Goal: Task Accomplishment & Management: Manage account settings

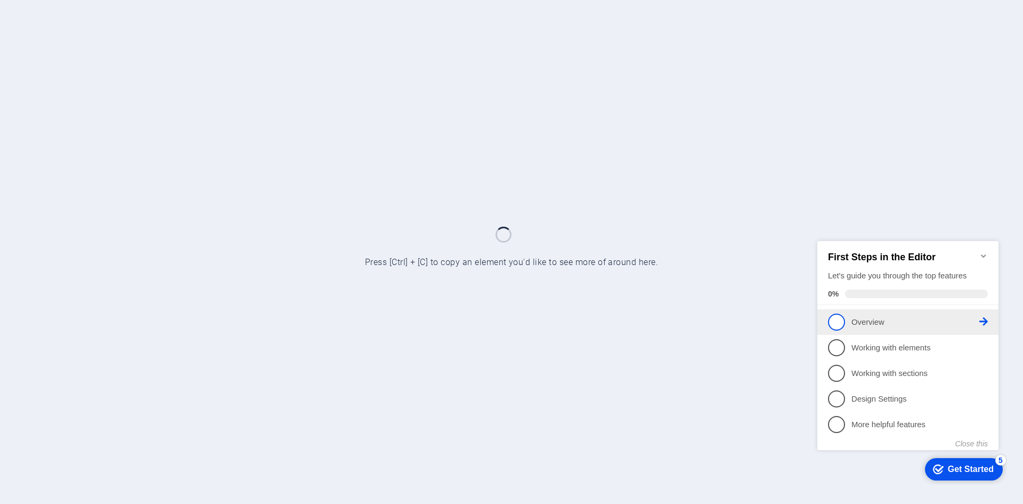
click at [974, 321] on p "Overview - incomplete" at bounding box center [916, 321] width 128 height 11
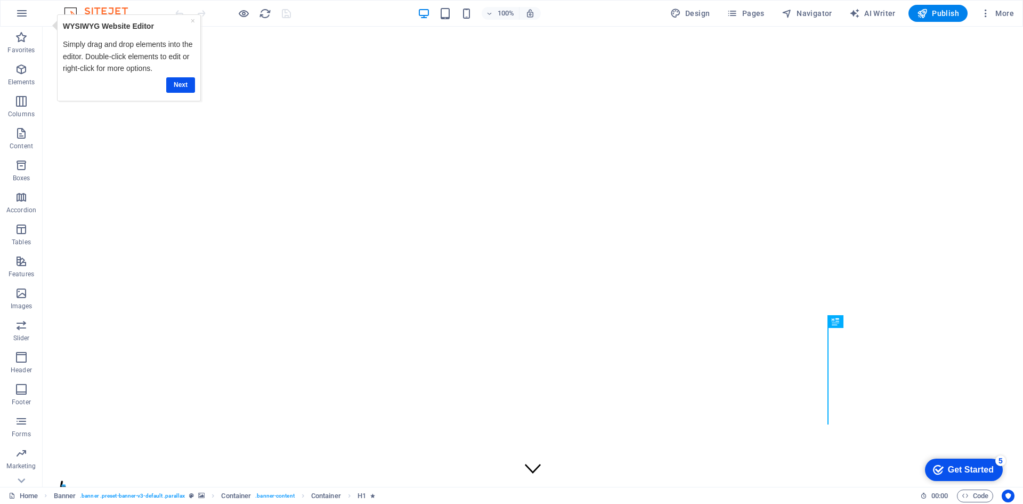
click div "checkmark Get Started 5 First Steps in the Editor Let's guide you through the t…"
click at [1008, 492] on icon "Usercentrics" at bounding box center [1007, 495] width 7 height 7
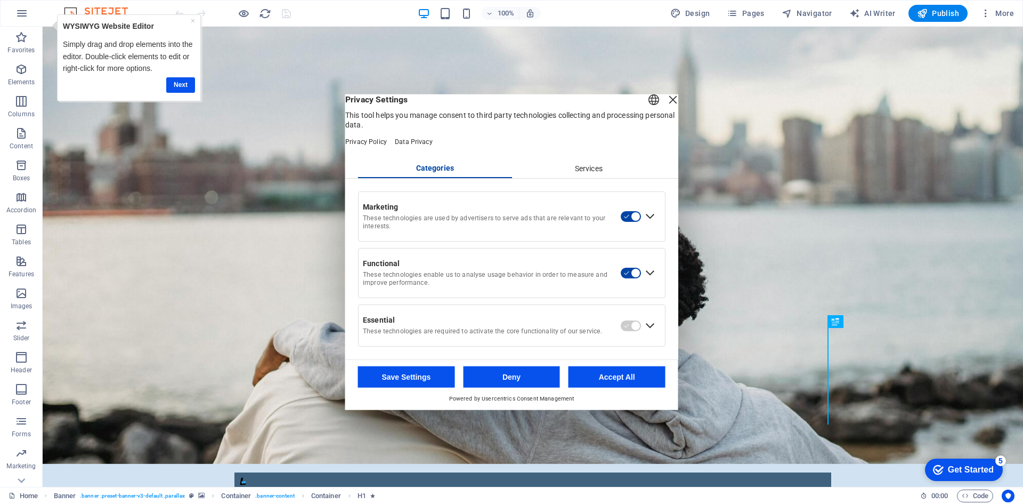
click at [597, 173] on div "Services" at bounding box center [589, 168] width 154 height 18
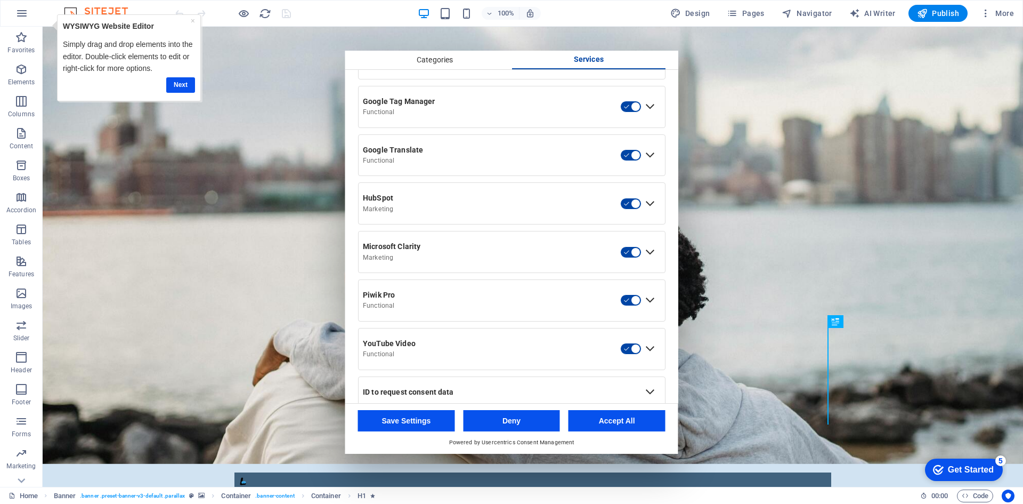
scroll to position [431, 0]
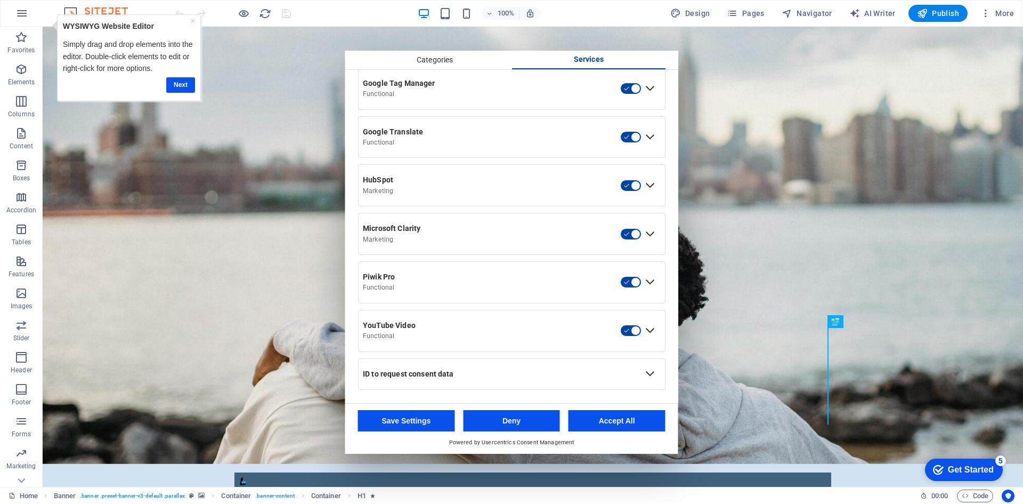
click at [647, 378] on div "Expand ID to request consent data" at bounding box center [650, 373] width 17 height 17
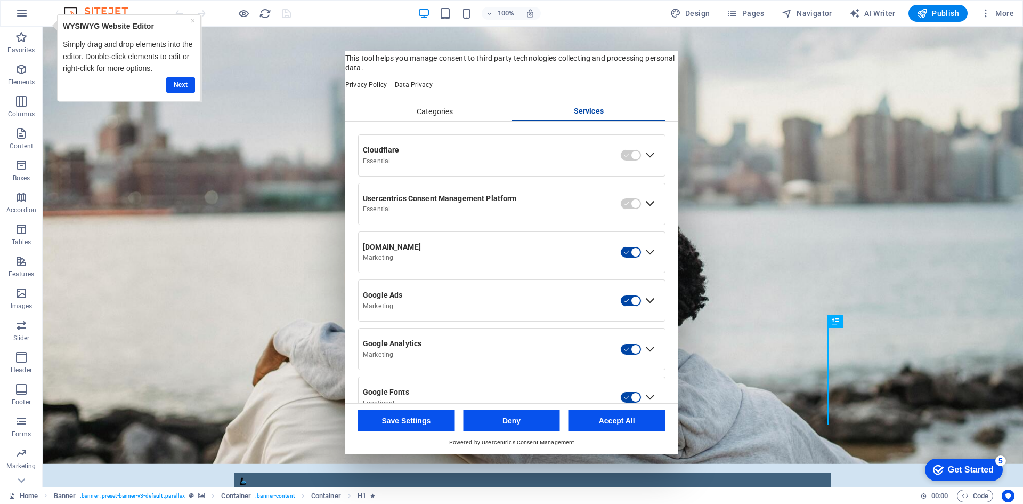
scroll to position [0, 0]
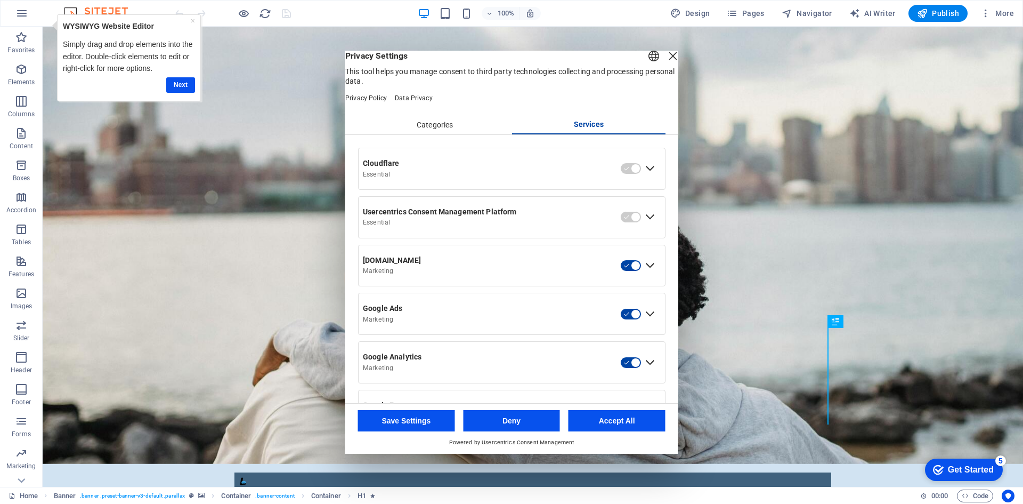
click at [646, 177] on div "Expand Cloudflare" at bounding box center [650, 168] width 17 height 17
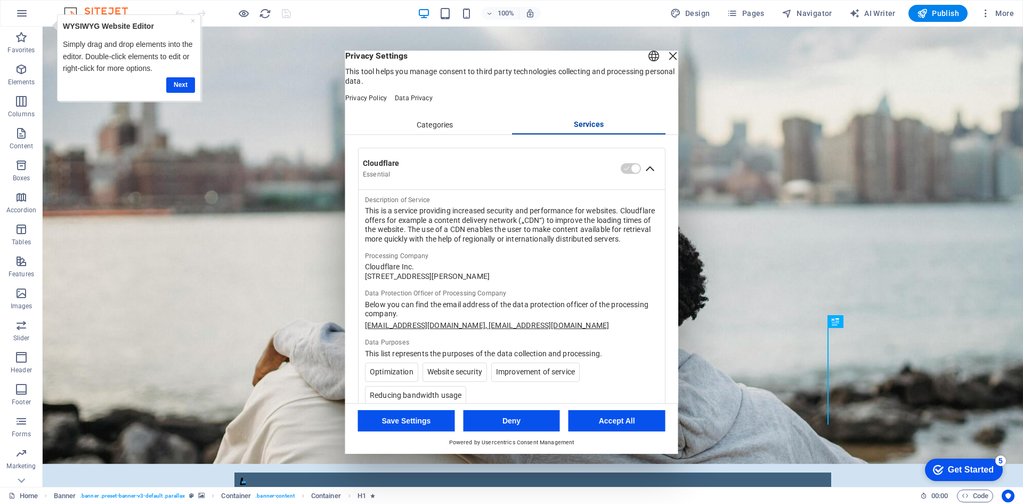
click at [646, 177] on div "Collapse Cloudflare" at bounding box center [650, 168] width 17 height 17
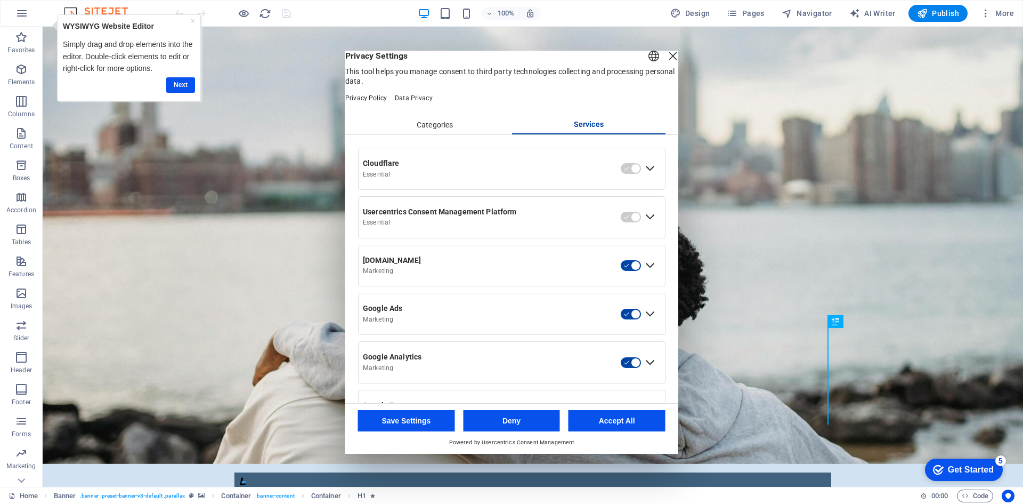
click at [646, 177] on div "Expand Cloudflare" at bounding box center [650, 168] width 17 height 17
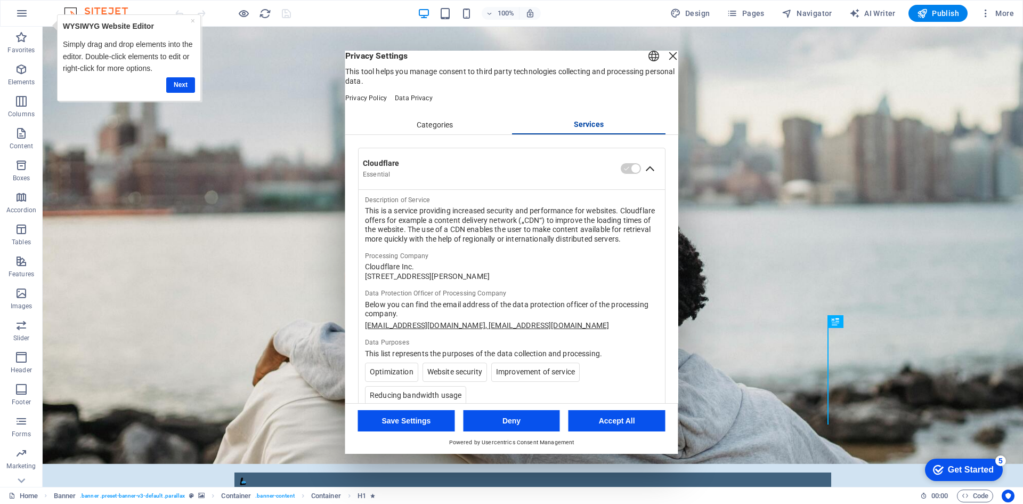
click at [454, 134] on div "Categories" at bounding box center [435, 125] width 154 height 18
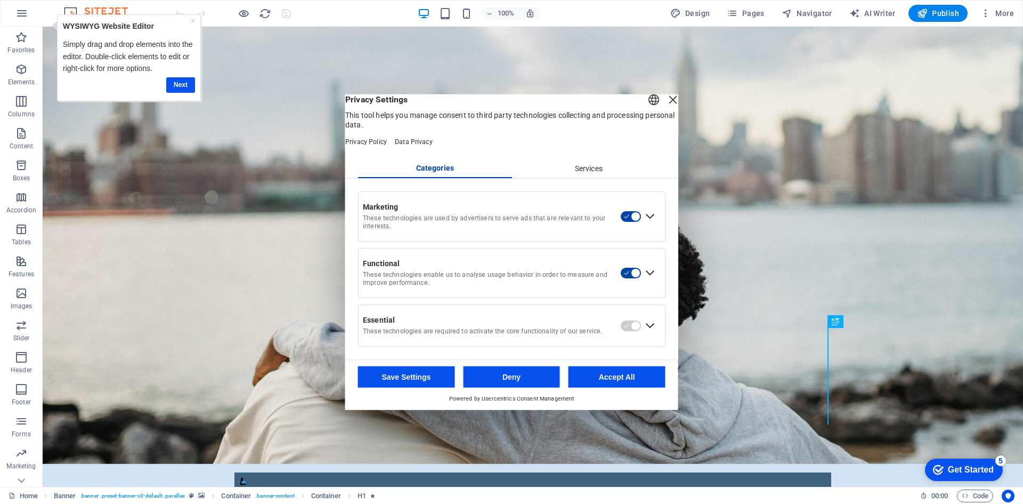
click at [650, 334] on div "Expand Essential" at bounding box center [650, 325] width 17 height 17
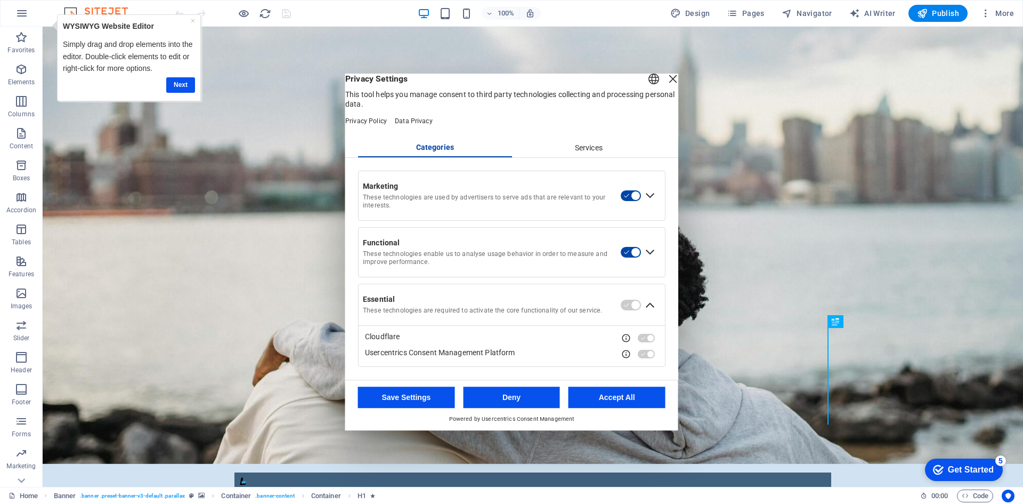
click at [626, 343] on div "View Service details" at bounding box center [626, 338] width 10 height 10
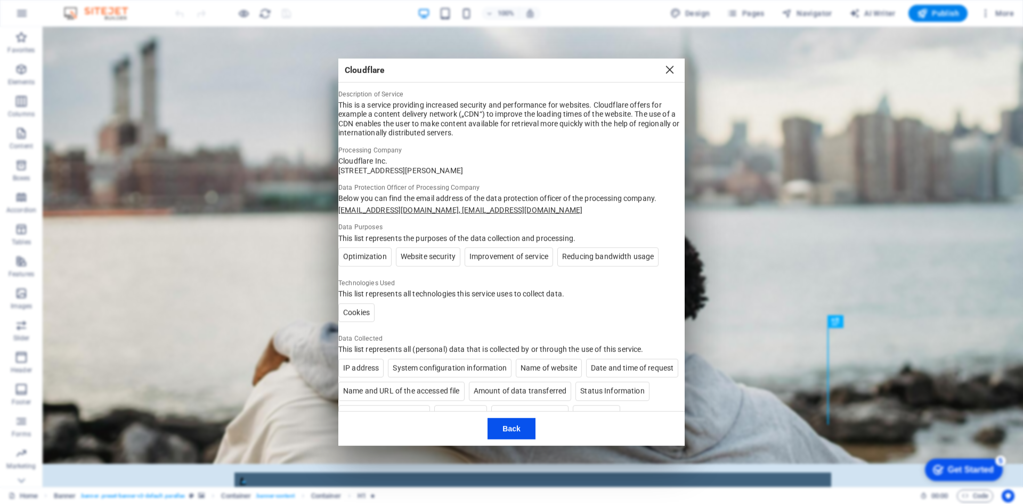
click at [595, 271] on ul "Optimization Website security Improvement of service Reducing bandwidth usage" at bounding box center [511, 258] width 346 height 23
drag, startPoint x: 680, startPoint y: 194, endPoint x: 677, endPoint y: 240, distance: 45.9
click at [677, 240] on div "Description of Service This is a service providing increased security and perfo…" at bounding box center [511, 234] width 346 height 353
click at [513, 424] on button "Back" at bounding box center [511, 428] width 47 height 21
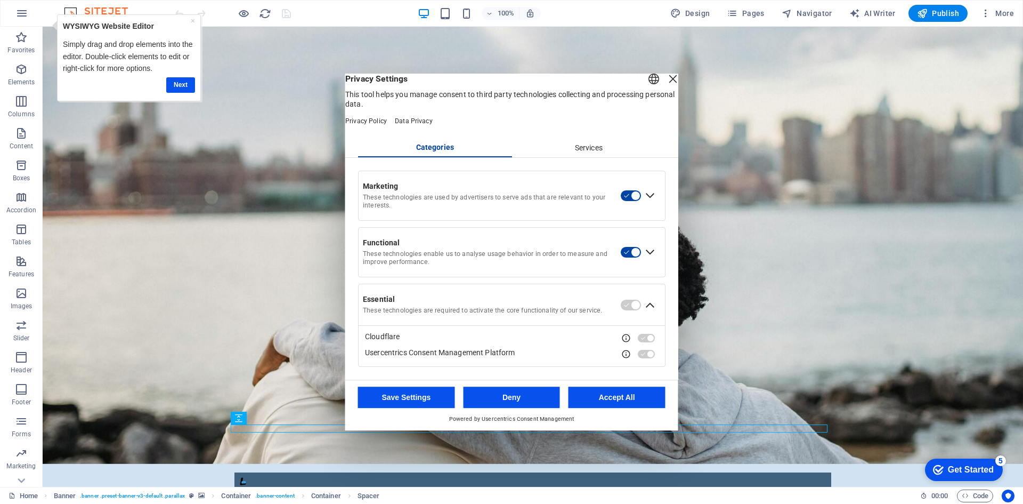
click at [617, 407] on button "Accept All" at bounding box center [617, 396] width 97 height 21
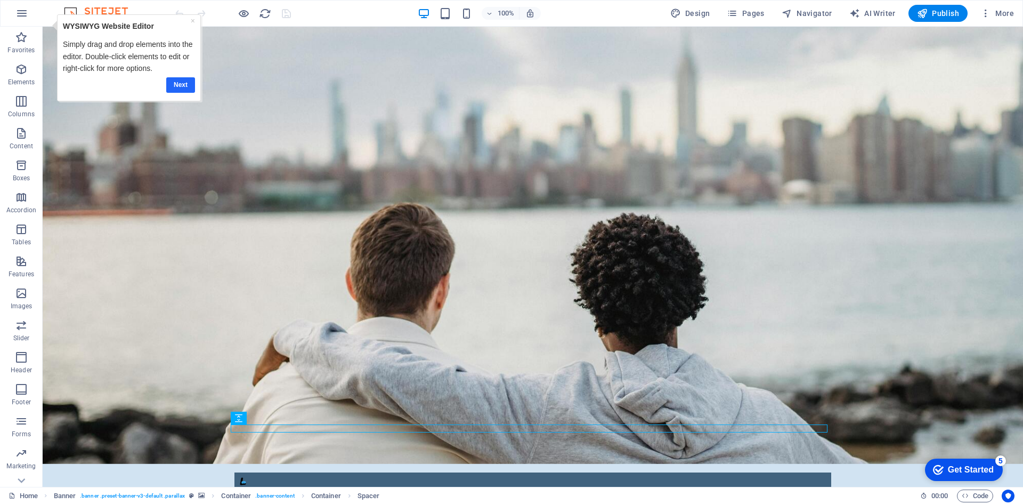
click at [176, 80] on link "Next" at bounding box center [180, 84] width 29 height 15
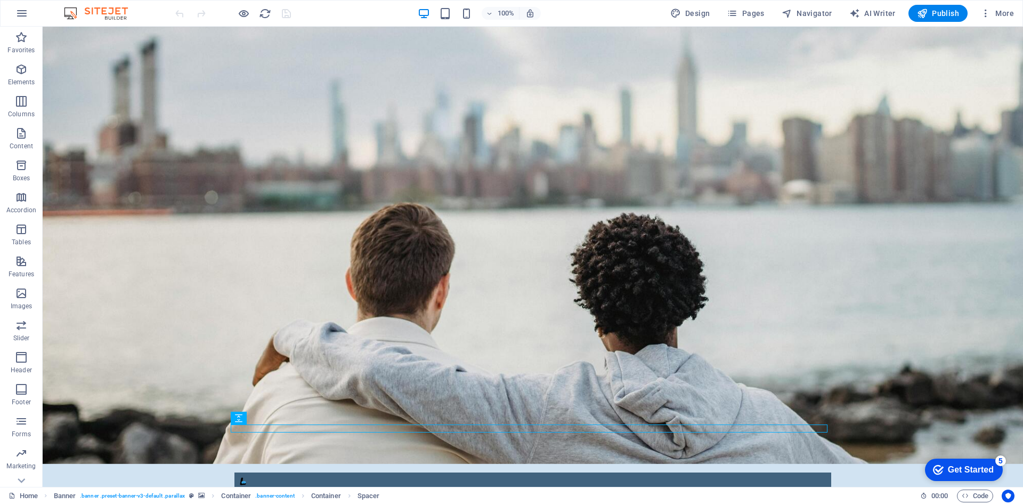
click at [90, 15] on img at bounding box center [101, 13] width 80 height 13
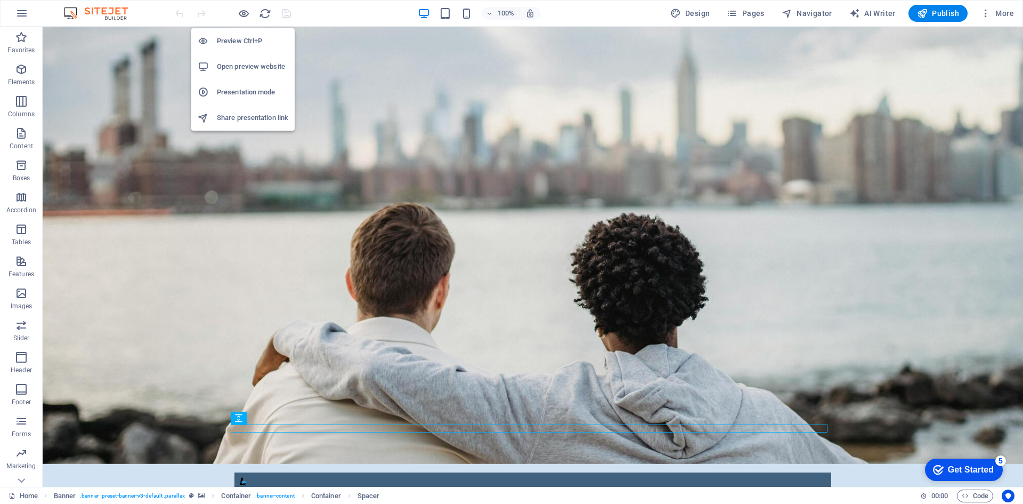
click at [232, 115] on h6 "Share presentation link" at bounding box center [252, 117] width 71 height 13
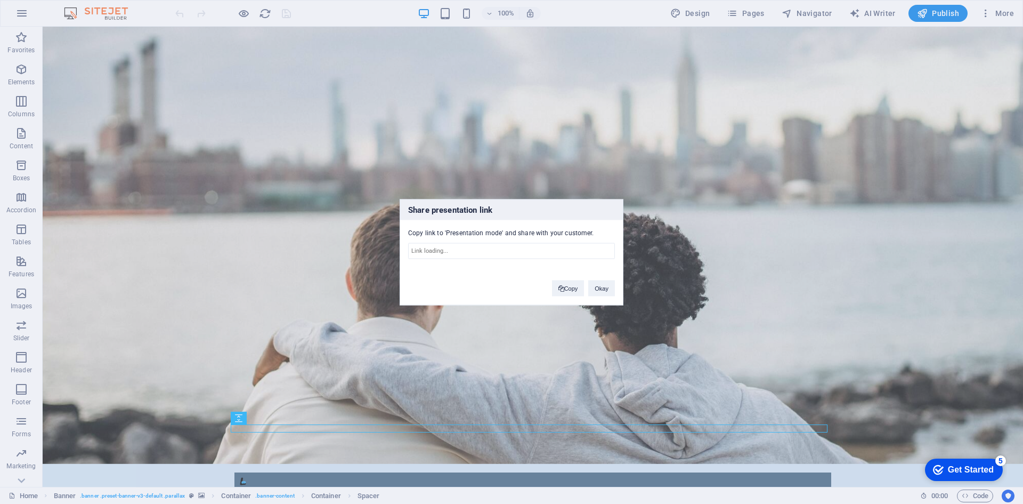
type input "[URL][DOMAIN_NAME]"
click at [602, 283] on button "Okay" at bounding box center [601, 288] width 27 height 16
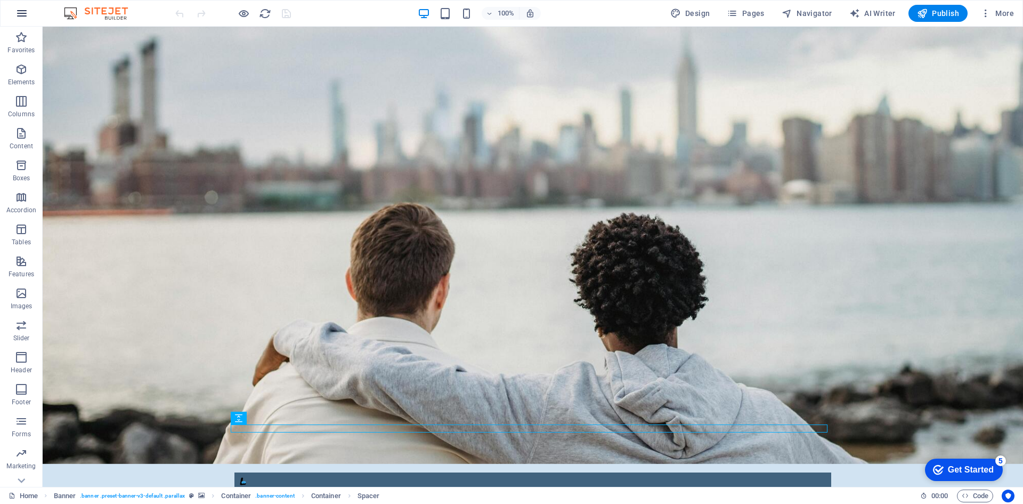
click at [28, 9] on button "button" at bounding box center [22, 14] width 26 height 26
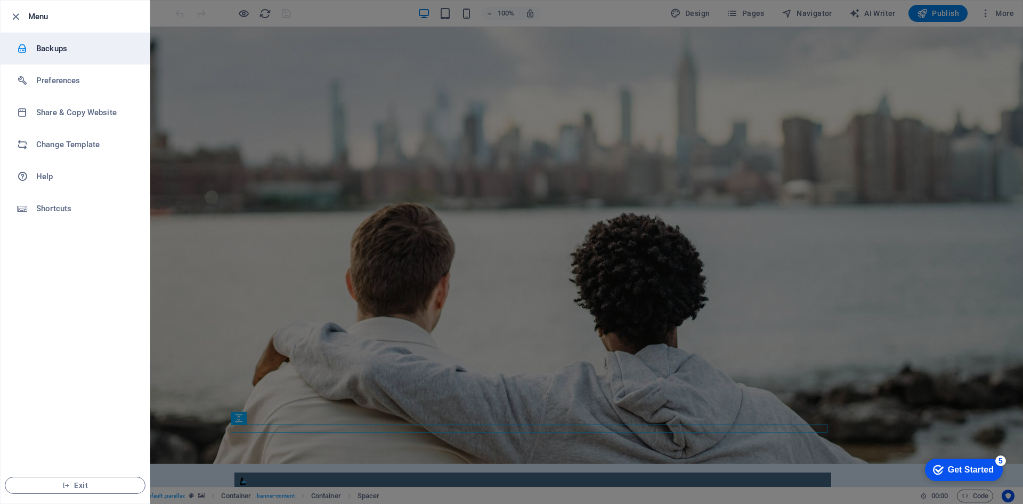
click at [61, 50] on h6 "Backups" at bounding box center [85, 48] width 99 height 13
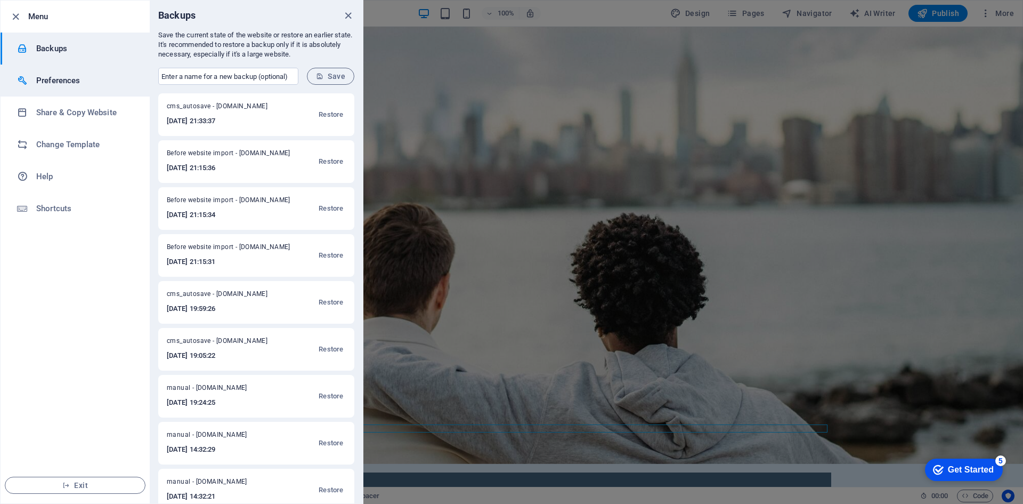
click at [81, 74] on li "Preferences" at bounding box center [75, 80] width 149 height 32
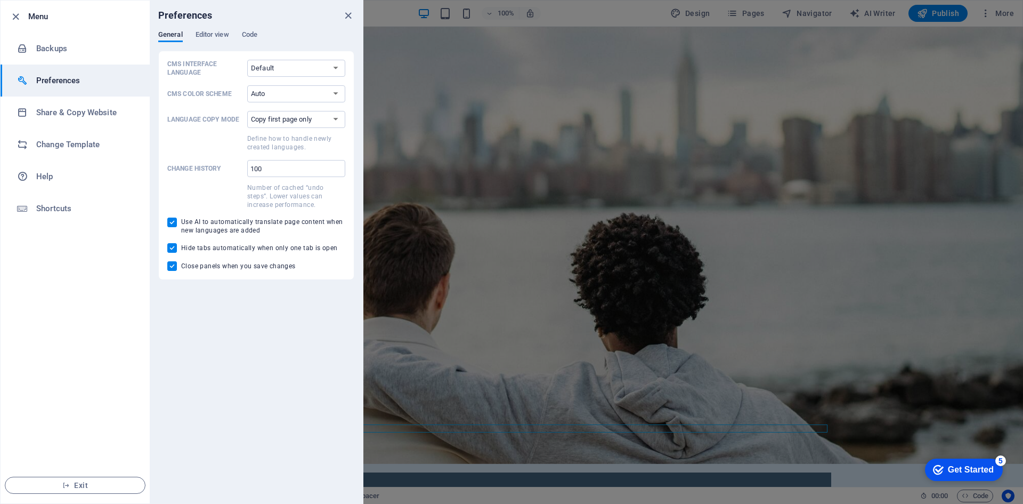
drag, startPoint x: 244, startPoint y: 59, endPoint x: 220, endPoint y: 29, distance: 38.4
click at [220, 29] on div "Preferences General Editor view Code CMS Interface Language Default Deutsch Eng…" at bounding box center [256, 252] width 213 height 502
click at [220, 33] on span "Editor view" at bounding box center [213, 35] width 34 height 15
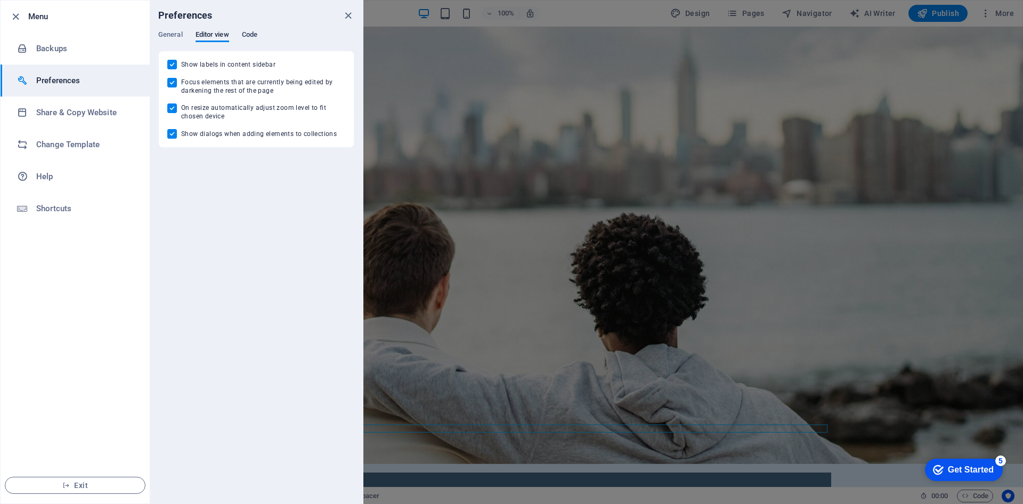
click at [250, 37] on span "Code" at bounding box center [249, 35] width 15 height 15
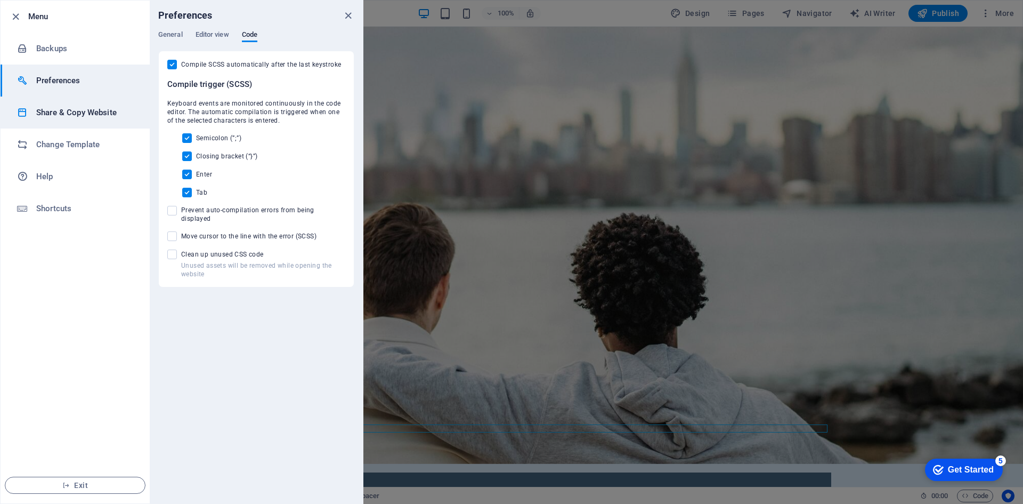
click at [103, 104] on li "Share & Copy Website" at bounding box center [75, 112] width 149 height 32
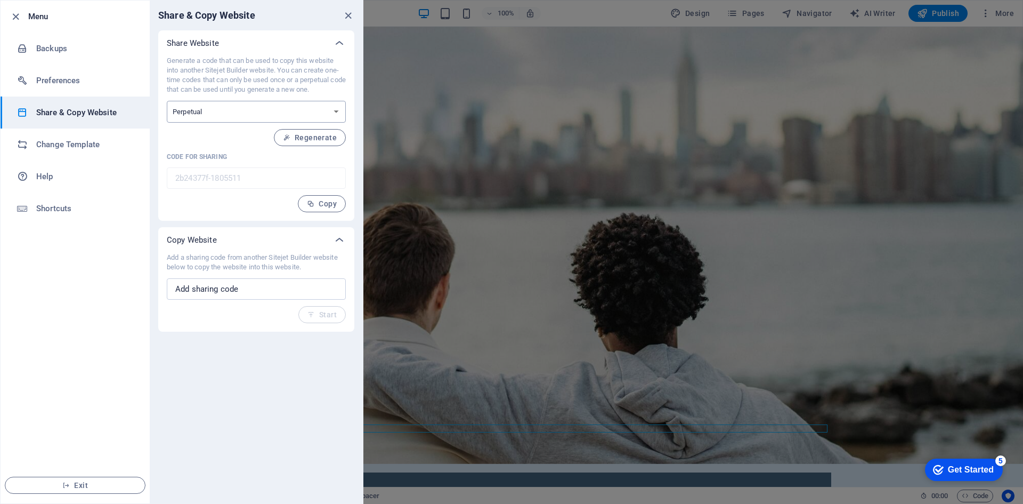
click at [326, 107] on select "One-time Perpetual" at bounding box center [256, 112] width 179 height 22
click at [228, 281] on input "text" at bounding box center [256, 288] width 179 height 21
paste input "<div id="my-store-123482503"></div> <div> <script data-cfasync="false" type="te…"
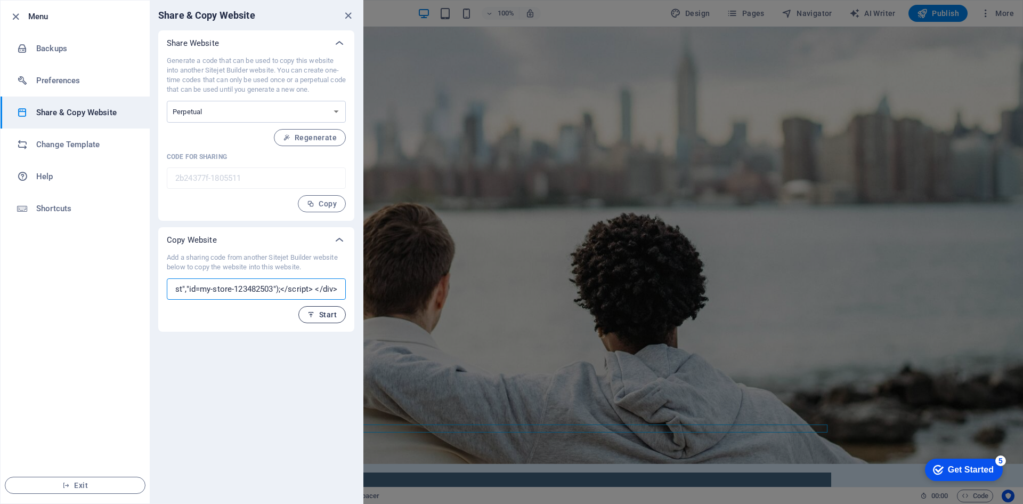
type input "<div id="my-store-123482503"></div> <div> <script data-cfasync="false" type="te…"
click at [320, 311] on span "Start" at bounding box center [321, 314] width 29 height 9
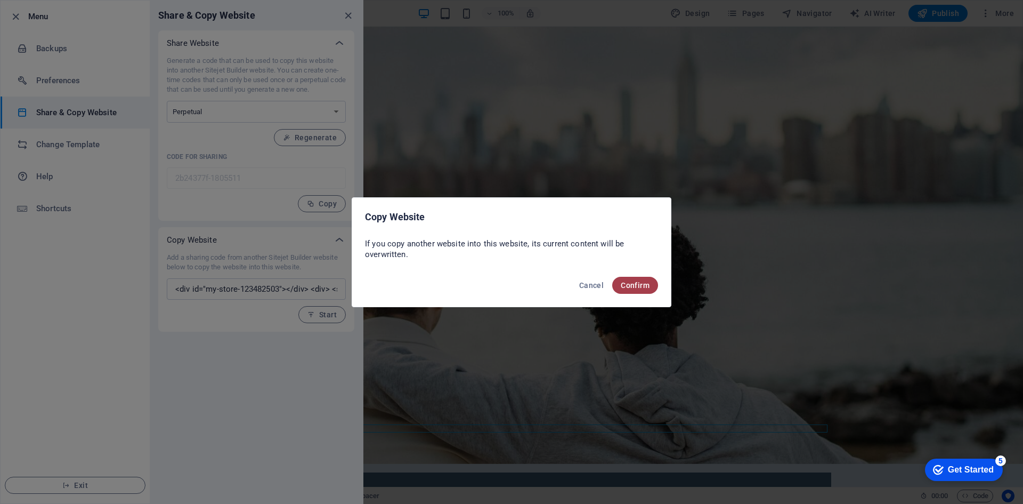
click at [640, 282] on span "Confirm" at bounding box center [635, 285] width 29 height 9
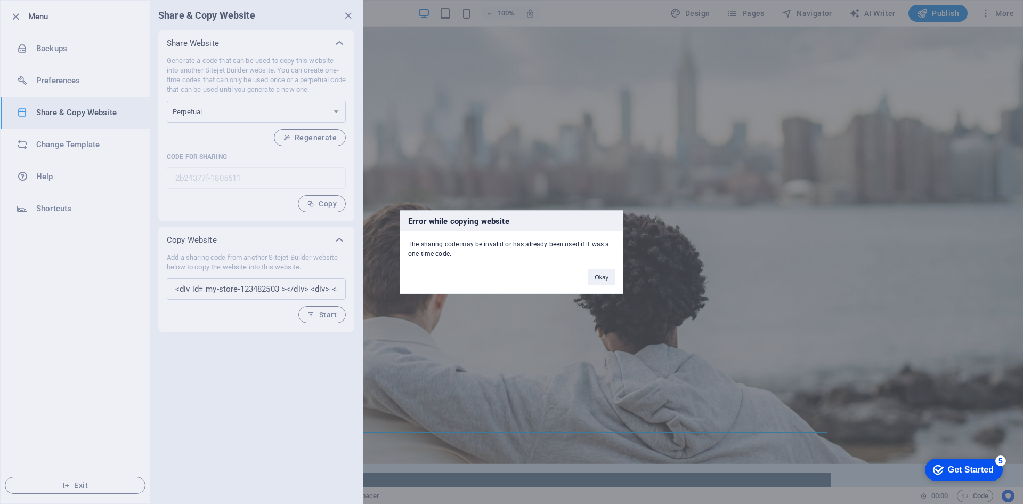
drag, startPoint x: 635, startPoint y: 280, endPoint x: 608, endPoint y: 267, distance: 30.0
click at [607, 274] on button "Okay" at bounding box center [601, 277] width 27 height 16
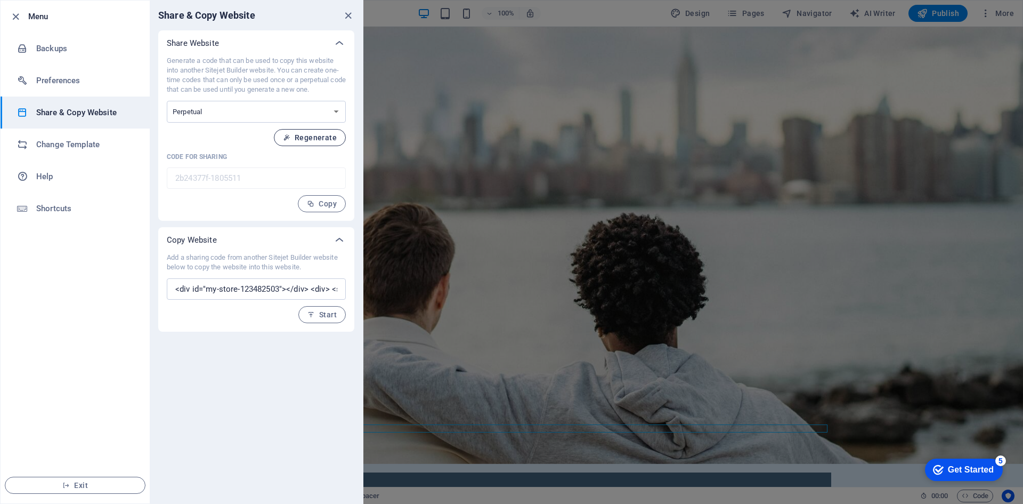
click at [327, 131] on button "Regenerate" at bounding box center [310, 137] width 72 height 17
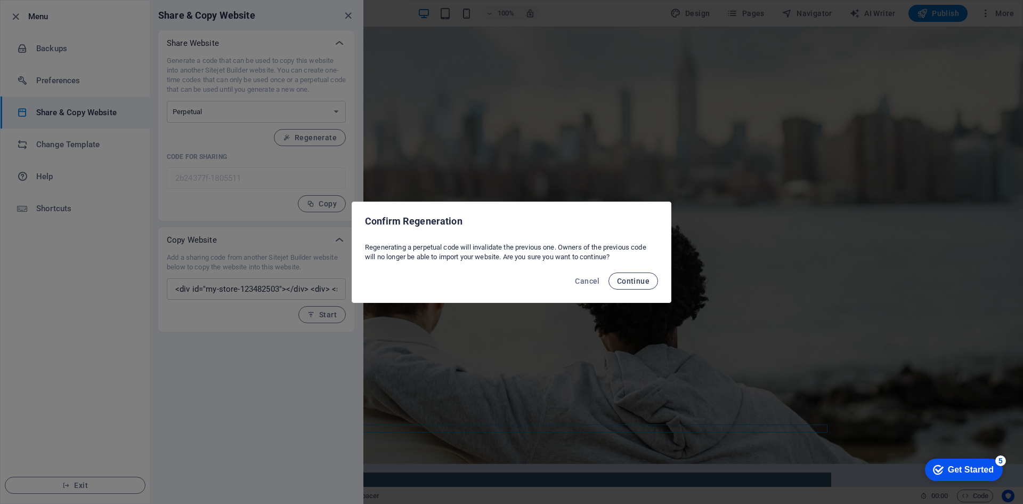
click at [634, 278] on span "Continue" at bounding box center [633, 281] width 33 height 9
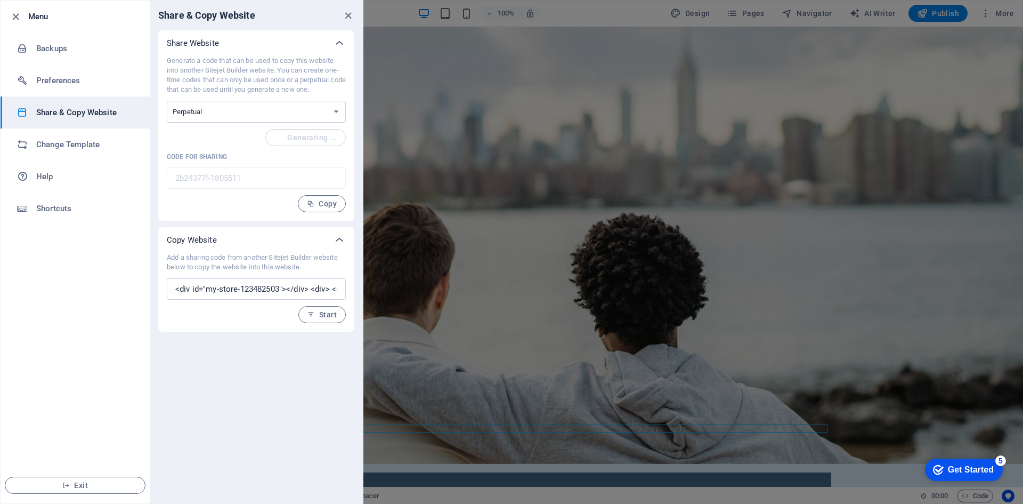
type input "91f86d2f-1805511"
click at [78, 206] on h6 "Shortcuts" at bounding box center [85, 208] width 99 height 13
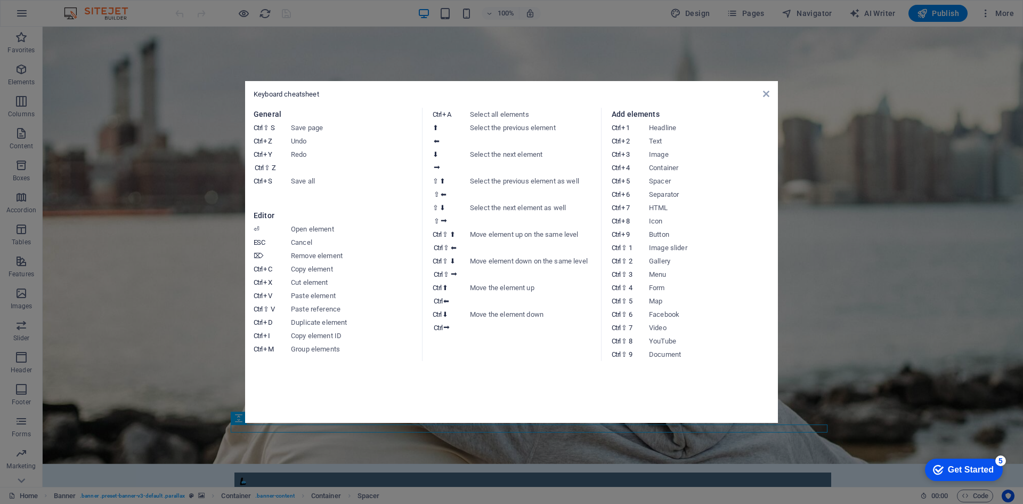
click at [930, 221] on aside "Keyboard cheatsheet General Ctrl ⇧ S Save page Ctrl Z Undo Ctrl Y Ctrl ⇧ Z Redo…" at bounding box center [511, 252] width 1023 height 504
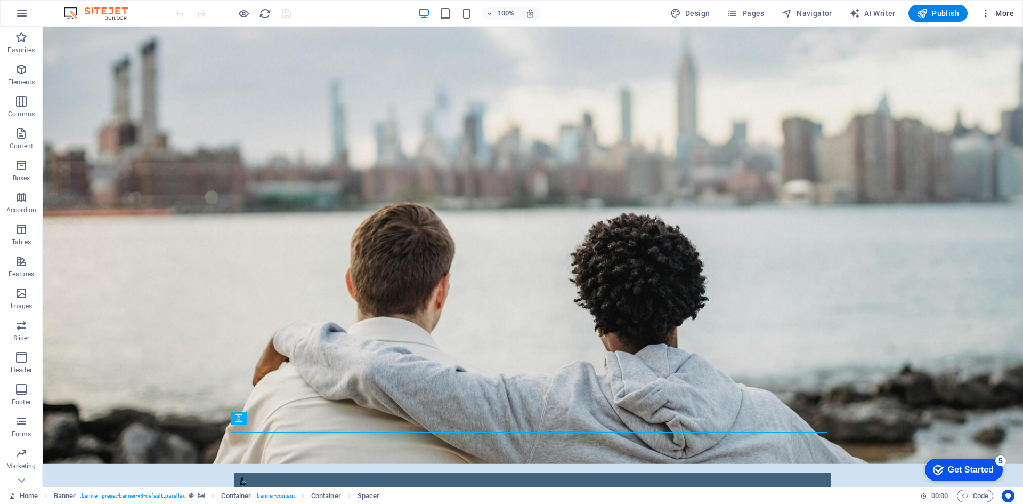
click at [995, 14] on span "More" at bounding box center [997, 13] width 34 height 11
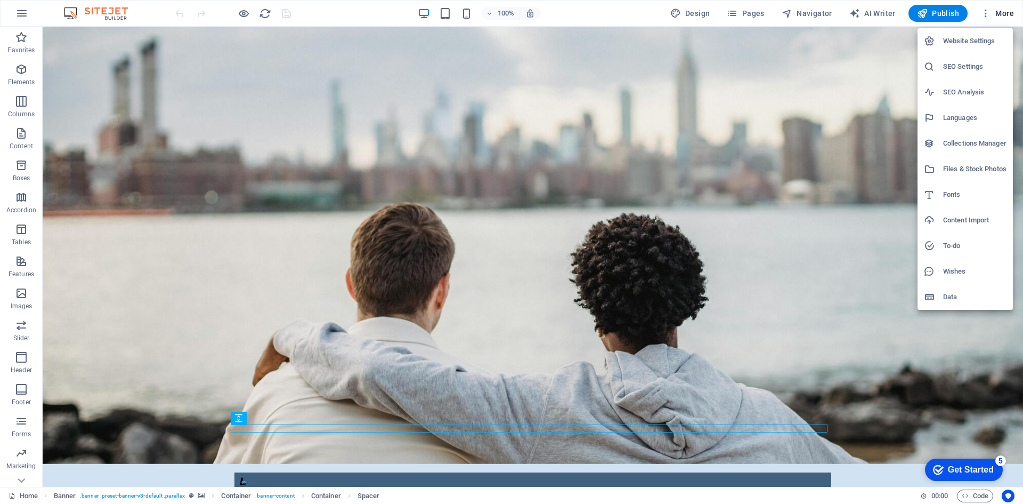
drag, startPoint x: 979, startPoint y: 66, endPoint x: 1005, endPoint y: 196, distance: 132.6
click at [1005, 196] on ul "Website Settings SEO Settings SEO Analysis Languages Collections Manager Files …" at bounding box center [965, 168] width 95 height 281
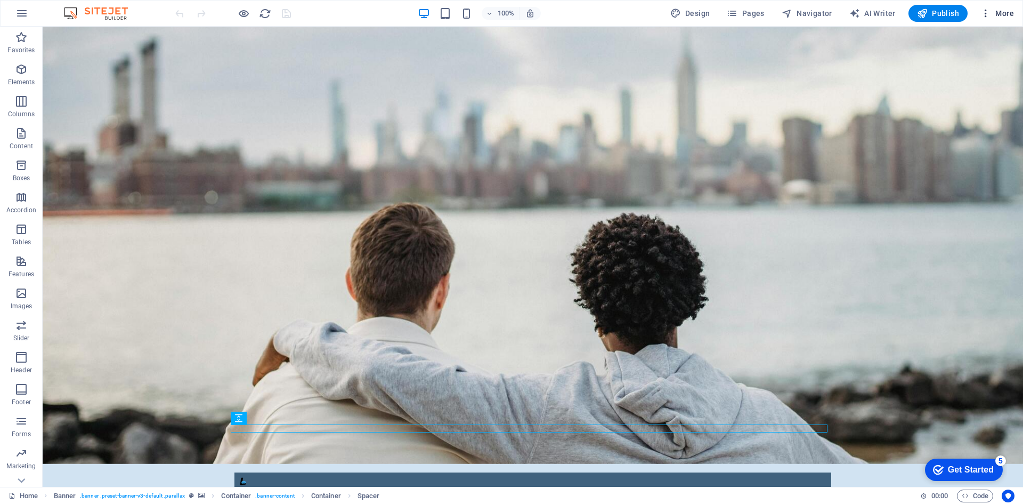
click at [996, 13] on span "More" at bounding box center [997, 13] width 34 height 11
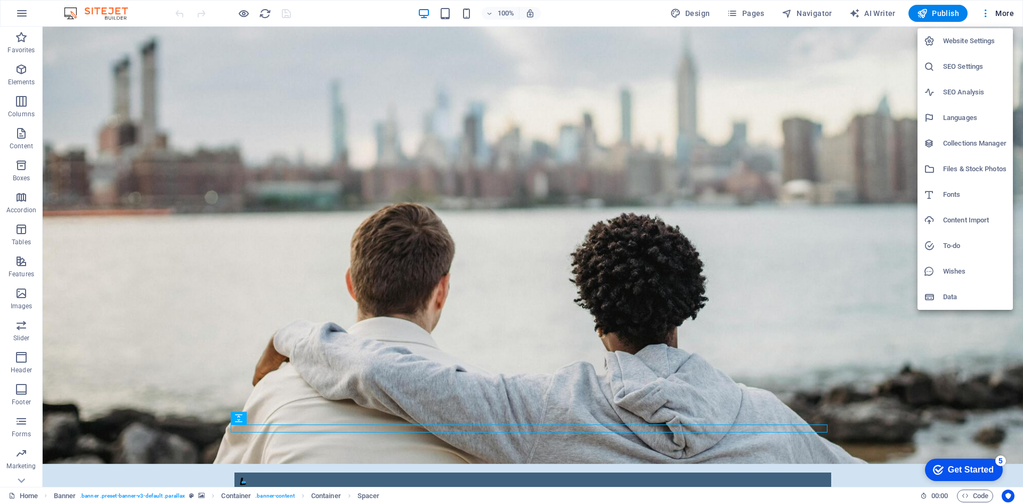
click at [943, 294] on div at bounding box center [933, 296] width 19 height 11
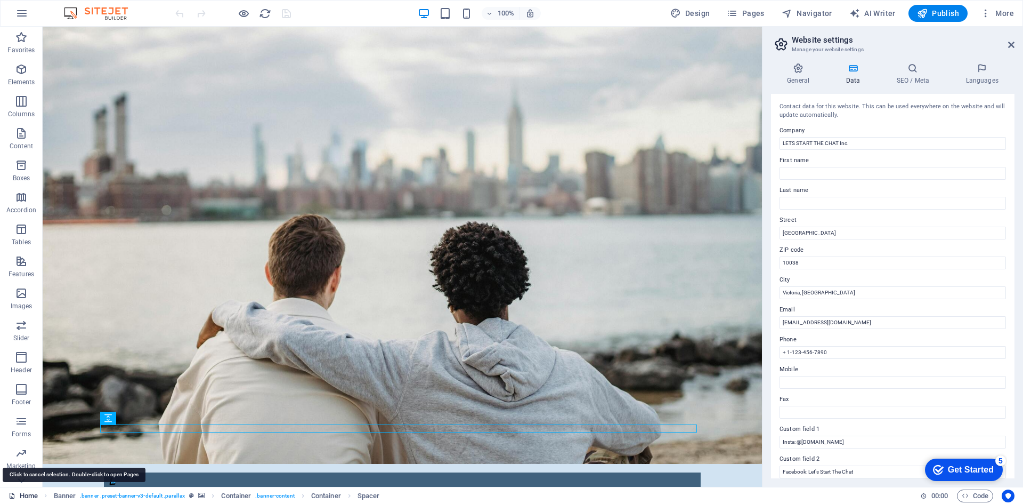
click at [21, 490] on link "Home" at bounding box center [23, 495] width 29 height 13
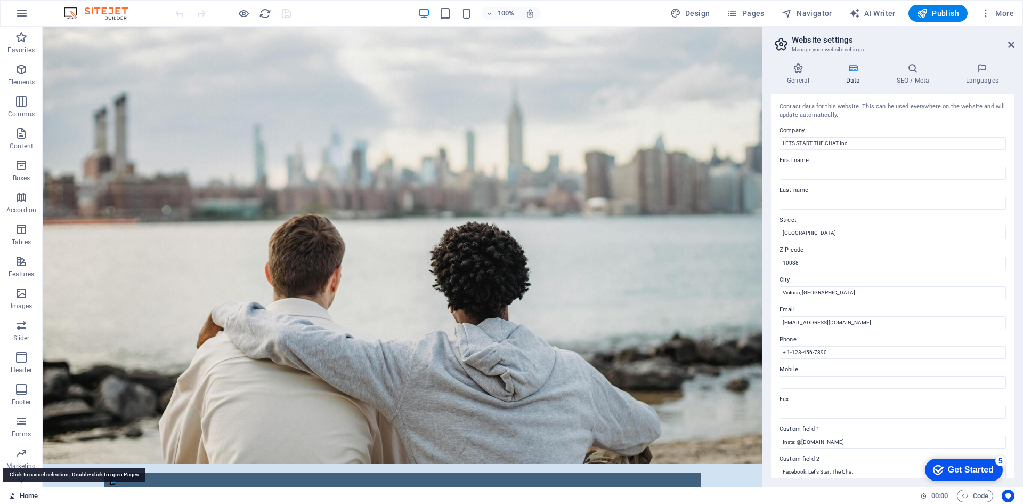
click at [22, 491] on link "Home" at bounding box center [23, 495] width 29 height 13
click at [25, 491] on link "Home" at bounding box center [23, 495] width 29 height 13
click at [28, 459] on span "Marketing" at bounding box center [21, 460] width 43 height 26
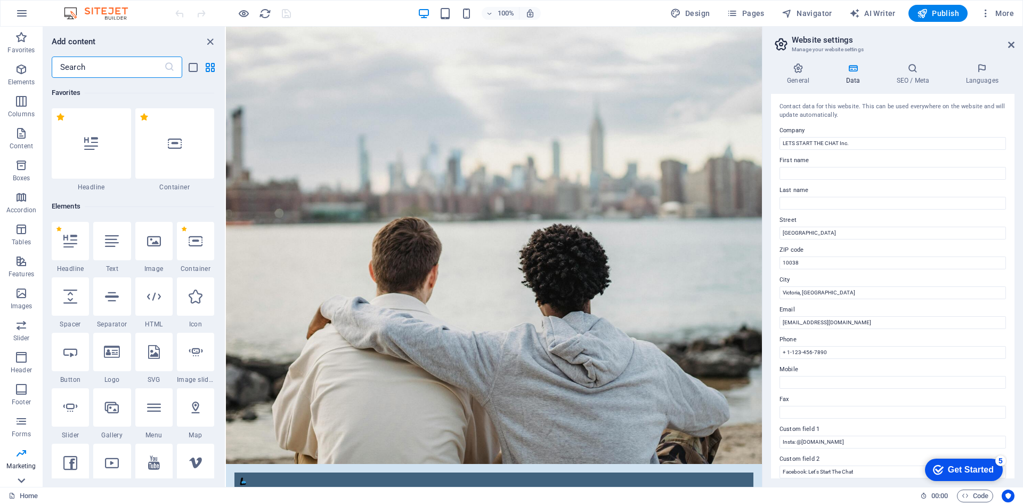
scroll to position [1227, 0]
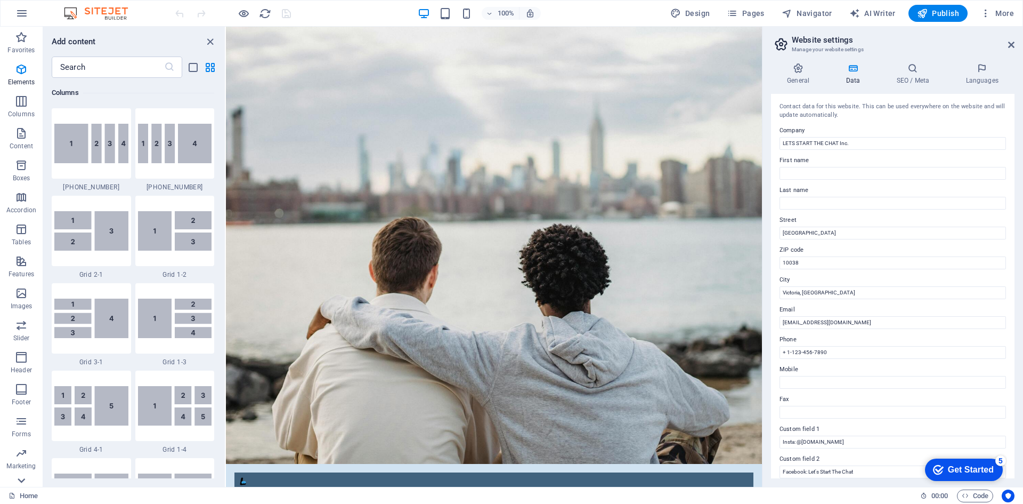
click at [21, 40] on icon at bounding box center [21, 33] width 15 height 15
click at [21, 473] on span "Collections" at bounding box center [21, 472] width 43 height 26
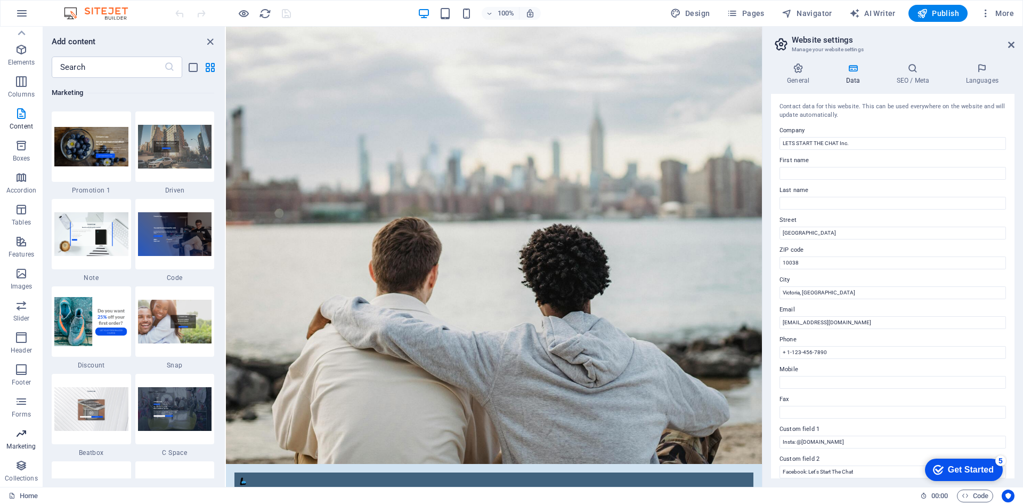
scroll to position [9755, 0]
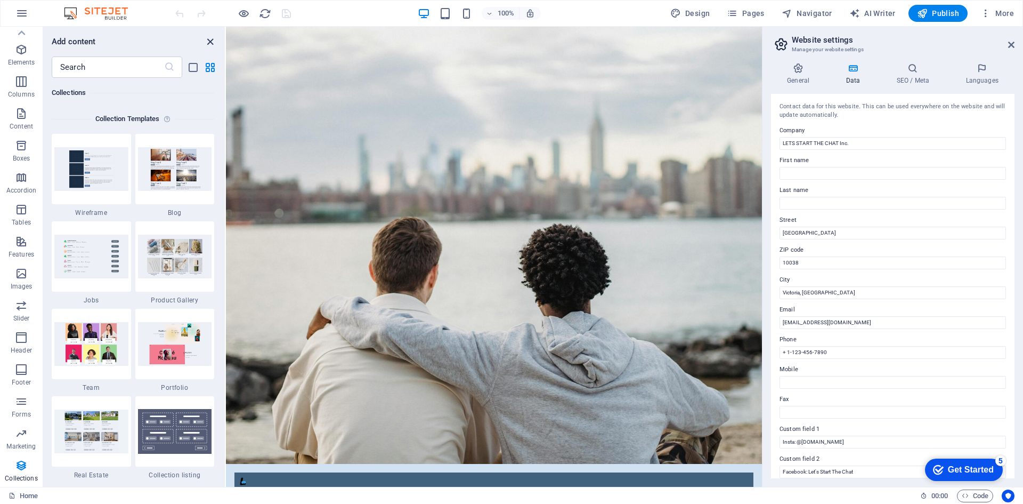
click at [211, 38] on icon "close panel" at bounding box center [210, 42] width 12 height 12
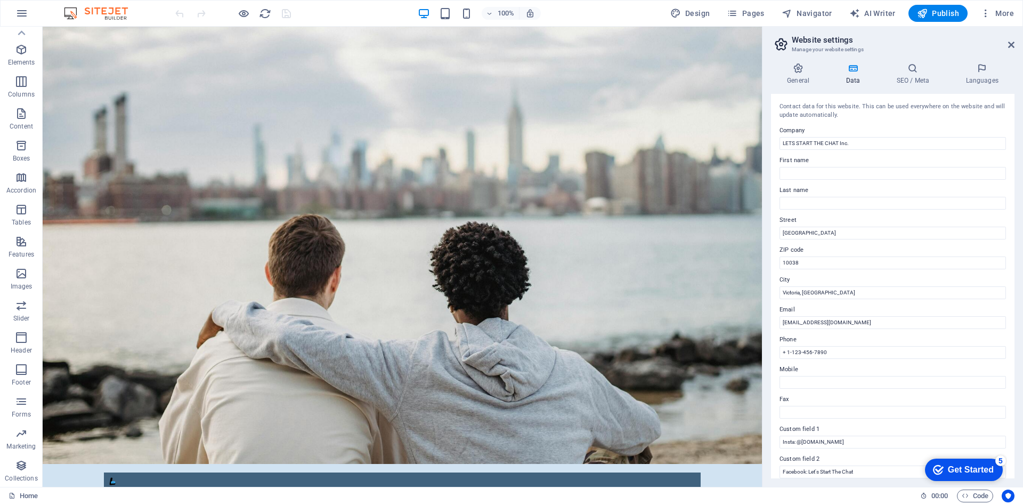
click at [797, 60] on div "General Data SEO / Meta Languages Website name [DOMAIN_NAME] Logo Drag files he…" at bounding box center [893, 270] width 261 height 432
click at [800, 72] on icon at bounding box center [798, 68] width 54 height 11
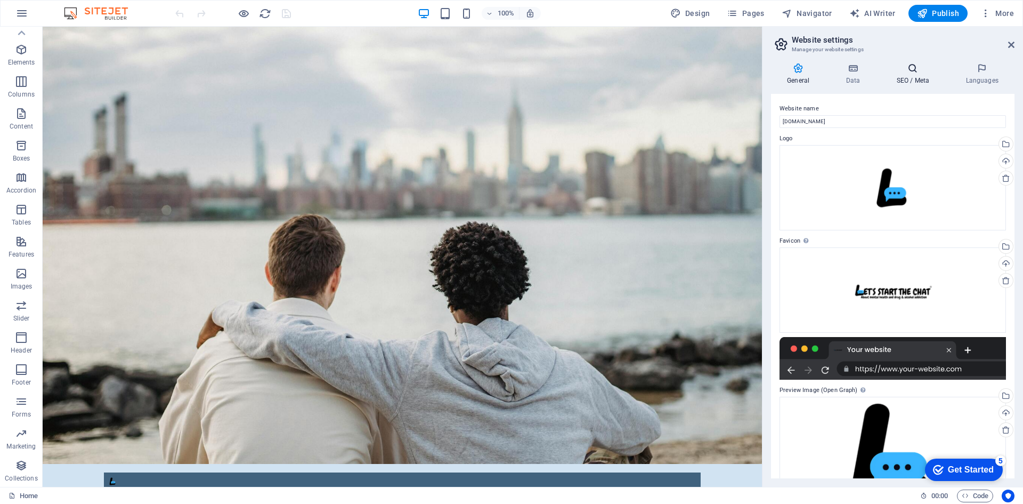
click at [920, 76] on h4 "SEO / Meta" at bounding box center [914, 74] width 69 height 22
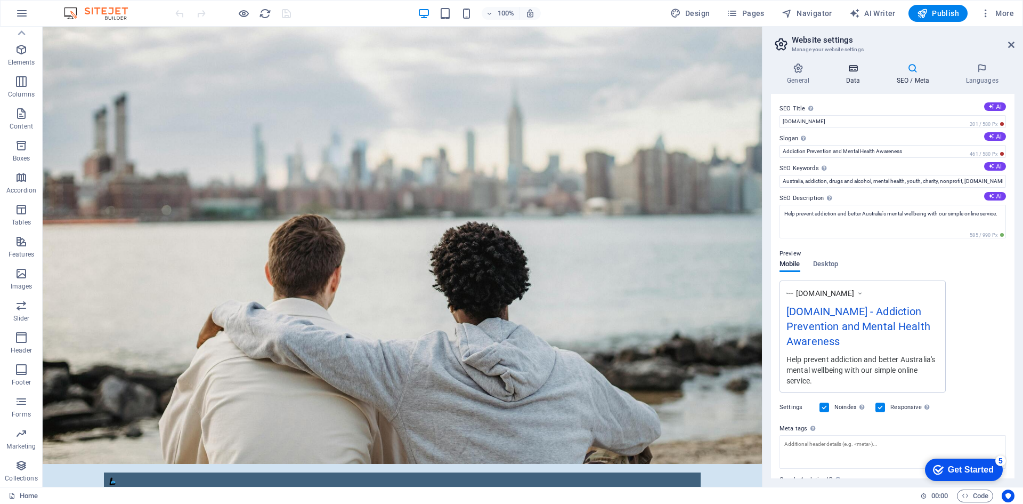
click at [850, 71] on icon at bounding box center [853, 68] width 46 height 11
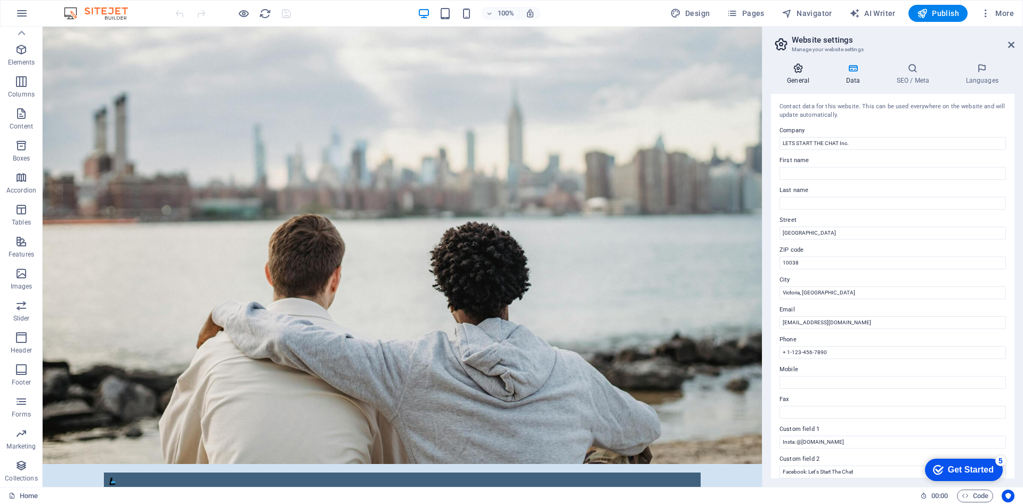
click at [812, 74] on h4 "General" at bounding box center [800, 74] width 59 height 22
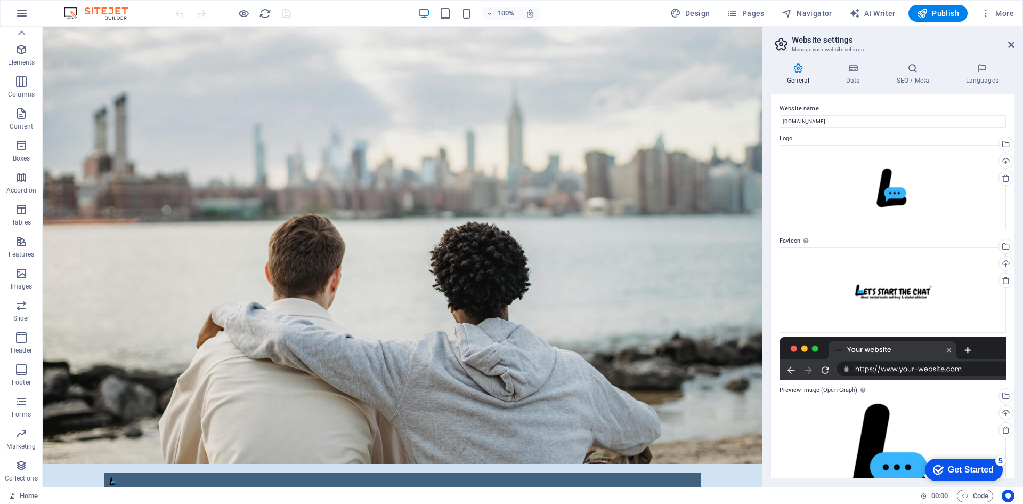
click at [845, 47] on h3 "Manage your website settings" at bounding box center [892, 50] width 201 height 10
click at [834, 36] on h2 "Website settings" at bounding box center [903, 40] width 223 height 10
click at [838, 12] on div "Design Pages Navigator AI Writer Publish More" at bounding box center [842, 13] width 352 height 17
click at [817, 12] on span "Navigator" at bounding box center [807, 13] width 51 height 11
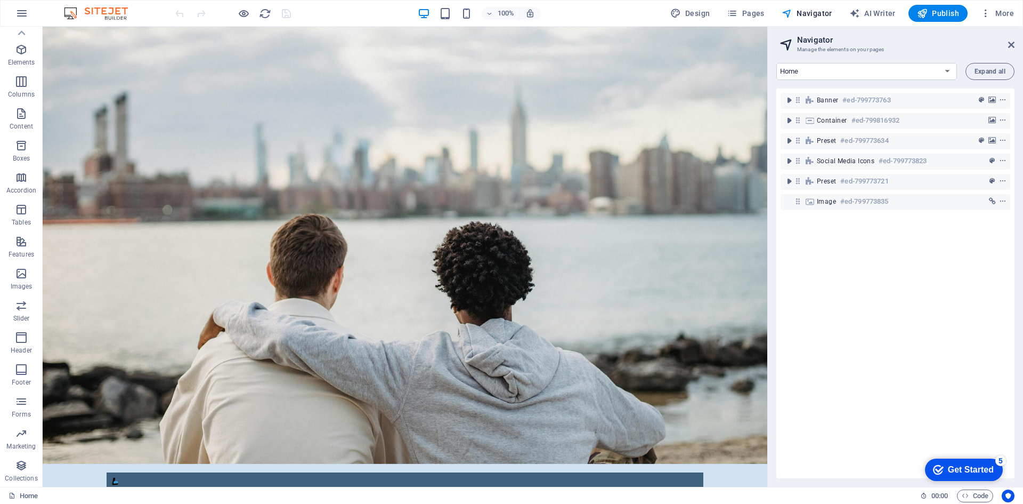
click at [984, 465] on div "Get Started" at bounding box center [971, 470] width 46 height 10
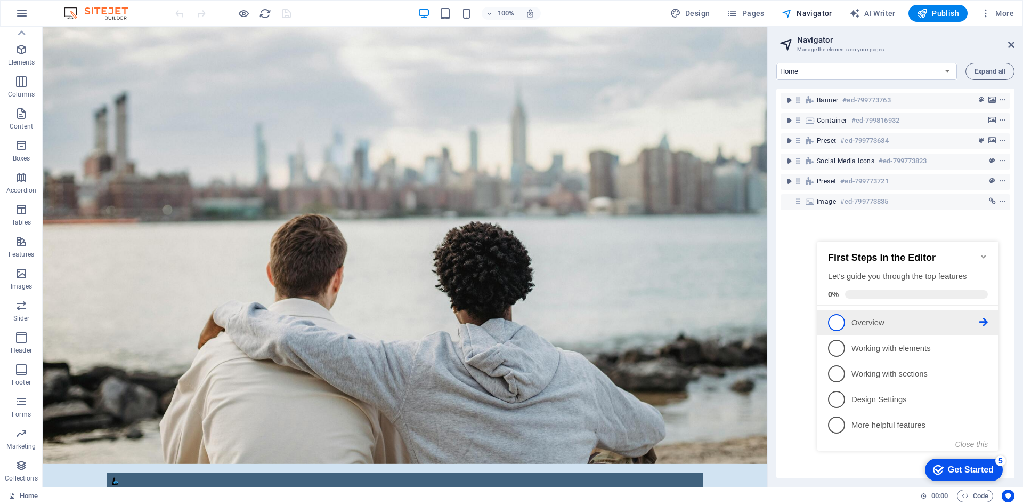
click at [838, 314] on span "1" at bounding box center [836, 322] width 17 height 17
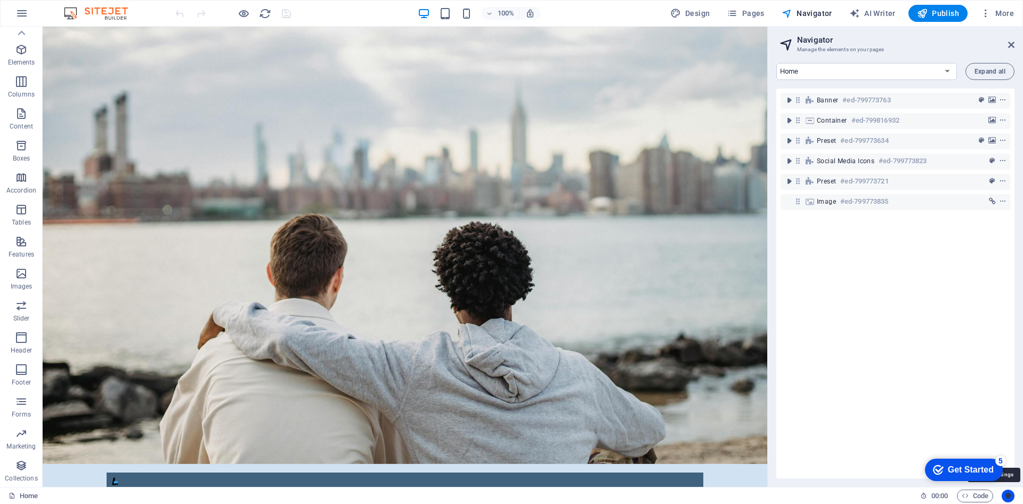
click at [1006, 492] on icon "Usercentrics" at bounding box center [1007, 495] width 7 height 7
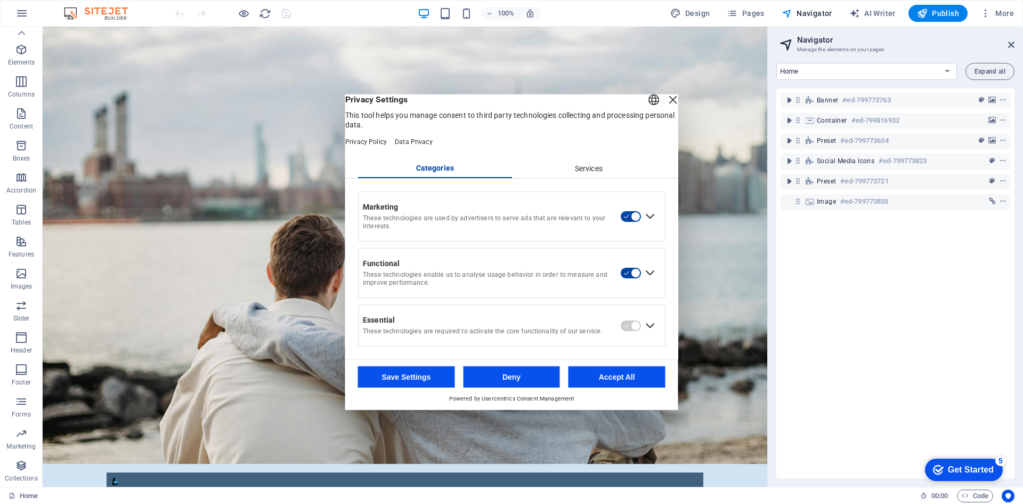
click at [646, 107] on div "English Deutsch" at bounding box center [653, 101] width 15 height 18
click at [614, 104] on li "English" at bounding box center [614, 111] width 119 height 26
click at [653, 275] on div "Expand Functional" at bounding box center [650, 272] width 17 height 17
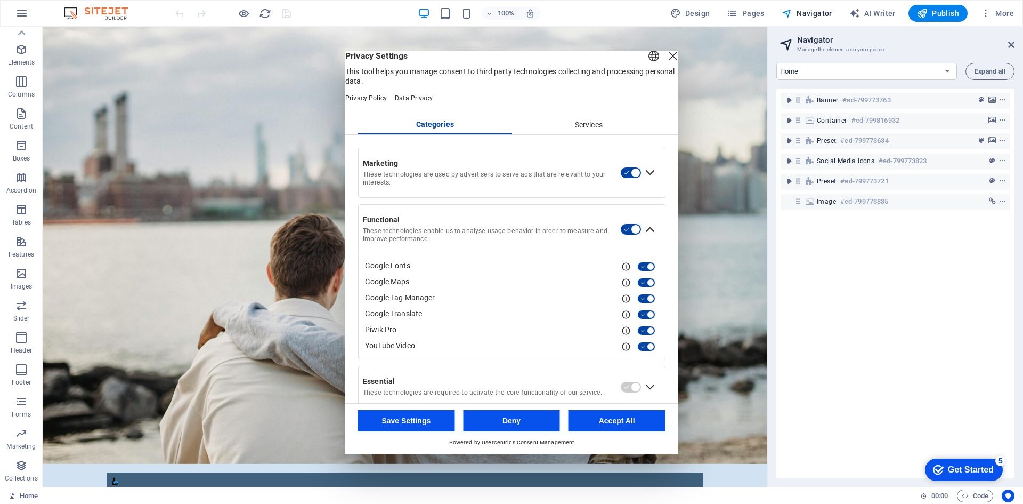
click at [646, 181] on div "Expand Marketing" at bounding box center [650, 172] width 17 height 17
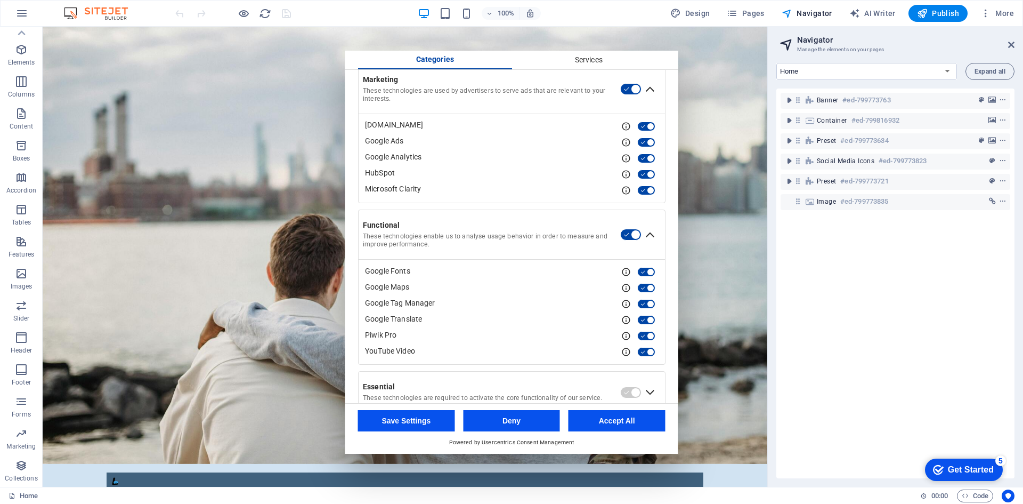
scroll to position [119, 0]
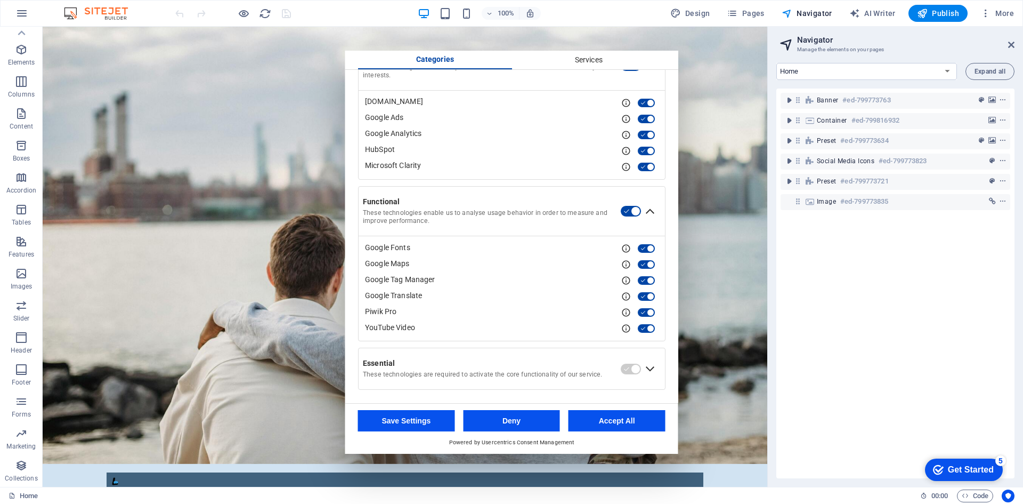
click at [649, 372] on div "Expand Essential" at bounding box center [650, 368] width 17 height 17
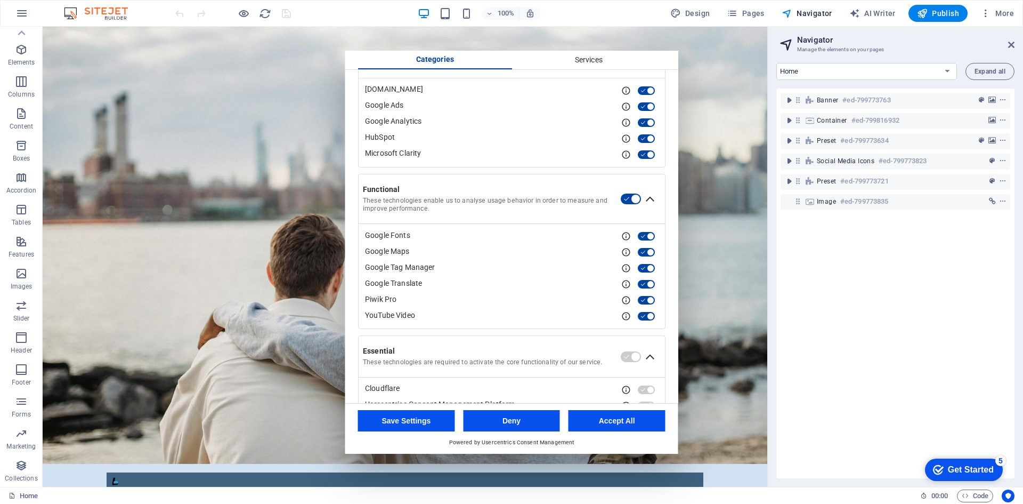
scroll to position [160, 0]
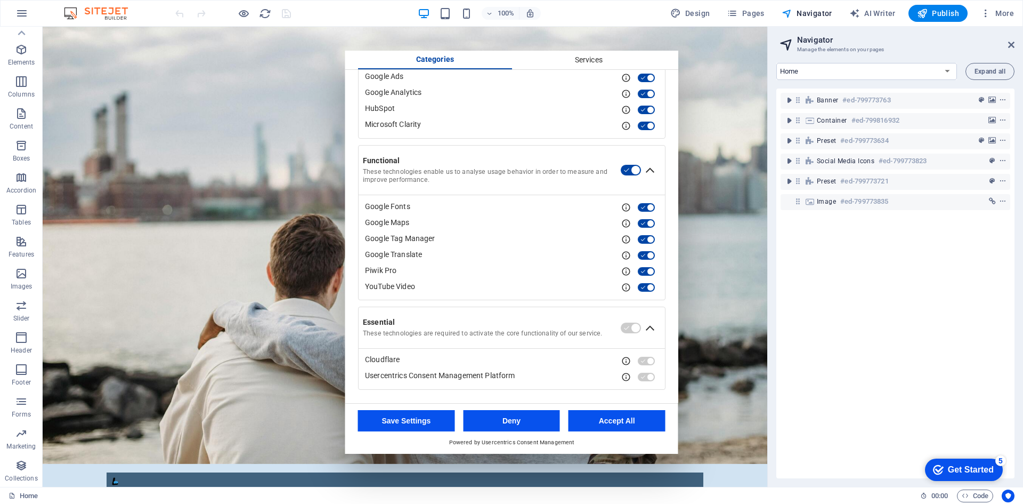
click at [430, 419] on button "Save Settings" at bounding box center [406, 420] width 97 height 21
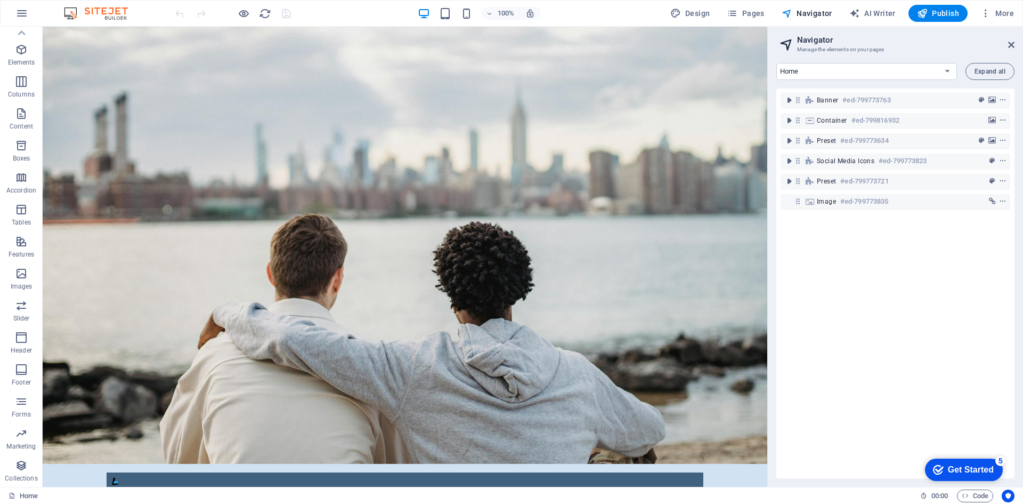
click at [690, 4] on div "100% Design Pages Navigator AI Writer Publish More" at bounding box center [512, 14] width 1022 height 26
click at [691, 10] on span "Design" at bounding box center [690, 13] width 40 height 11
select select "px"
select select "300"
select select "px"
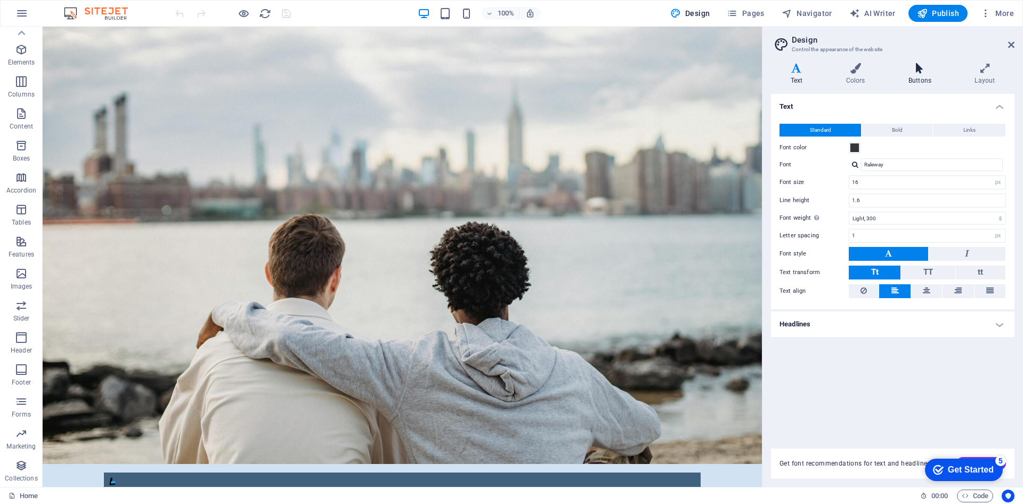
click at [915, 64] on icon at bounding box center [920, 68] width 62 height 11
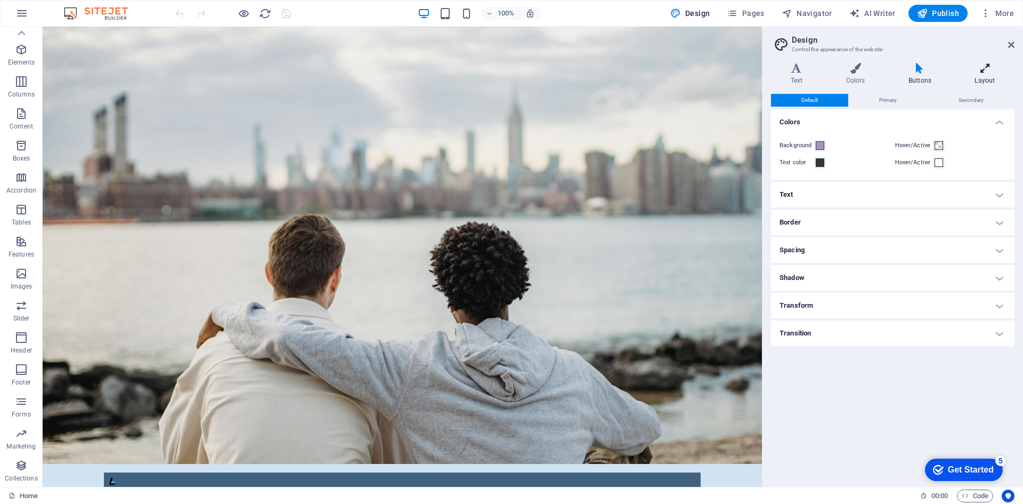
click at [967, 77] on h4 "Layout" at bounding box center [984, 74] width 59 height 22
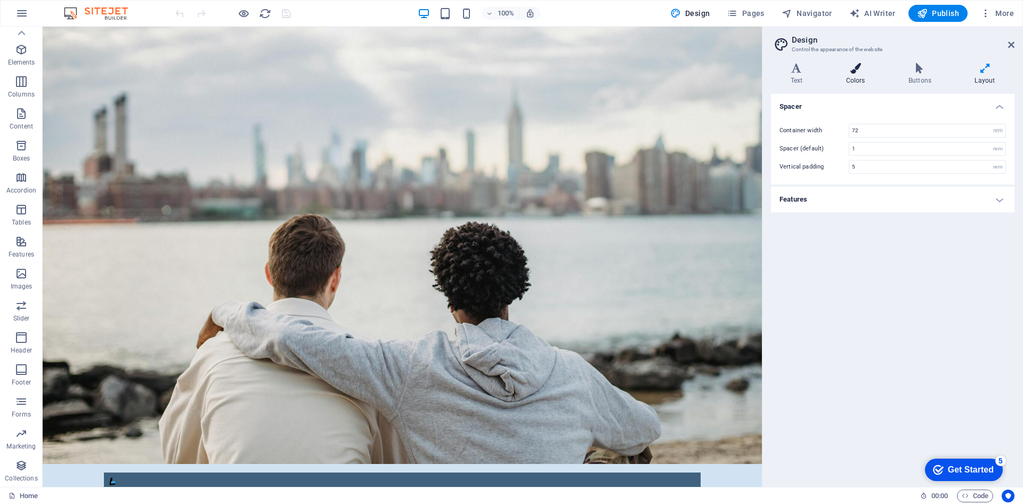
click at [852, 75] on h4 "Colors" at bounding box center [857, 74] width 62 height 22
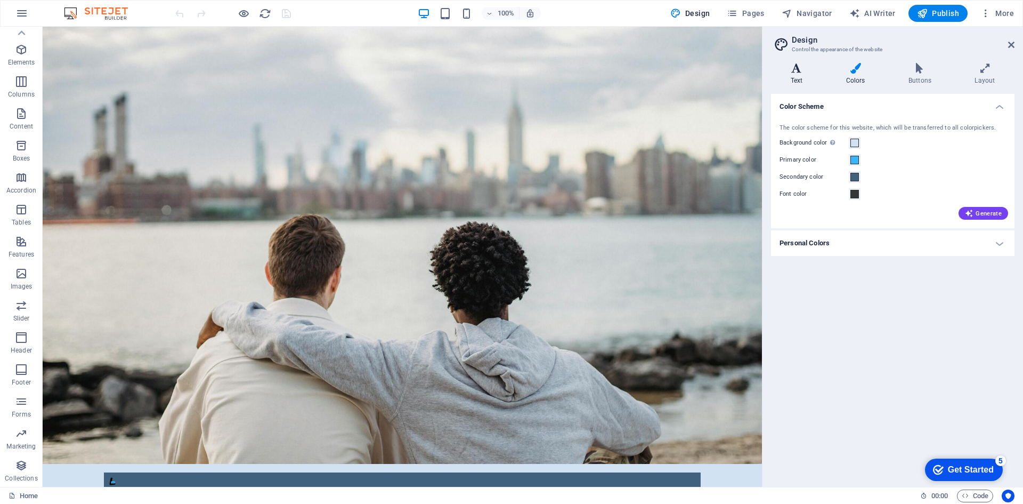
click at [803, 79] on h4 "Text" at bounding box center [798, 74] width 55 height 22
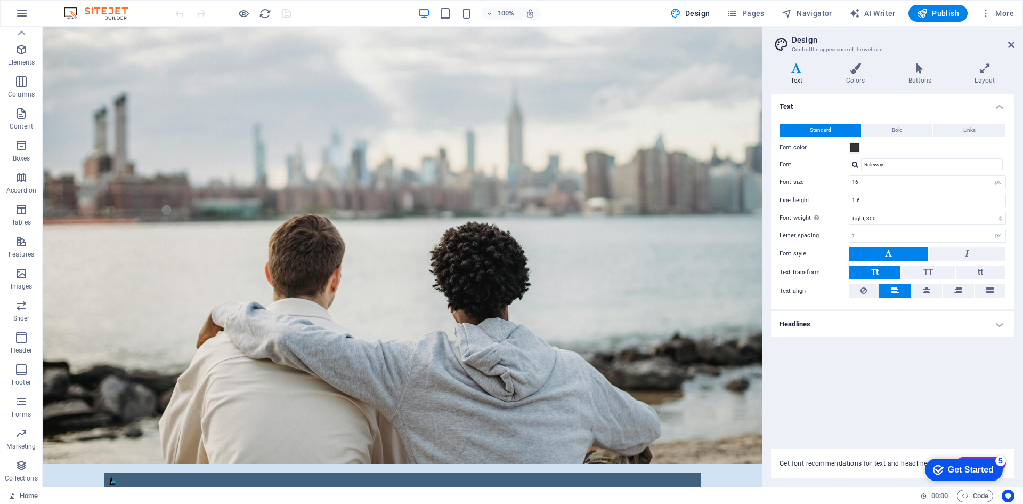
click at [850, 465] on span "Get font recommendations for text and headlines." at bounding box center [856, 463] width 153 height 9
click at [19, 36] on icon at bounding box center [21, 33] width 15 height 15
click at [25, 45] on span "Favorites" at bounding box center [21, 44] width 43 height 26
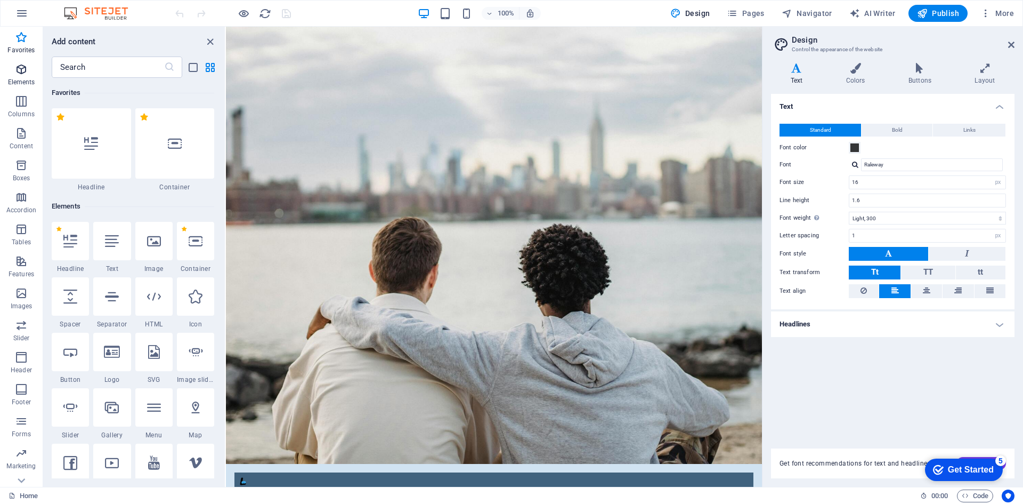
click at [25, 62] on button "Elements" at bounding box center [21, 75] width 43 height 32
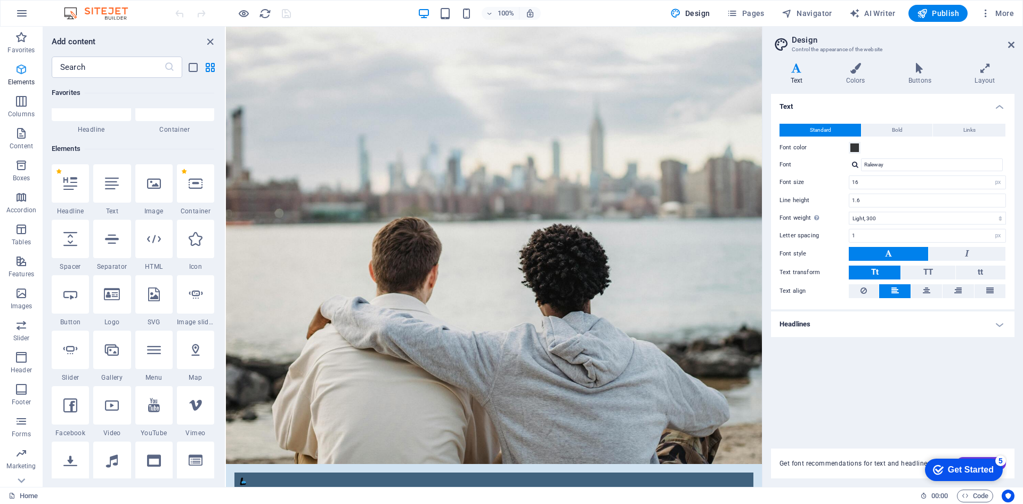
scroll to position [113, 0]
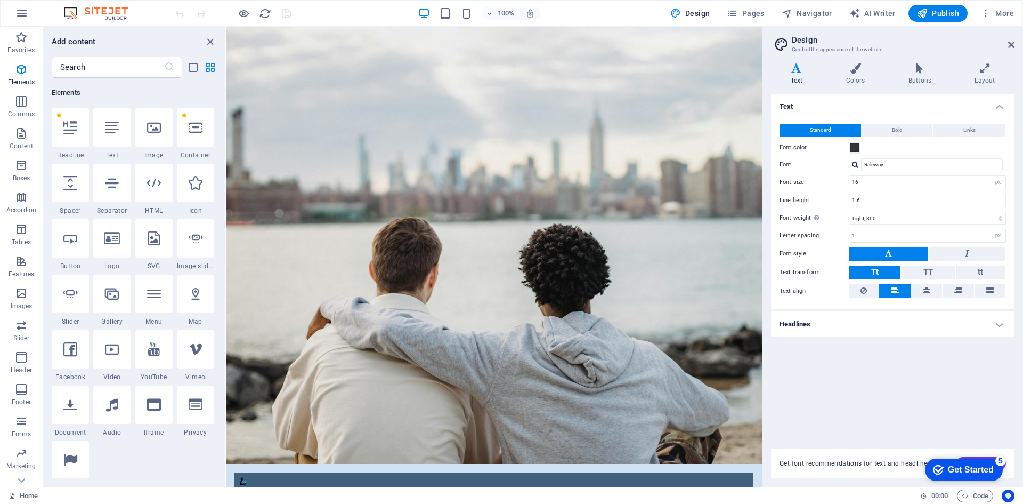
drag, startPoint x: 222, startPoint y: 90, endPoint x: 222, endPoint y: 118, distance: 28.2
click at [222, 118] on div "Favorites 1 Star Headline 1 Star Container Elements 1 Star Headline 1 Star Text…" at bounding box center [134, 278] width 182 height 400
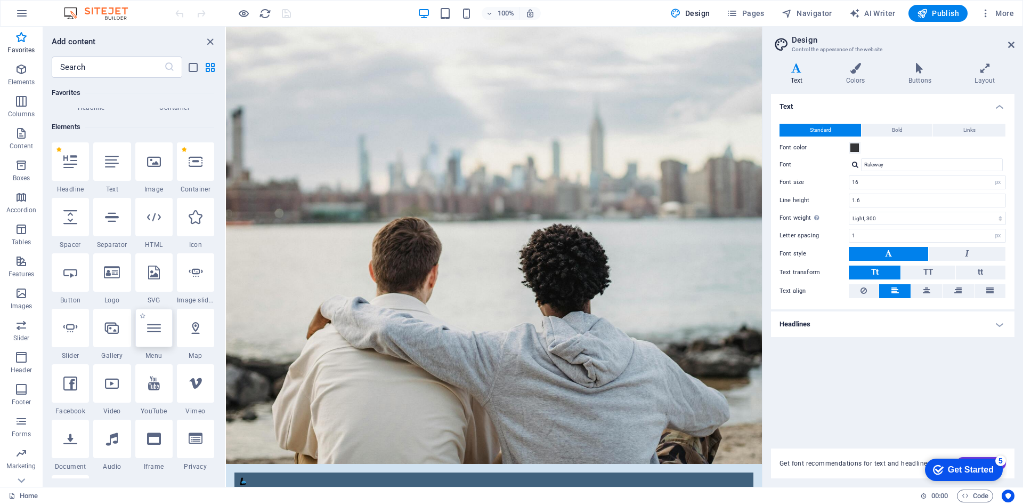
scroll to position [48, 0]
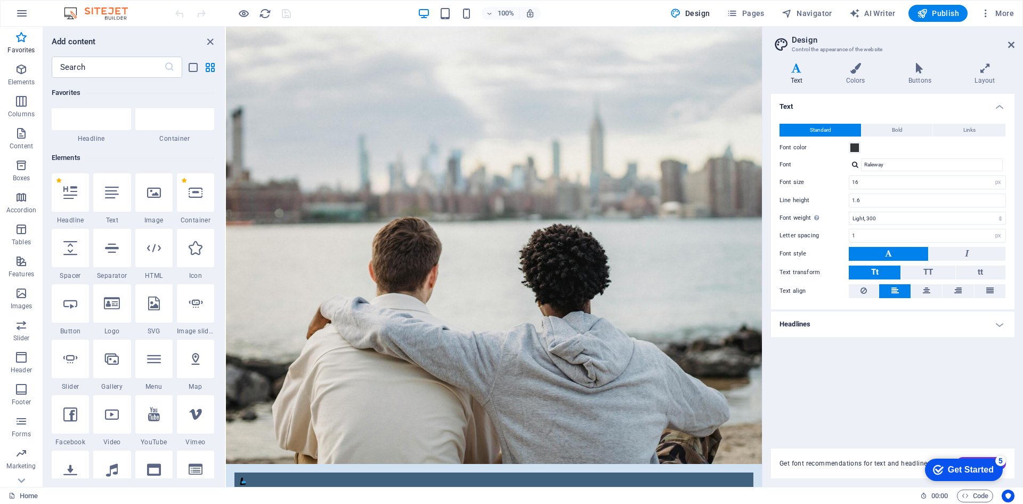
drag, startPoint x: 166, startPoint y: 169, endPoint x: 155, endPoint y: 151, distance: 21.3
click at [155, 151] on div "Elements" at bounding box center [133, 158] width 163 height 30
click at [982, 12] on icon "button" at bounding box center [985, 13] width 11 height 11
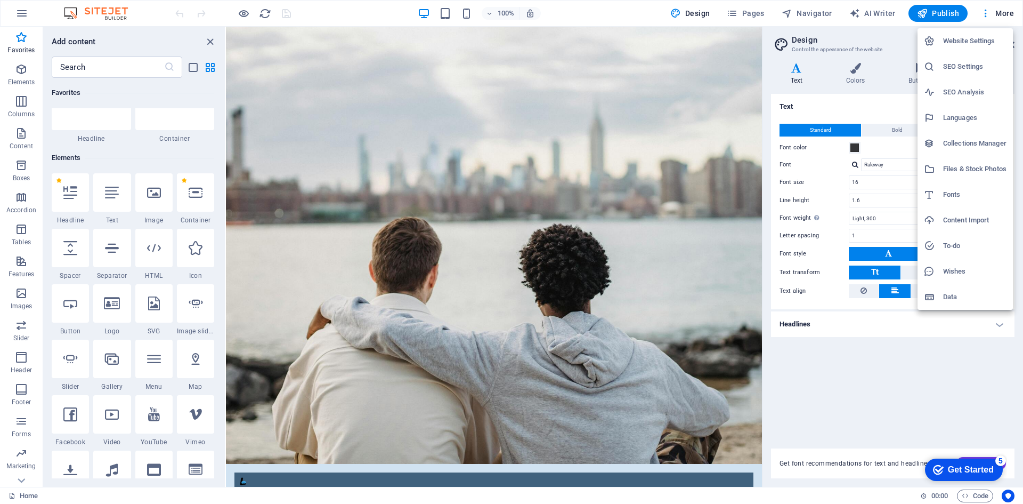
click at [973, 144] on h6 "Collections Manager" at bounding box center [974, 143] width 63 height 13
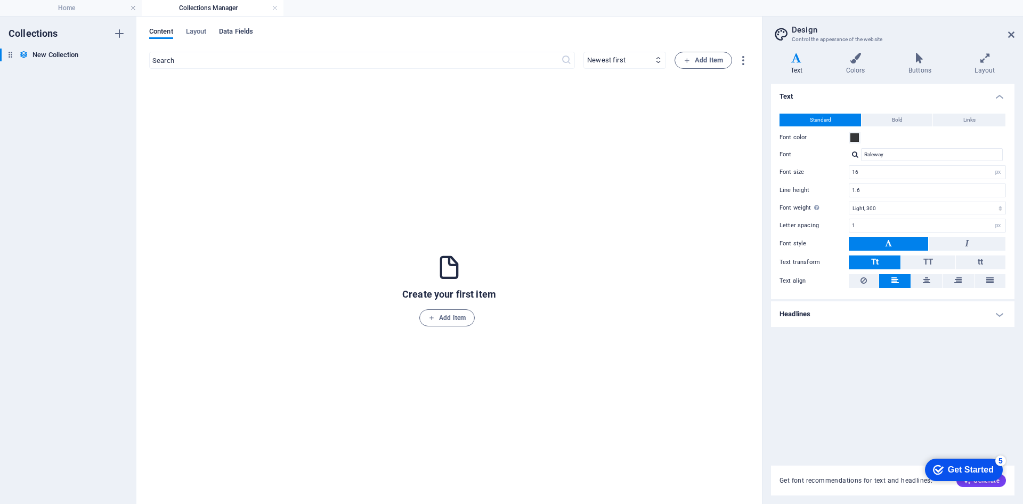
click at [229, 30] on span "Data Fields" at bounding box center [236, 32] width 34 height 15
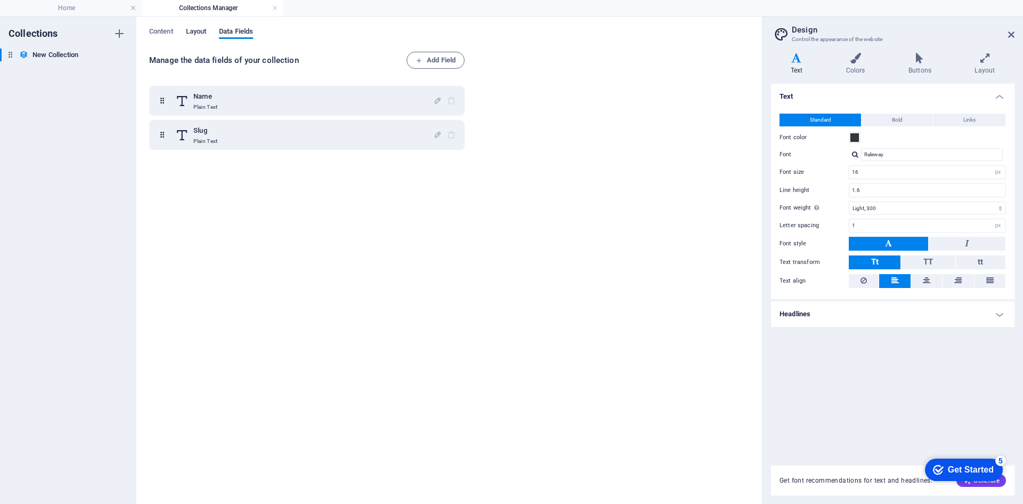
click at [191, 31] on span "Layout" at bounding box center [196, 32] width 21 height 15
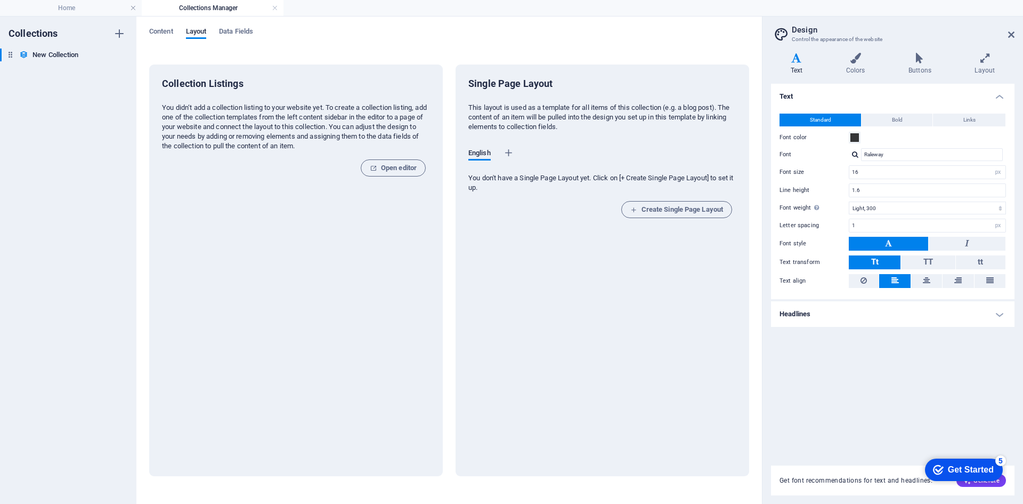
click at [989, 466] on div "Get Started" at bounding box center [971, 470] width 46 height 10
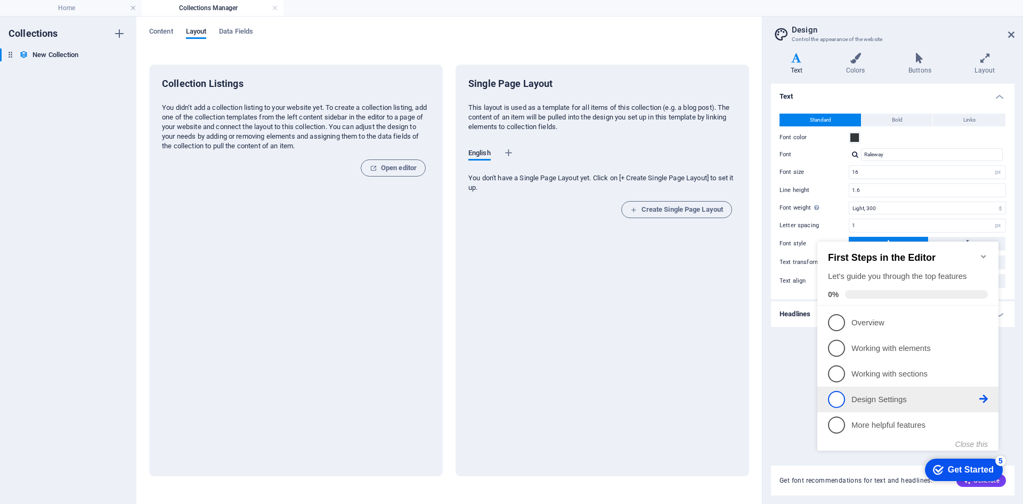
click at [985, 326] on icon at bounding box center [983, 322] width 9 height 9
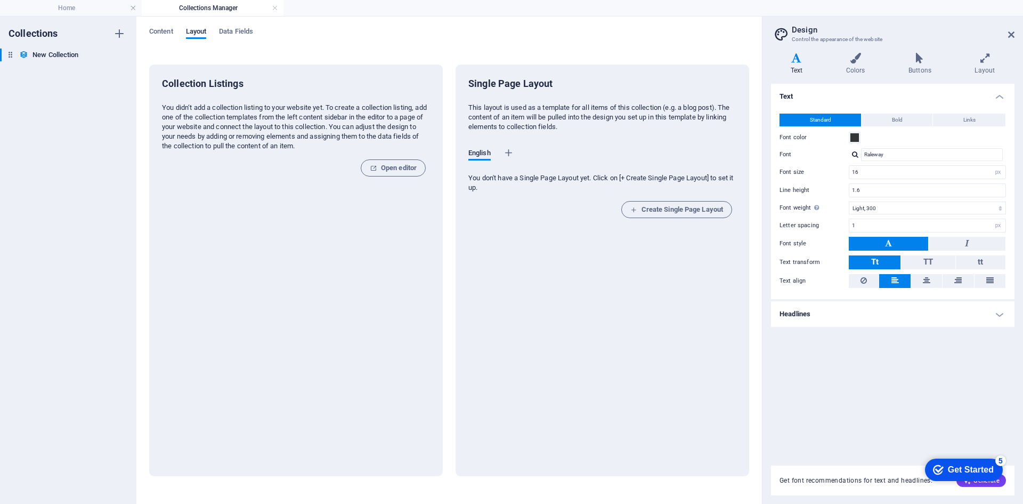
drag, startPoint x: 987, startPoint y: 462, endPoint x: 979, endPoint y: 468, distance: 10.2
click at [979, 468] on div "Get Started" at bounding box center [971, 470] width 46 height 10
drag, startPoint x: 1082, startPoint y: 628, endPoint x: 1062, endPoint y: 699, distance: 73.7
click at [959, 472] on div "Get Started" at bounding box center [971, 470] width 46 height 10
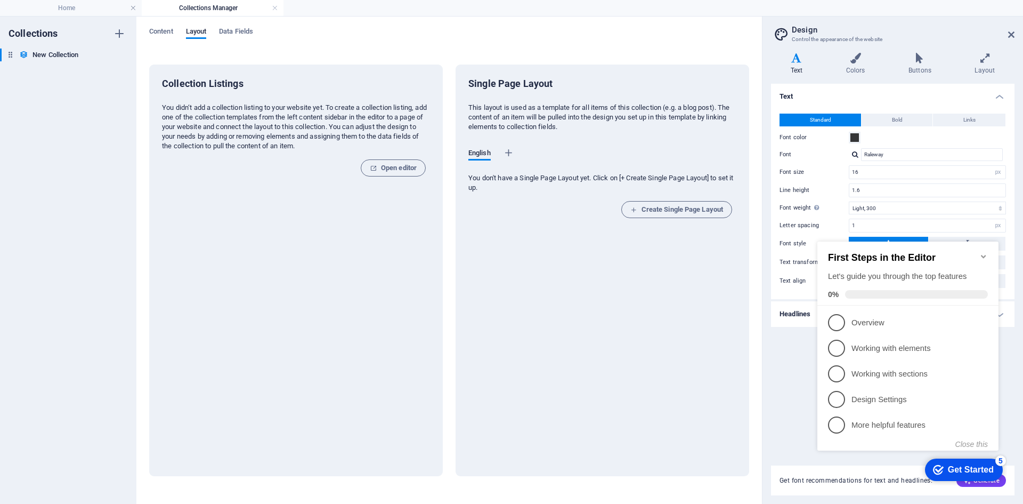
click at [908, 295] on span at bounding box center [916, 294] width 143 height 9
click at [981, 252] on icon "Minimize checklist" at bounding box center [983, 256] width 9 height 9
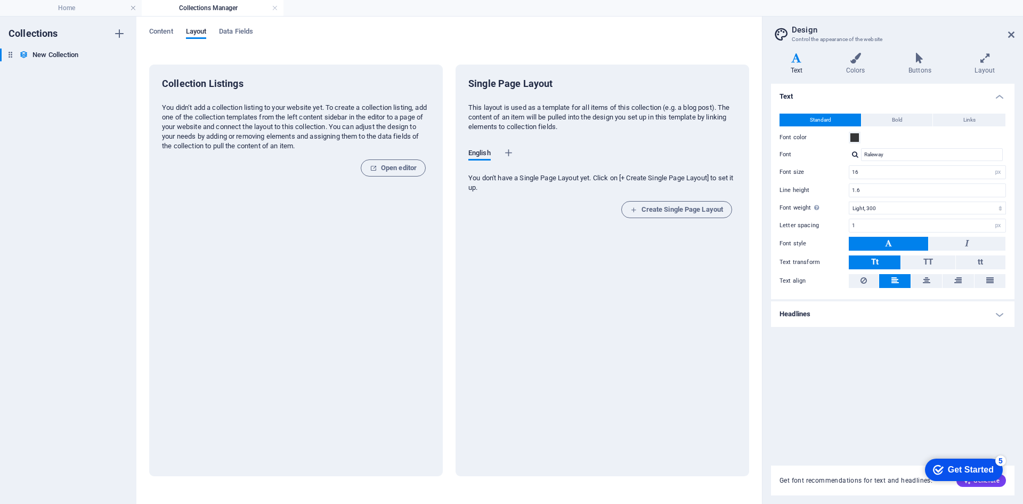
click at [866, 426] on div "Text Standard Bold Links Font color Font Raleway Font size 16 rem px Line heigh…" at bounding box center [893, 268] width 244 height 369
click at [1005, 28] on h2 "Design" at bounding box center [903, 30] width 223 height 10
click at [1009, 35] on icon at bounding box center [1011, 34] width 6 height 9
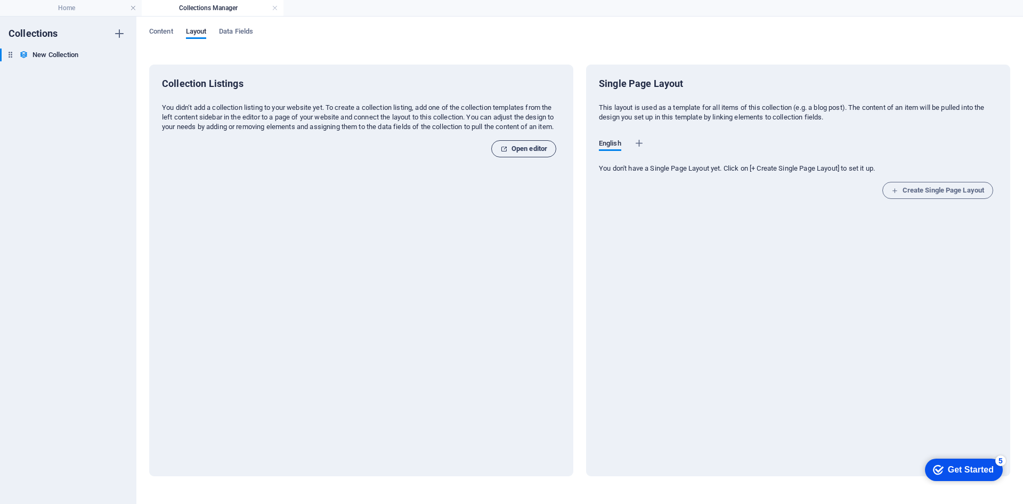
click at [525, 153] on span "Open editor" at bounding box center [523, 148] width 47 height 13
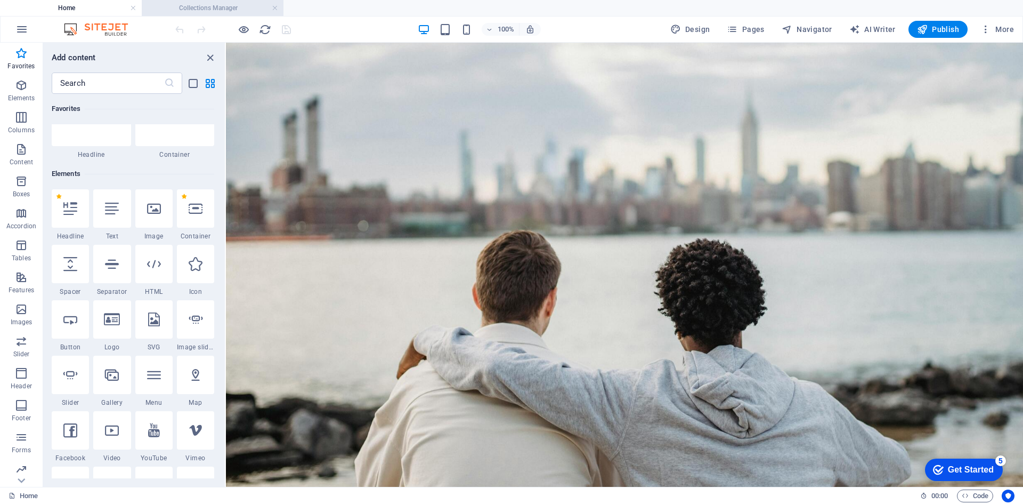
click at [232, 12] on h4 "Collections Manager" at bounding box center [213, 8] width 142 height 12
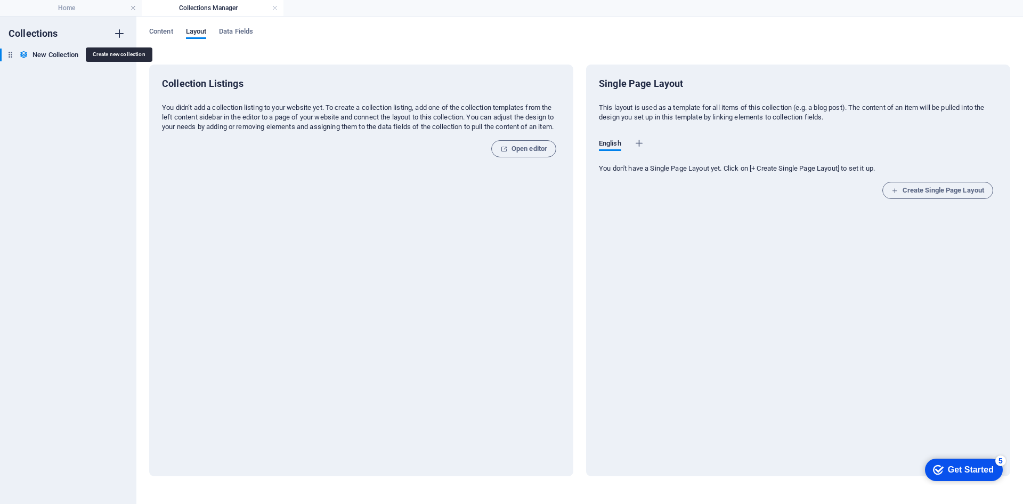
click at [121, 31] on icon "button" at bounding box center [119, 33] width 13 height 13
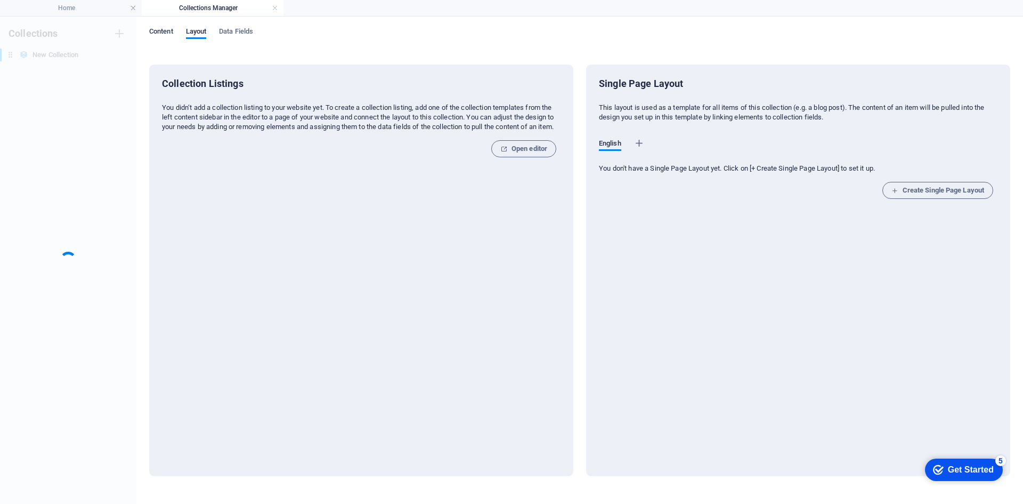
click at [158, 35] on span "Content" at bounding box center [161, 32] width 24 height 15
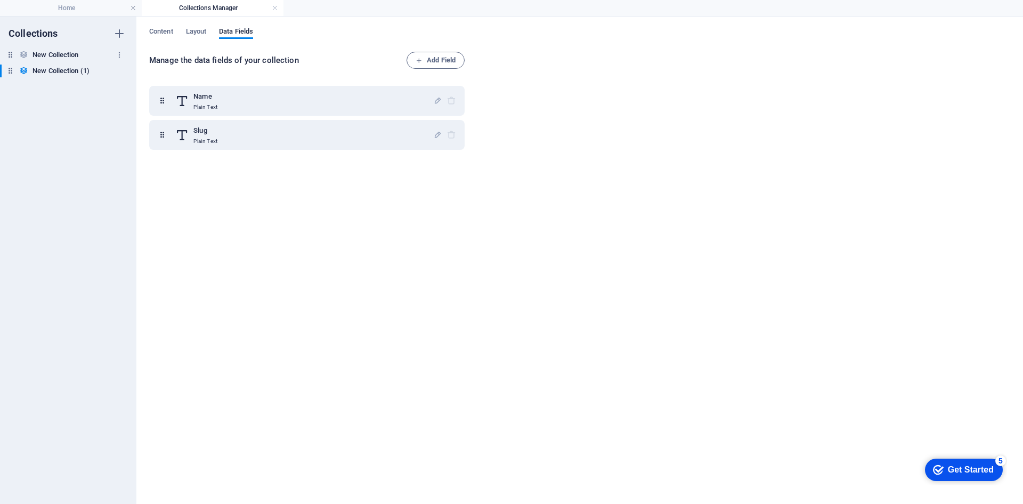
click at [95, 54] on div "New Collection New Collection" at bounding box center [63, 54] width 126 height 13
click at [108, 72] on div "New Collection (1) New Collection (1)" at bounding box center [63, 70] width 126 height 13
click at [126, 70] on div "New Collection New Collection New Collection (1) New Collection (1)" at bounding box center [68, 63] width 136 height 31
click at [121, 70] on icon "button" at bounding box center [119, 70] width 7 height 7
click at [123, 140] on h6 "Delete" at bounding box center [128, 143] width 29 height 13
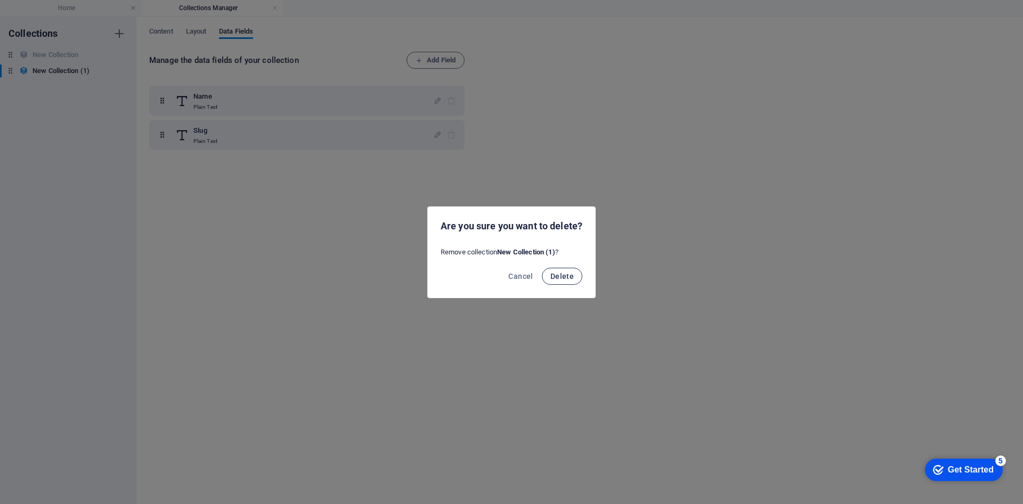
click at [574, 277] on button "Delete" at bounding box center [562, 275] width 40 height 17
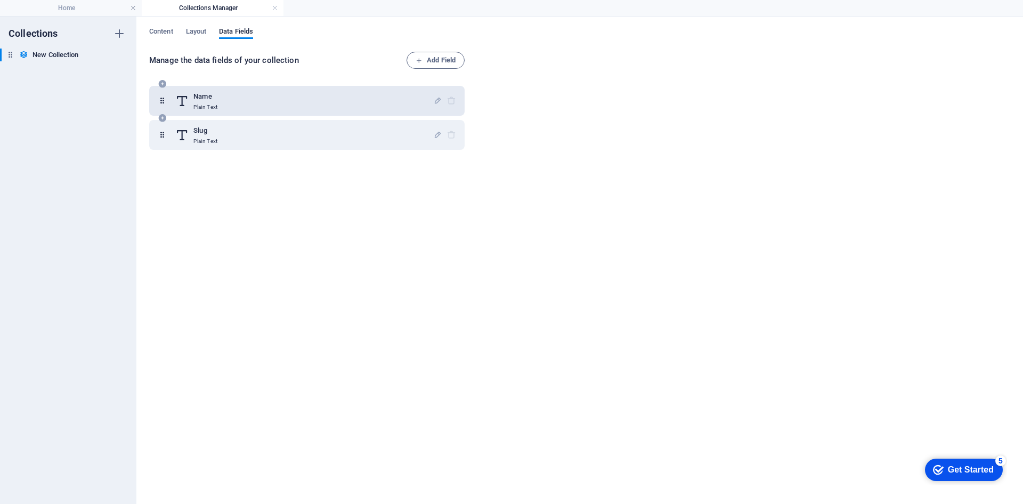
click at [431, 101] on div "Name Plain Text" at bounding box center [304, 100] width 258 height 21
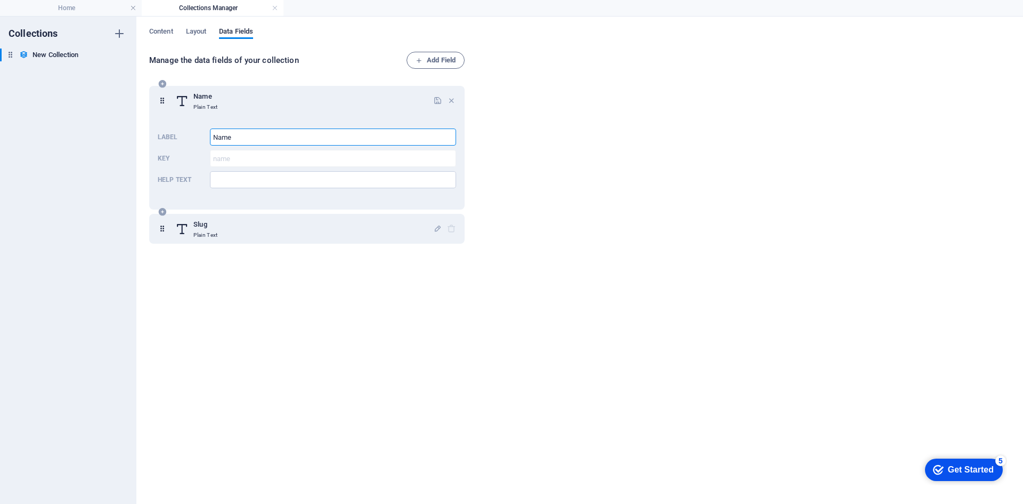
click at [310, 134] on input "Name" at bounding box center [333, 136] width 246 height 17
click at [193, 35] on span "Layout" at bounding box center [196, 32] width 21 height 15
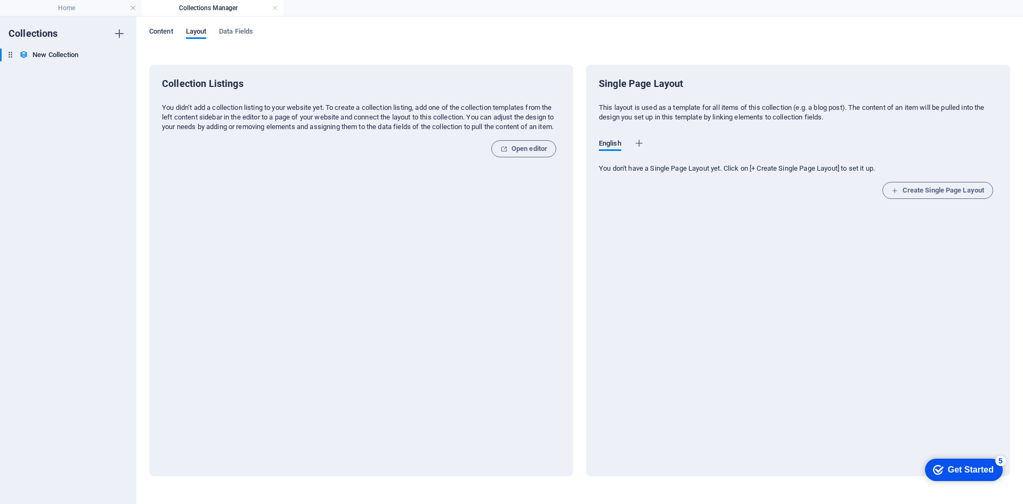
click at [173, 33] on span "Content" at bounding box center [161, 32] width 24 height 15
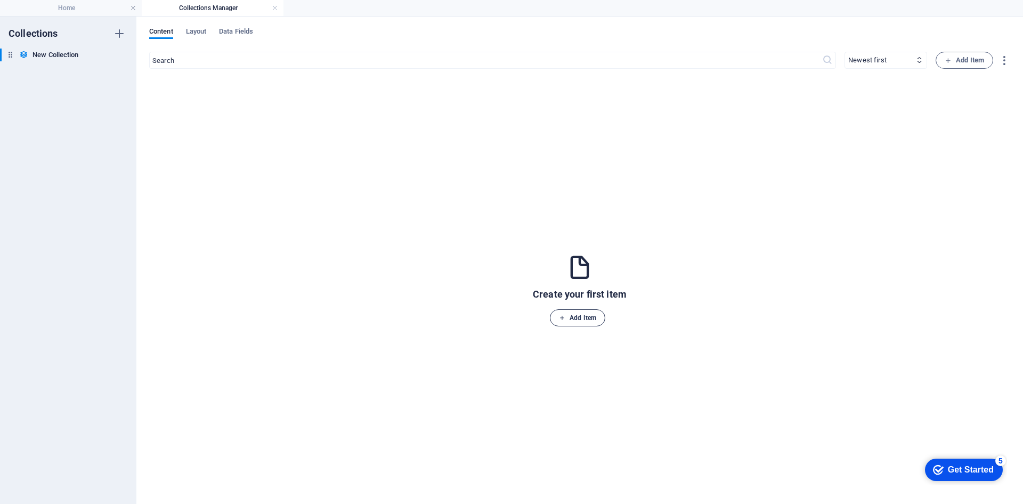
click at [579, 314] on span "Add Item" at bounding box center [577, 317] width 37 height 13
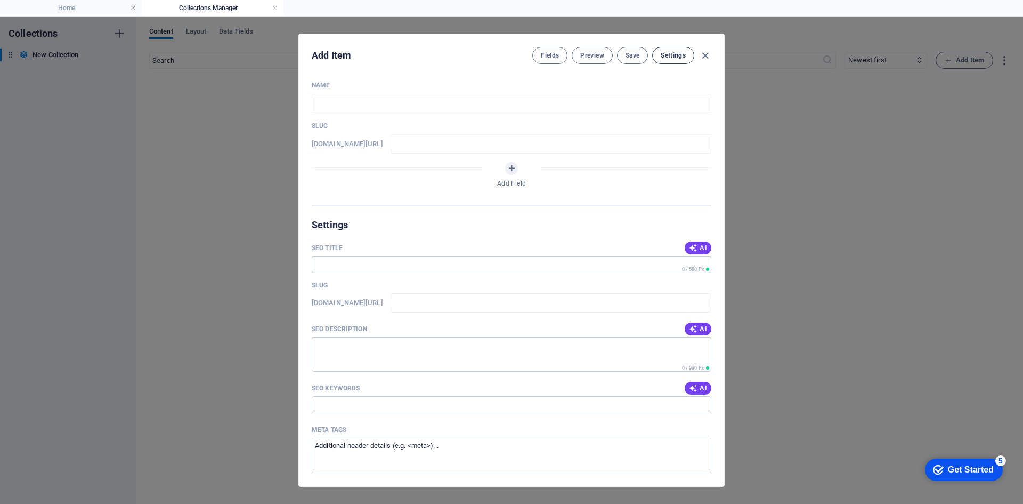
click at [681, 55] on span "Settings" at bounding box center [673, 55] width 25 height 9
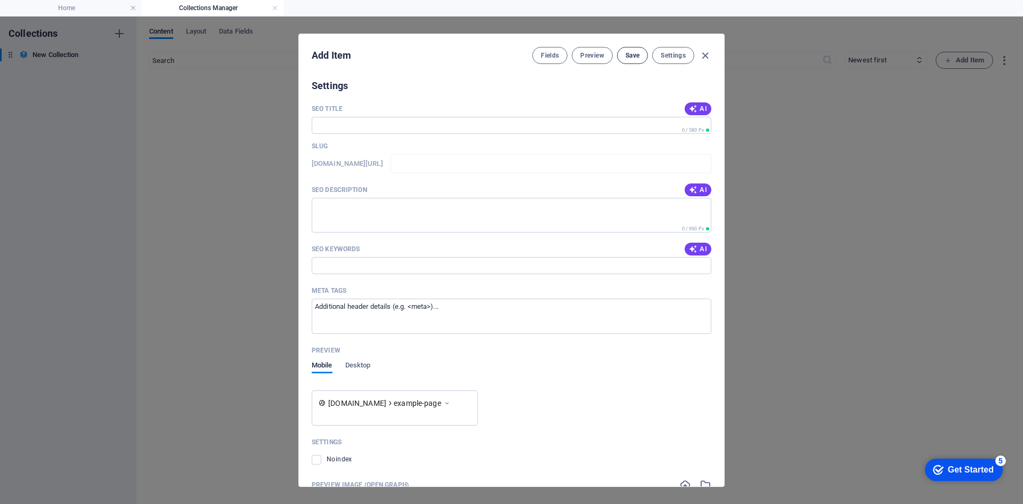
scroll to position [146, 0]
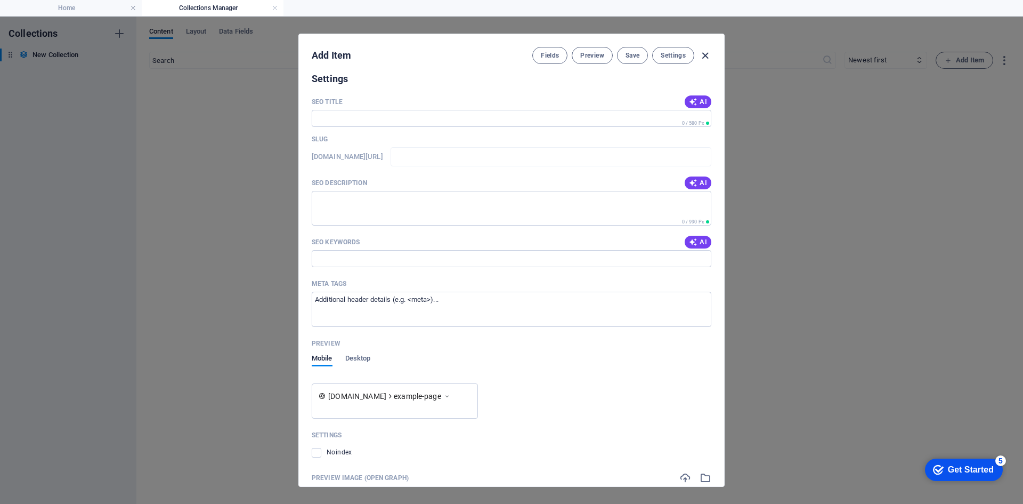
click at [702, 55] on icon "button" at bounding box center [705, 56] width 12 height 12
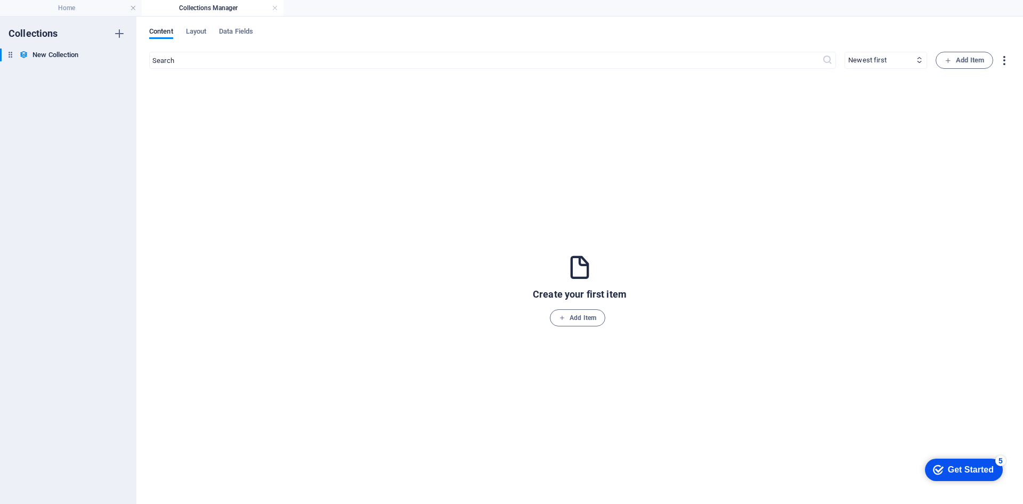
click at [1004, 57] on icon "button" at bounding box center [1004, 60] width 12 height 12
click at [241, 29] on div at bounding box center [511, 252] width 1023 height 504
click at [241, 29] on span "Data Fields" at bounding box center [236, 32] width 34 height 15
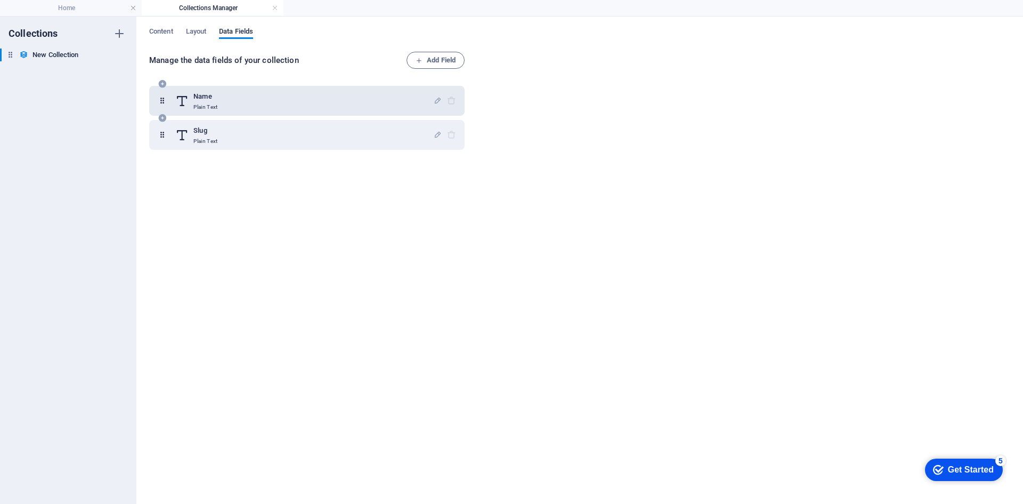
click at [223, 102] on div "Name Plain Text" at bounding box center [304, 100] width 258 height 21
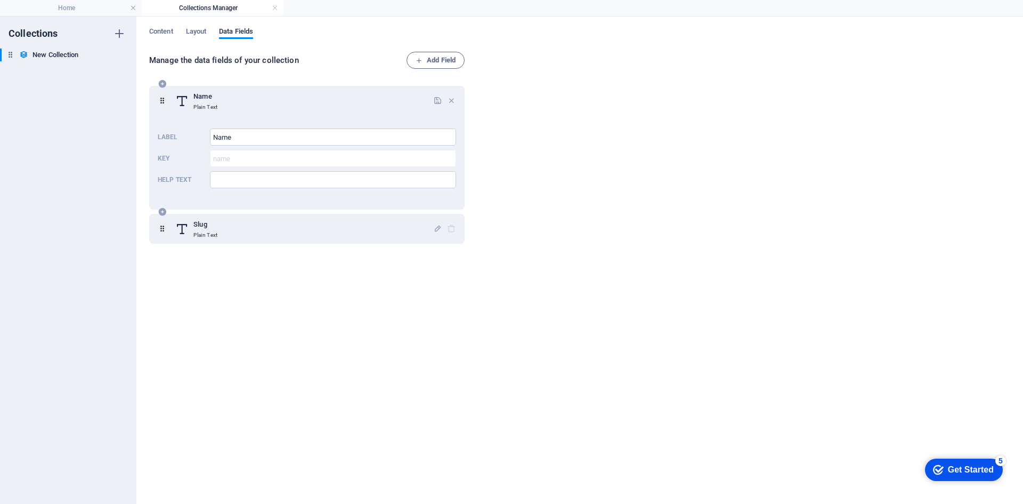
click at [223, 102] on div "Name Plain Text" at bounding box center [304, 100] width 258 height 21
click at [269, 7] on h4 "Collections Manager" at bounding box center [213, 8] width 142 height 12
click at [275, 9] on link at bounding box center [275, 8] width 6 height 10
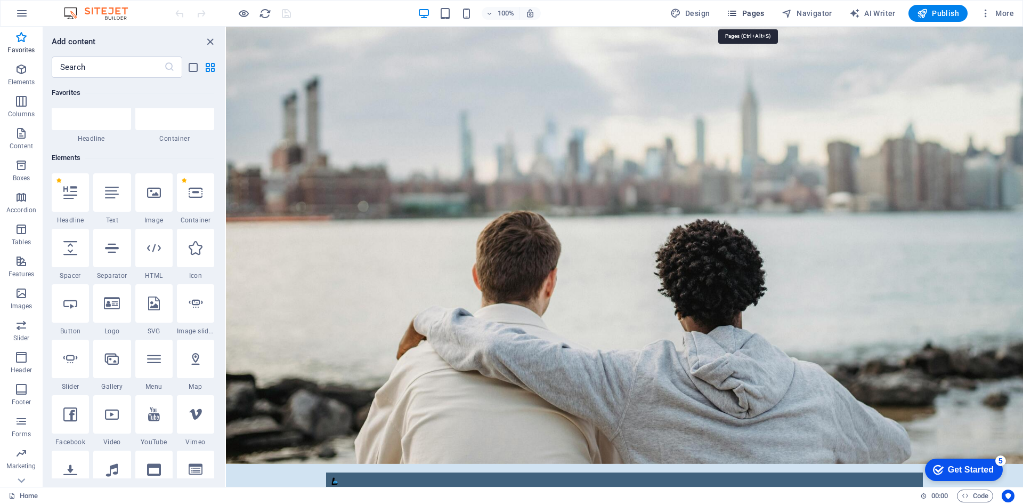
click at [743, 5] on button "Pages" at bounding box center [746, 13] width 46 height 17
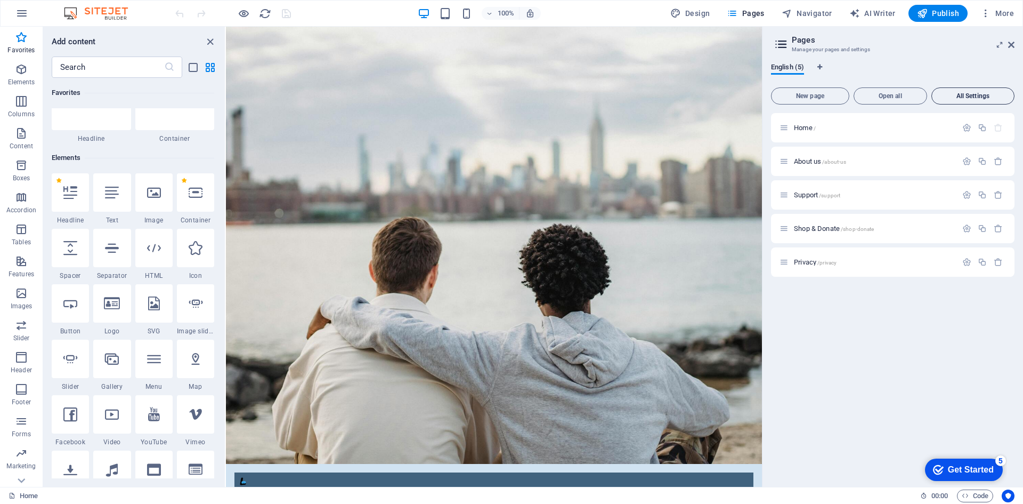
click at [951, 96] on span "All Settings" at bounding box center [973, 96] width 74 height 6
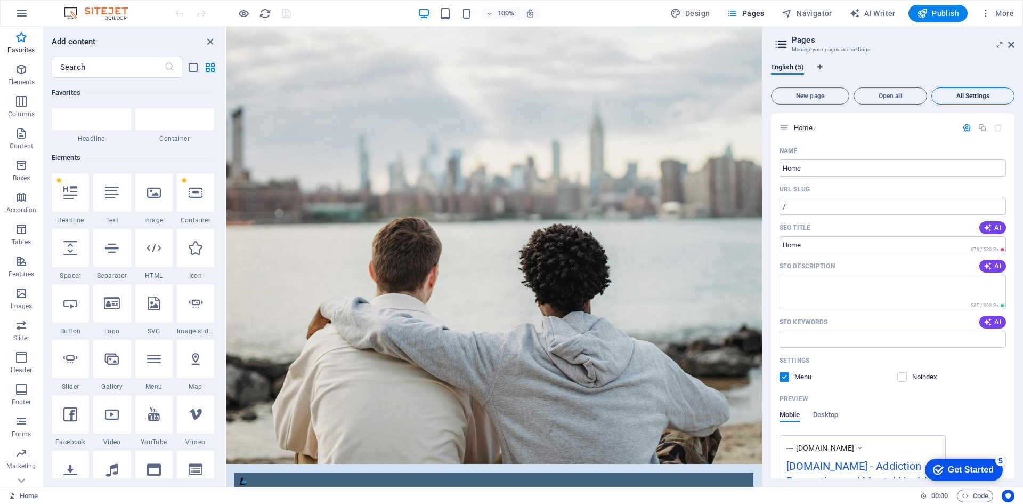
scroll to position [1755, 0]
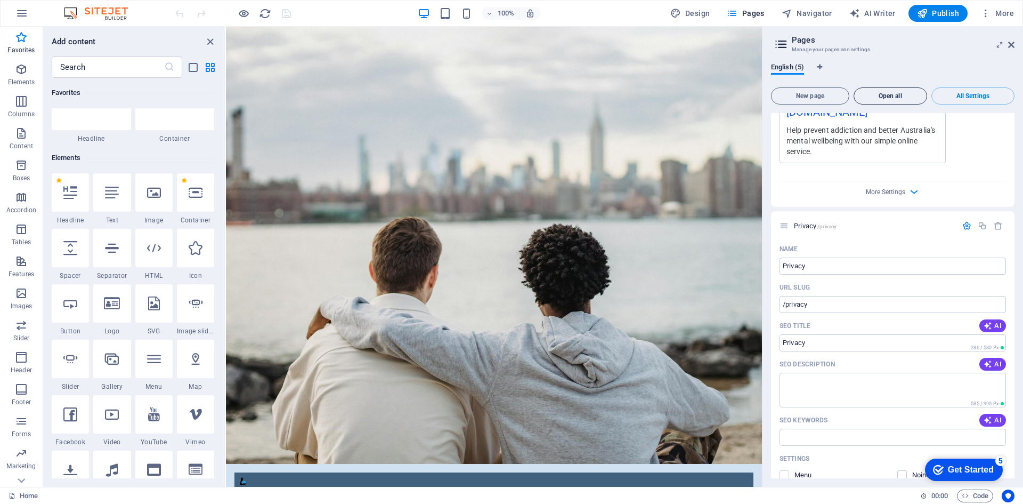
click at [906, 95] on span "Open all" at bounding box center [890, 96] width 64 height 6
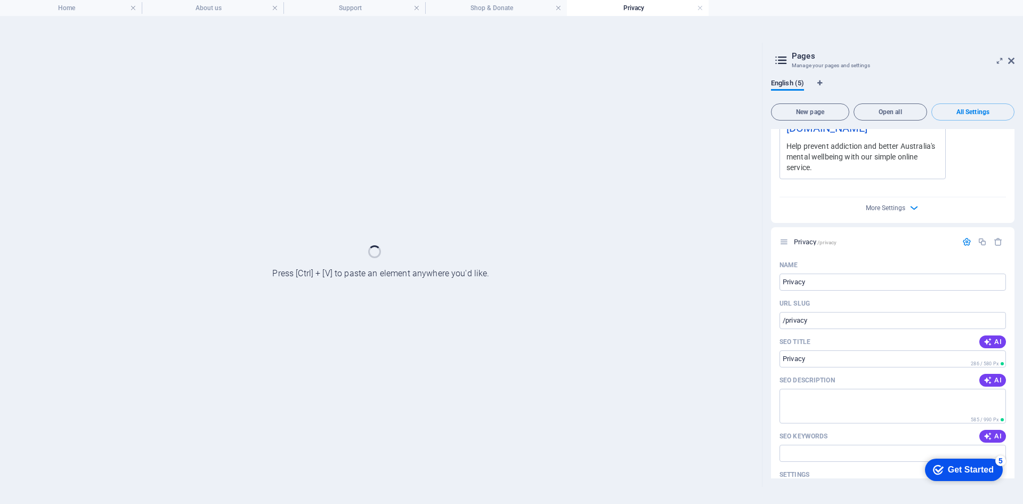
click at [639, 5] on h4 "Privacy" at bounding box center [638, 8] width 142 height 12
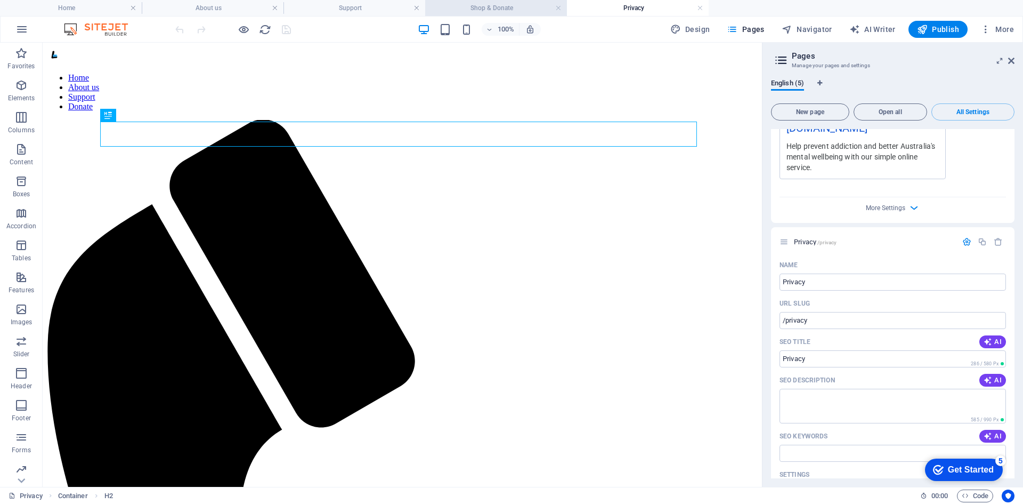
scroll to position [0, 0]
click at [523, 6] on h4 "Shop & Donate" at bounding box center [496, 8] width 142 height 12
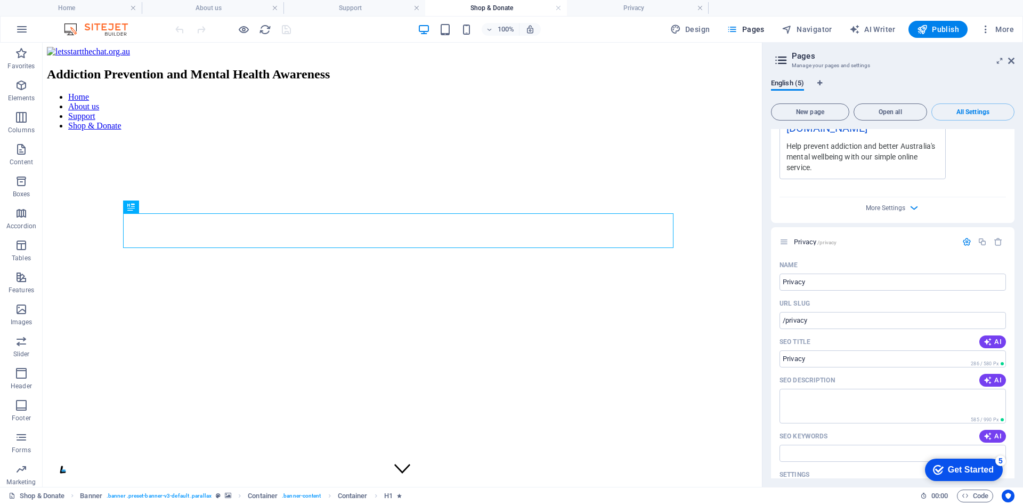
scroll to position [2001, 0]
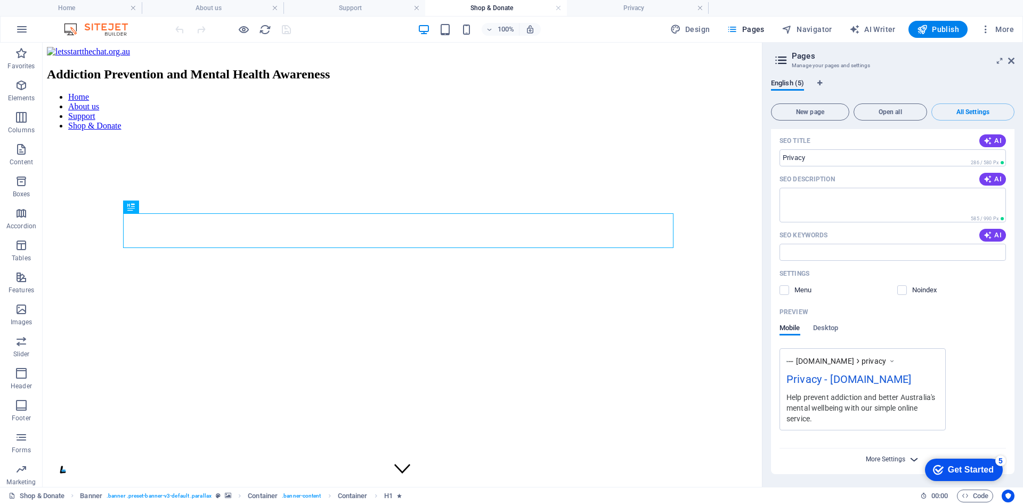
click at [878, 456] on span "More Settings" at bounding box center [885, 458] width 39 height 7
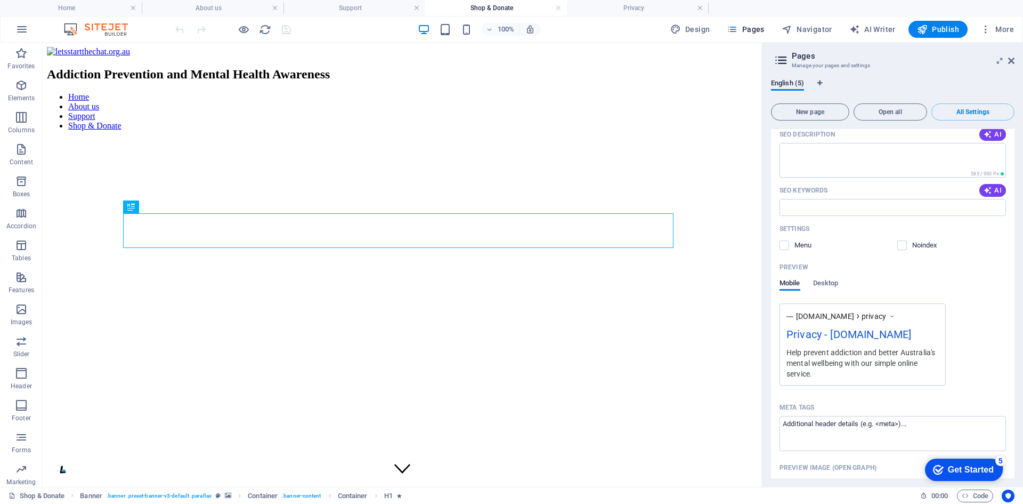
scroll to position [2154, 0]
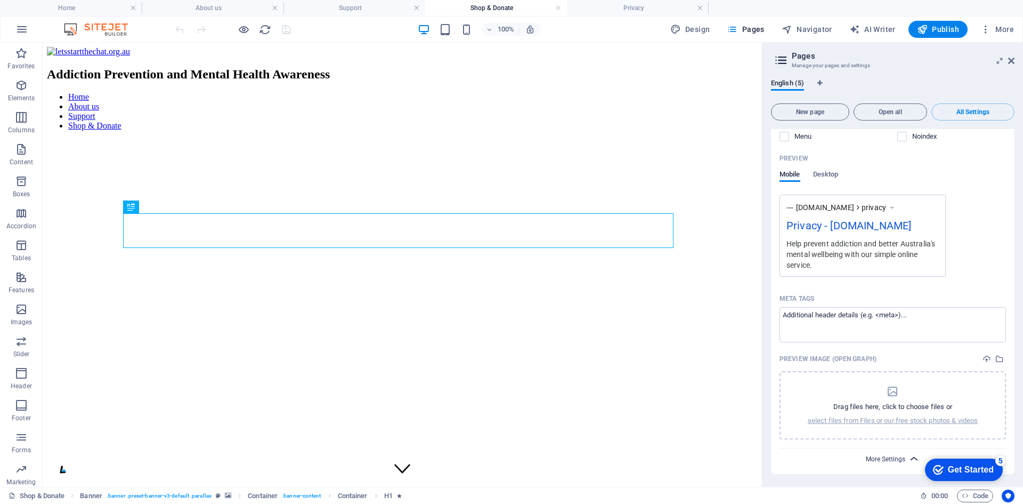
click at [884, 458] on span "More Settings" at bounding box center [885, 458] width 39 height 7
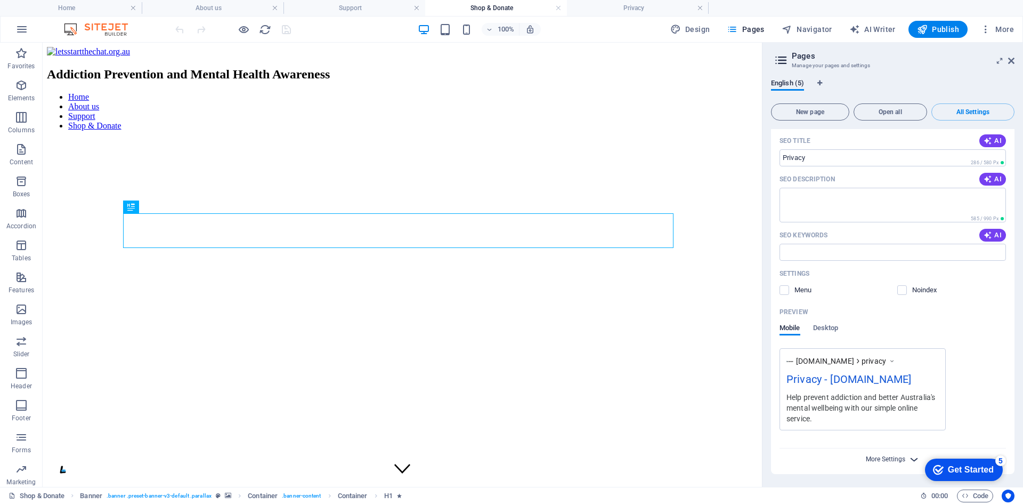
scroll to position [2001, 0]
click at [885, 461] on span "More Settings" at bounding box center [885, 458] width 39 height 7
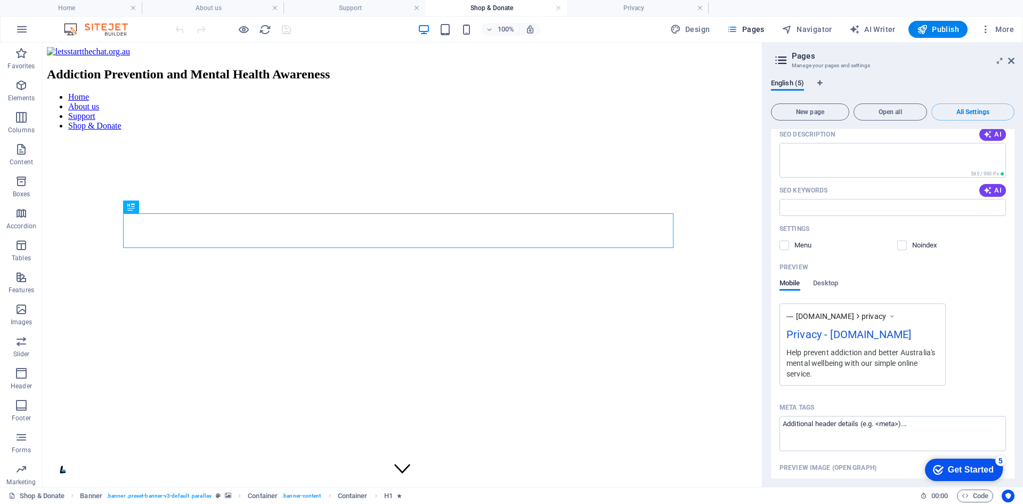
drag, startPoint x: 1016, startPoint y: 416, endPoint x: 1015, endPoint y: 451, distance: 35.2
click at [1015, 451] on div "English (5) New page Open all All Settings Home / Name Home ​ URL SLUG / ​ SEO …" at bounding box center [893, 278] width 261 height 416
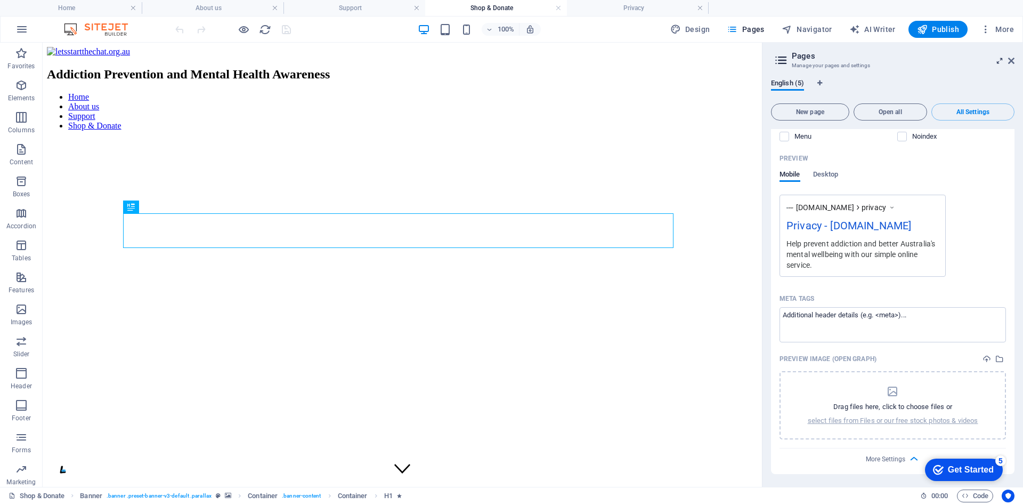
click at [1000, 59] on icon at bounding box center [1000, 60] width 0 height 9
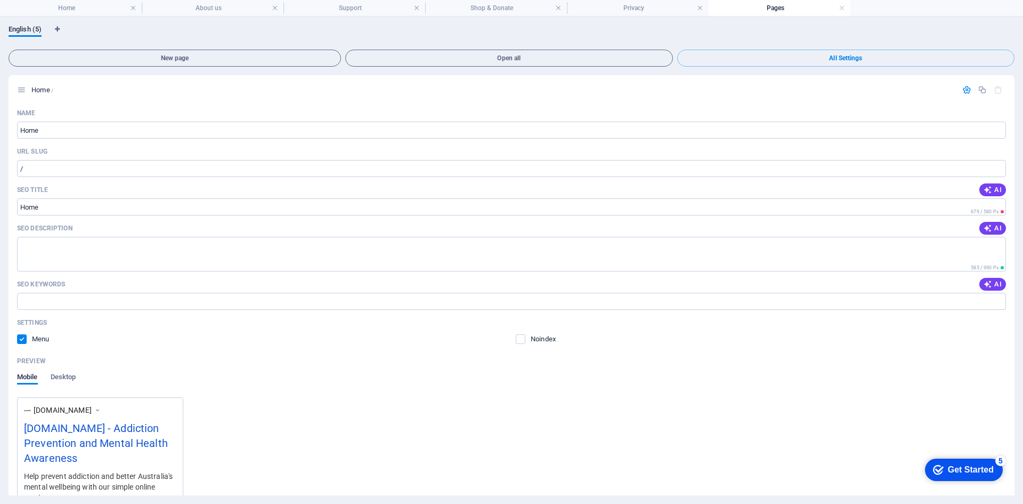
click at [796, 48] on div "New page Open all All Settings Home / Name Home ​ URL SLUG / ​ SEO Title AI ​ 6…" at bounding box center [512, 270] width 1006 height 450
click at [962, 91] on icon "button" at bounding box center [966, 89] width 9 height 9
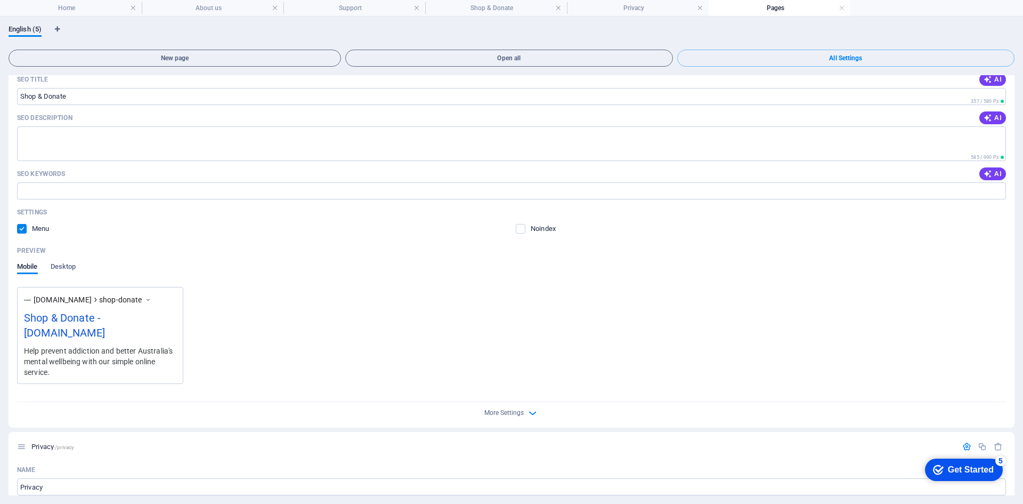
scroll to position [1074, 0]
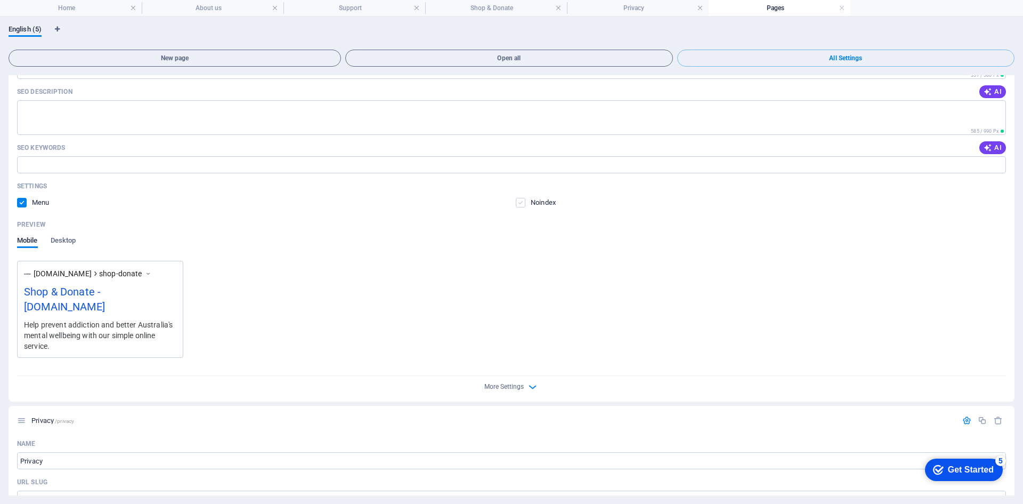
click at [523, 207] on label at bounding box center [521, 203] width 10 height 10
click at [0, 0] on input "checkbox" at bounding box center [0, 0] width 0 height 0
click at [518, 207] on label at bounding box center [521, 203] width 10 height 10
click at [0, 0] on input "checkbox" at bounding box center [0, 0] width 0 height 0
click at [512, 390] on span "More Settings" at bounding box center [503, 386] width 39 height 7
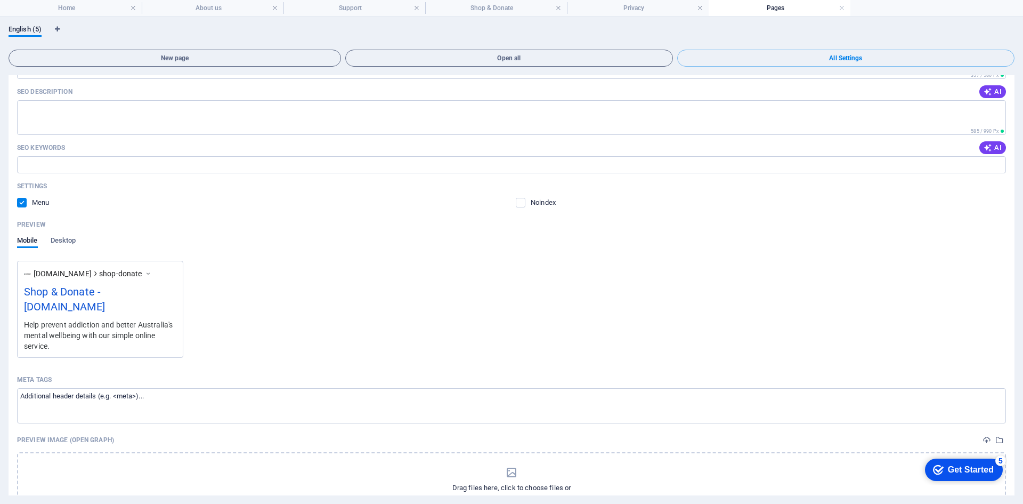
click at [523, 358] on div "[DOMAIN_NAME] shop-donate Shop & Donate - [DOMAIN_NAME] Help prevent addiction …" at bounding box center [511, 309] width 989 height 97
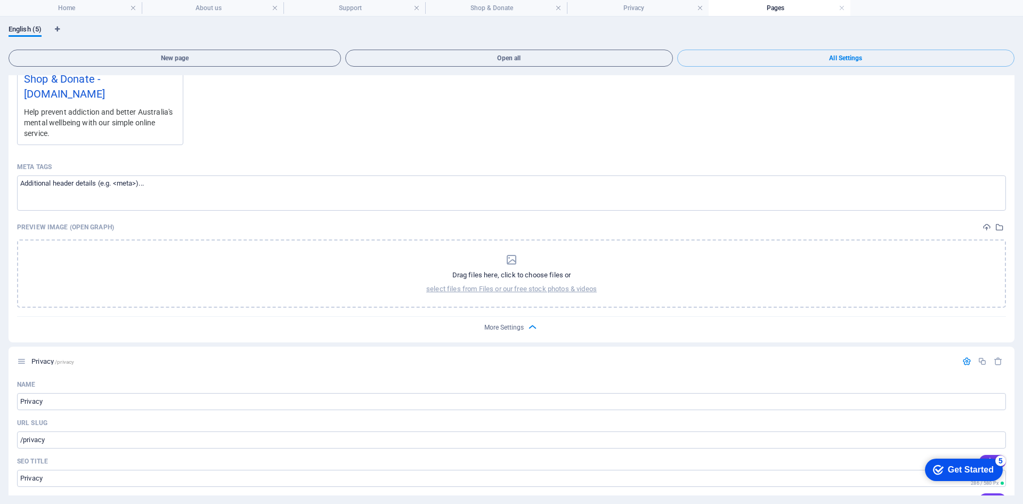
scroll to position [1287, 0]
click at [537, 333] on icon "button" at bounding box center [532, 326] width 12 height 12
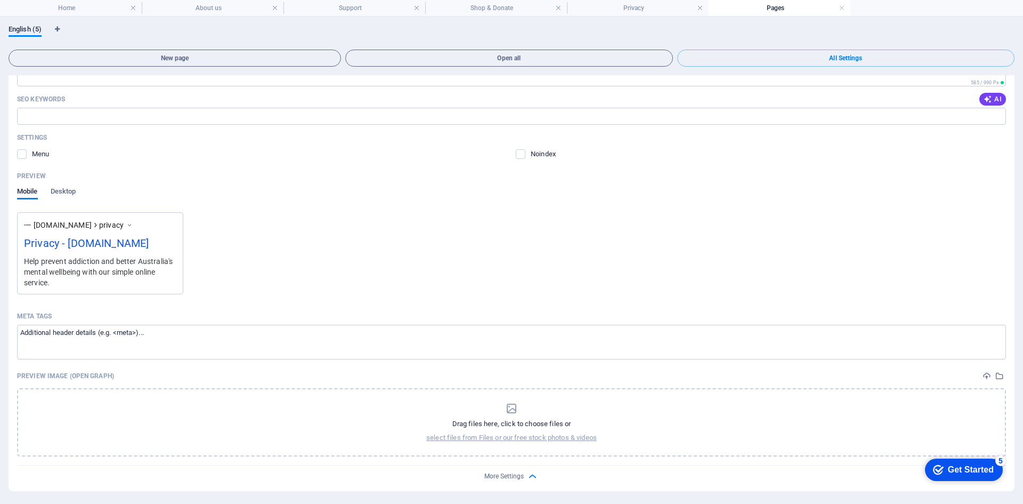
scroll to position [1614, 0]
click at [56, 28] on icon "Language Tabs" at bounding box center [57, 29] width 5 height 6
select select "41"
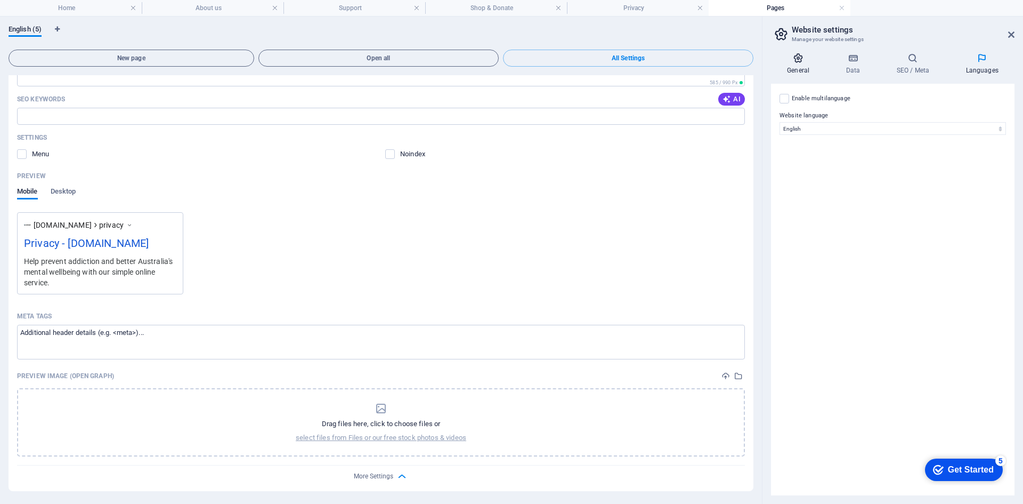
click at [796, 63] on h4 "General" at bounding box center [800, 64] width 59 height 22
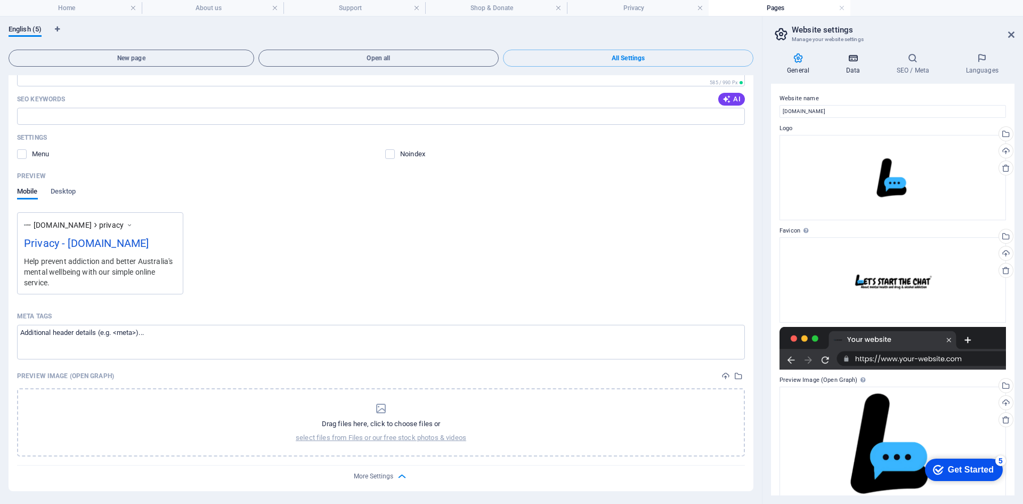
click at [863, 70] on h4 "Data" at bounding box center [855, 64] width 51 height 22
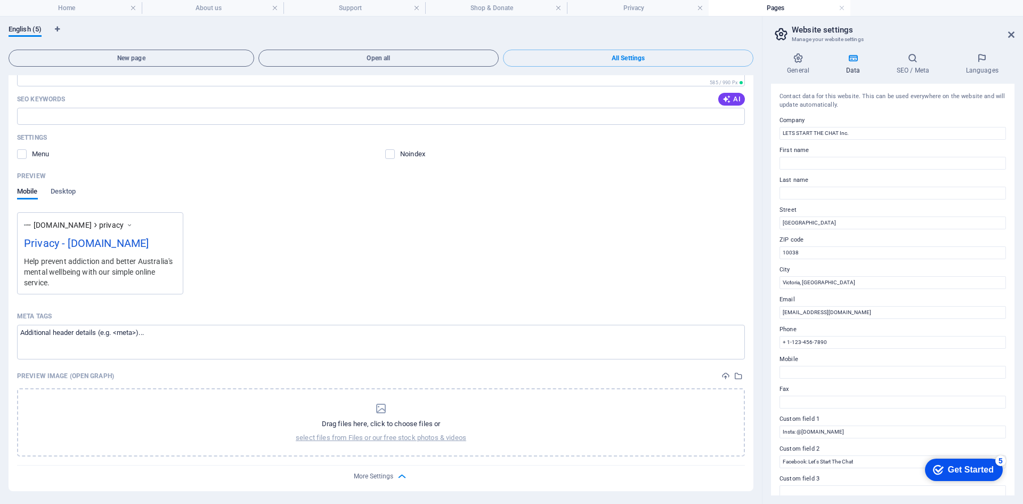
click at [1010, 30] on h2 "Website settings" at bounding box center [903, 30] width 223 height 10
click at [1012, 35] on icon at bounding box center [1011, 34] width 6 height 9
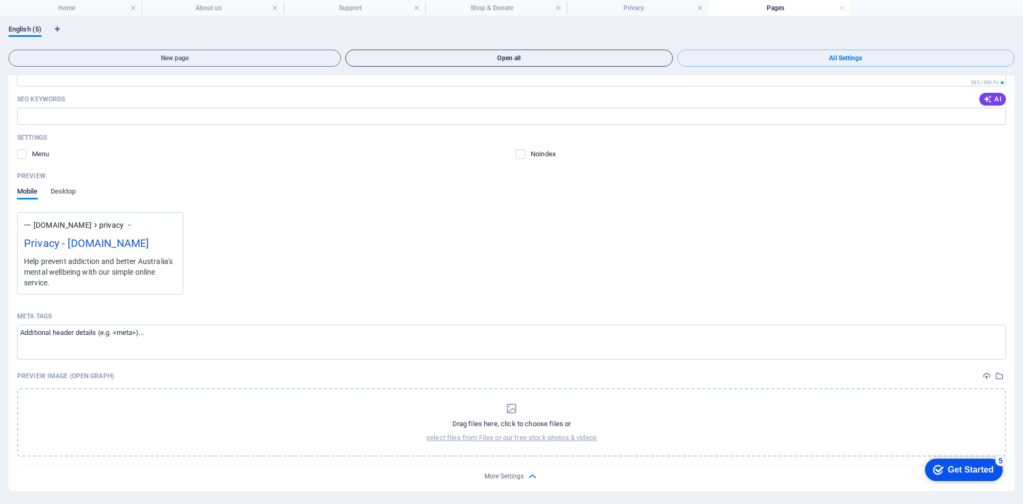
click at [408, 54] on button "Open all" at bounding box center [509, 58] width 328 height 17
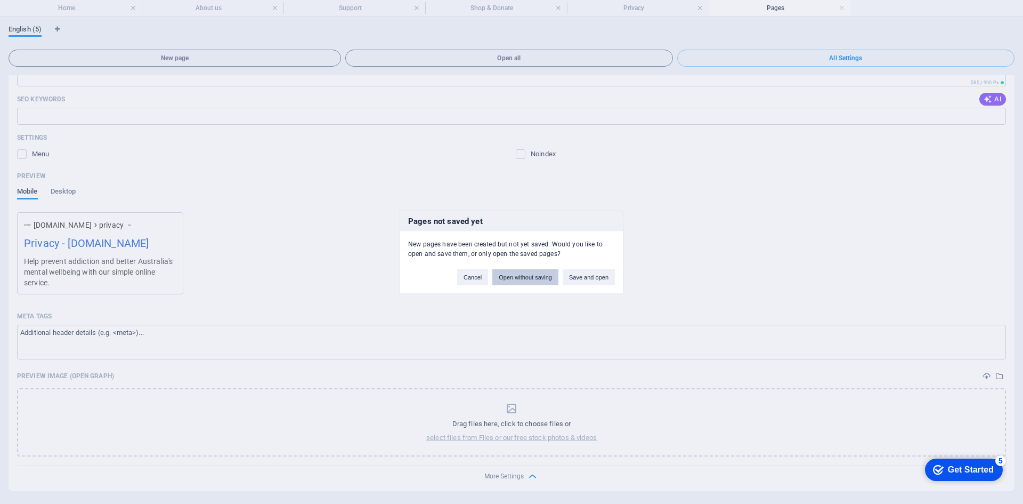
drag, startPoint x: 539, startPoint y: 274, endPoint x: 502, endPoint y: 209, distance: 75.0
click at [539, 274] on button "Open without saving" at bounding box center [525, 277] width 66 height 16
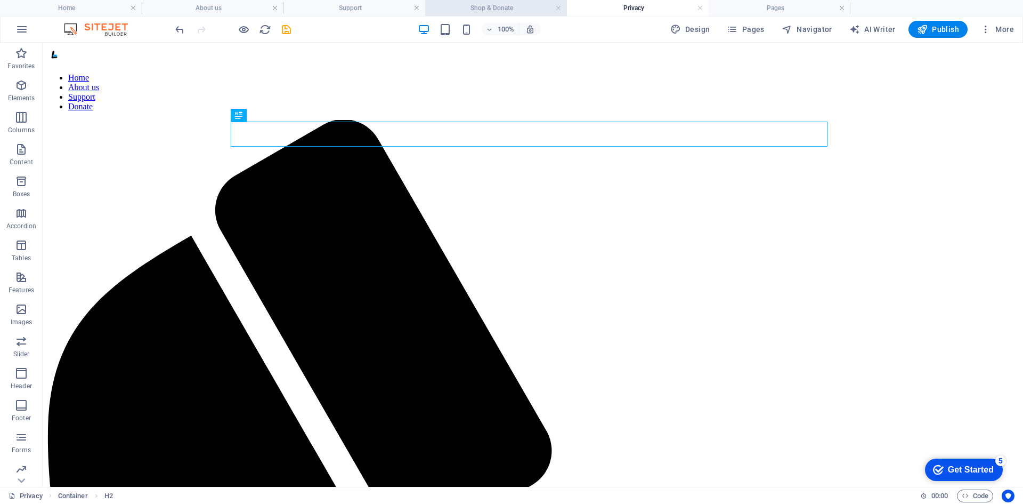
click at [518, 6] on h4 "Shop & Donate" at bounding box center [496, 8] width 142 height 12
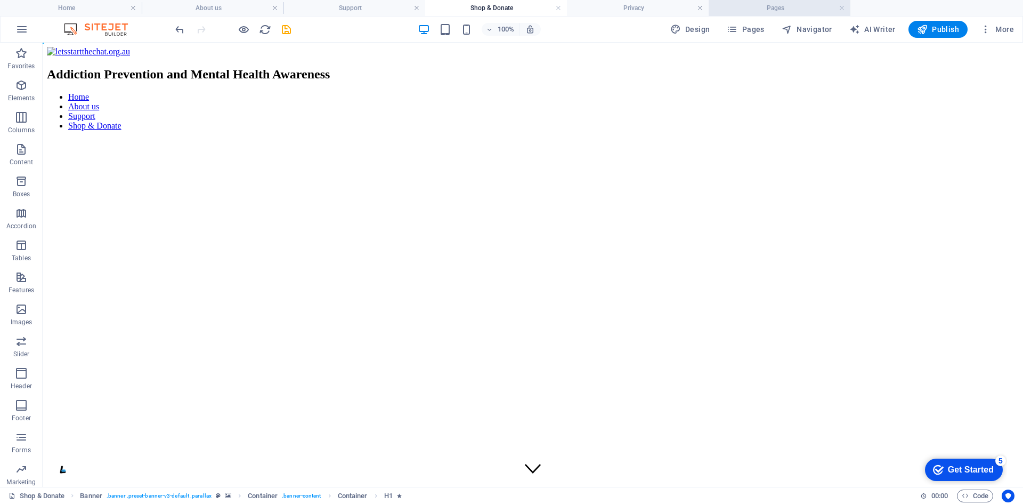
click at [748, 14] on li "Pages" at bounding box center [780, 8] width 142 height 16
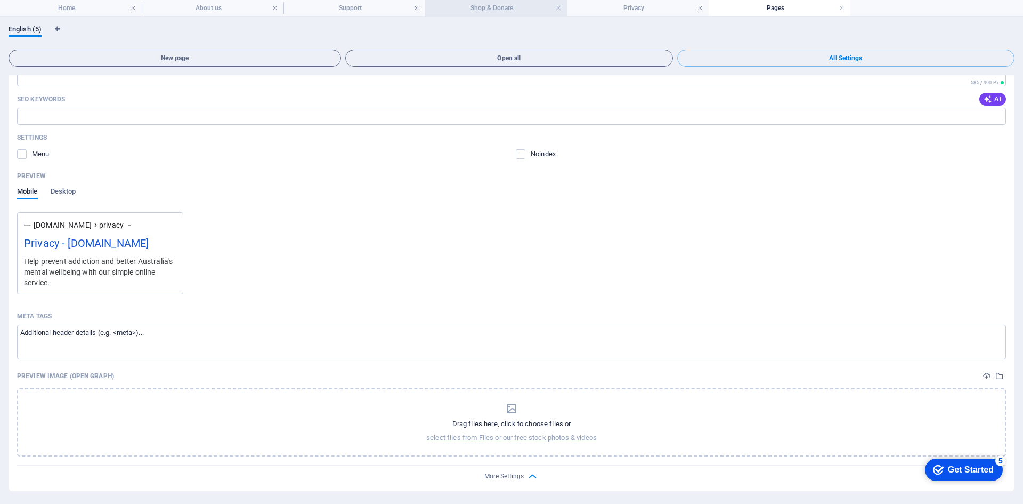
click at [516, 6] on h4 "Shop & Donate" at bounding box center [496, 8] width 142 height 12
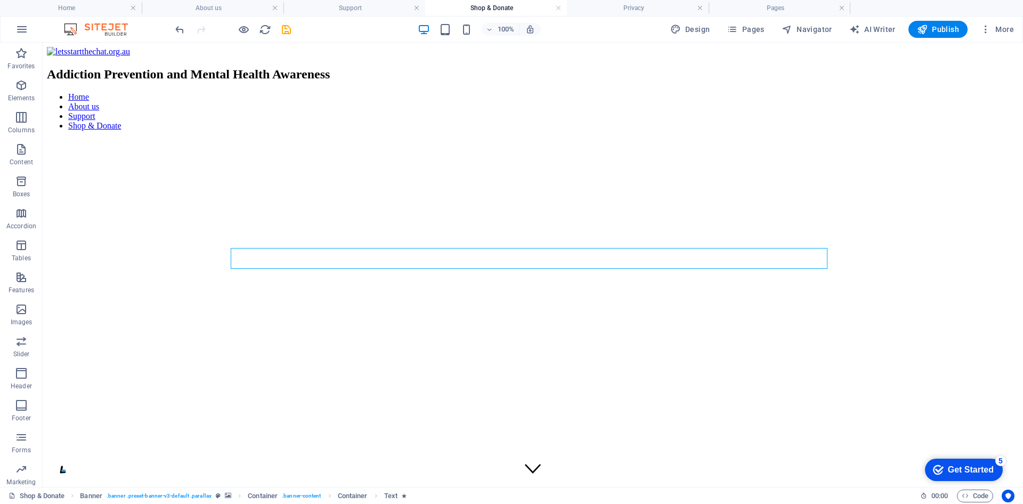
click at [671, 102] on li "About us" at bounding box center [543, 107] width 951 height 10
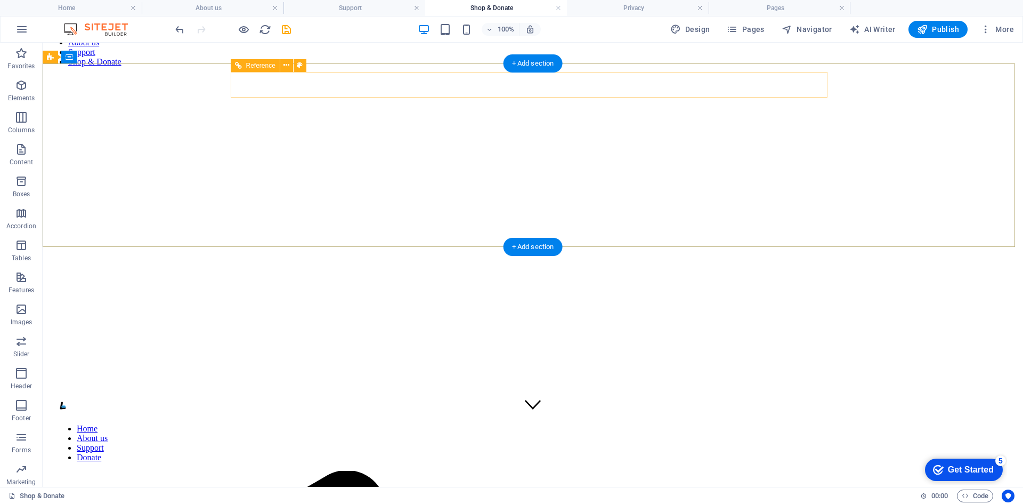
scroll to position [76, 0]
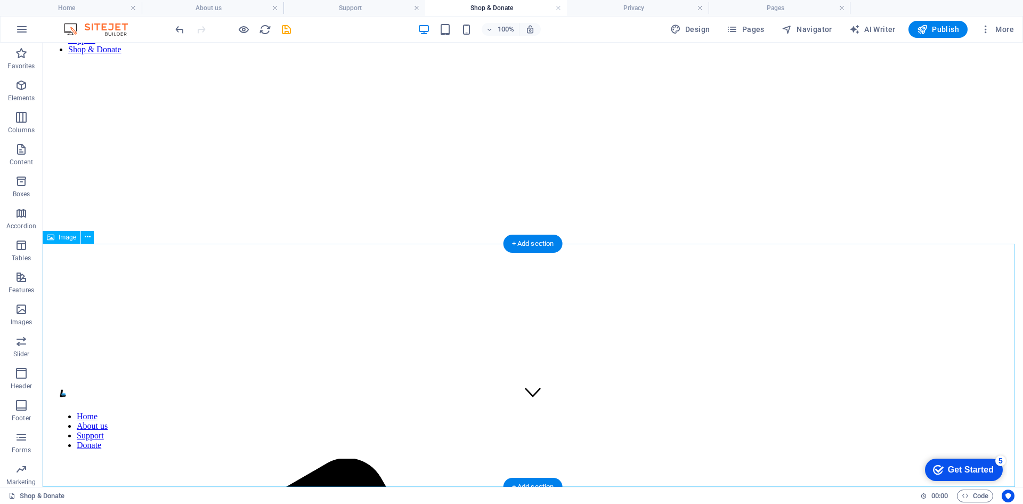
click at [976, 492] on span "Code" at bounding box center [975, 495] width 27 height 13
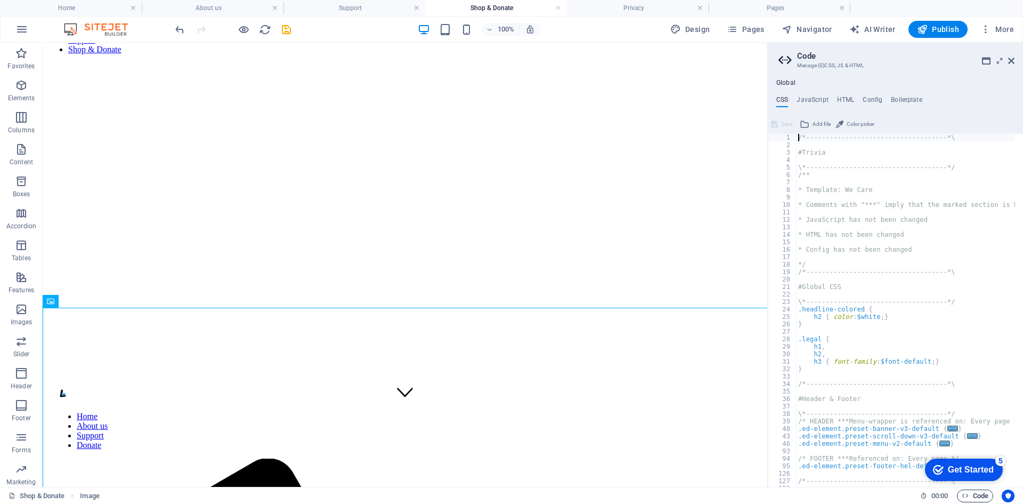
scroll to position [12, 0]
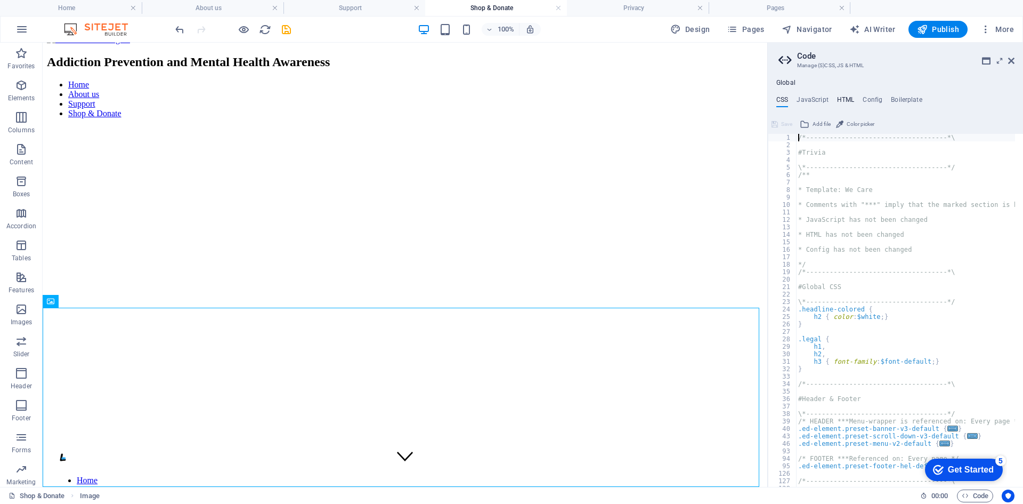
click at [847, 99] on h4 "HTML" at bounding box center [846, 102] width 18 height 12
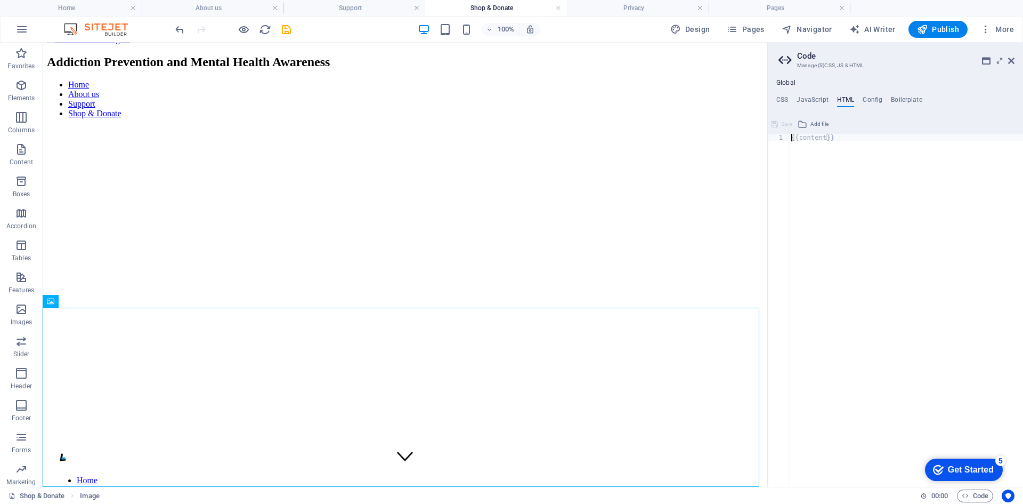
type textarea "{{content}}"
click at [988, 57] on icon at bounding box center [986, 60] width 9 height 9
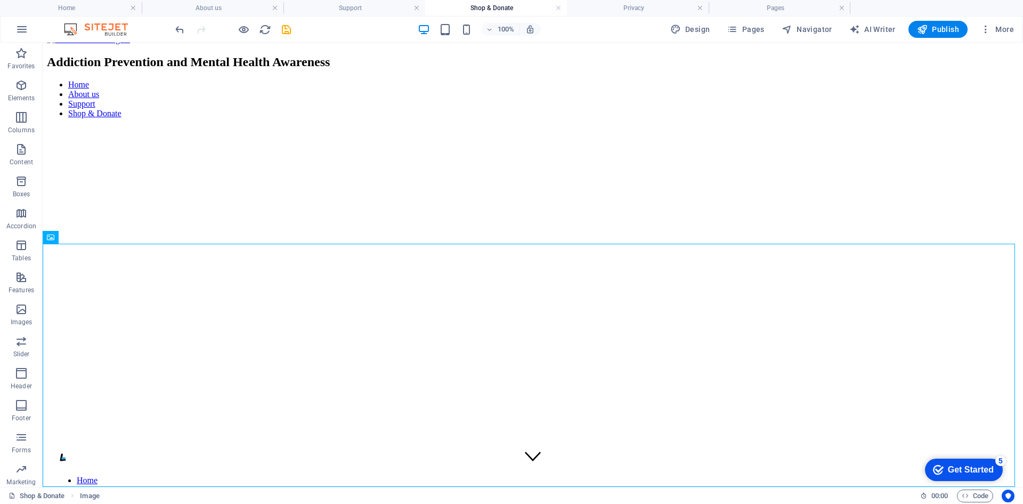
scroll to position [76, 0]
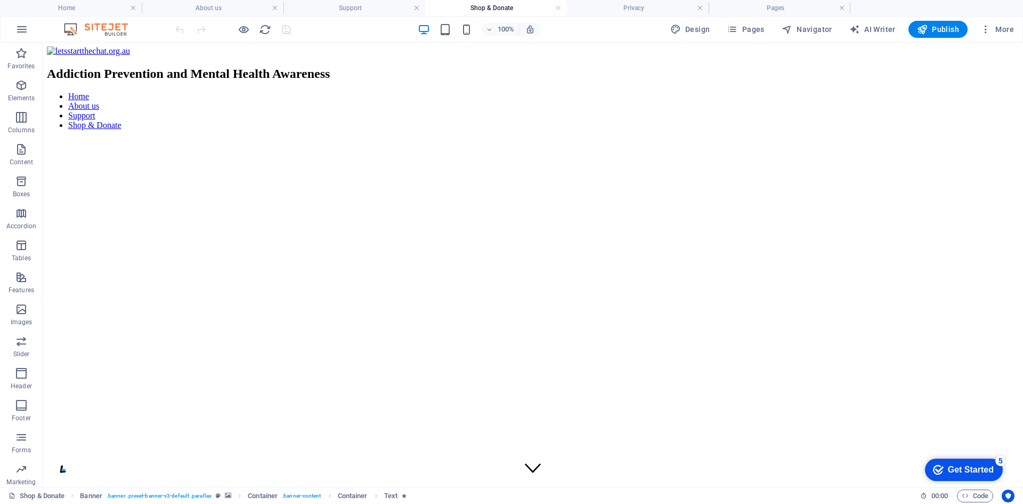
scroll to position [0, 0]
click at [598, 67] on h2 "Addiction Prevention and Mental Health Awareness" at bounding box center [533, 74] width 972 height 14
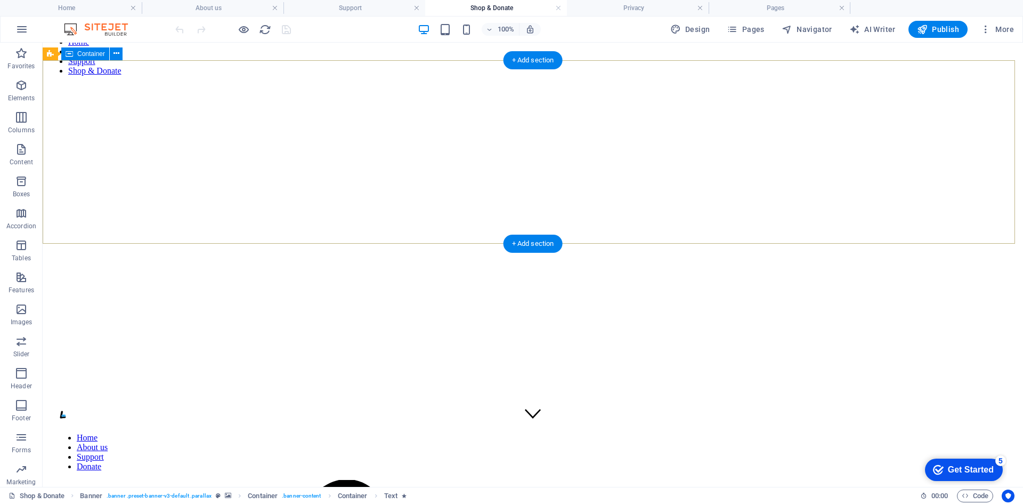
scroll to position [76, 0]
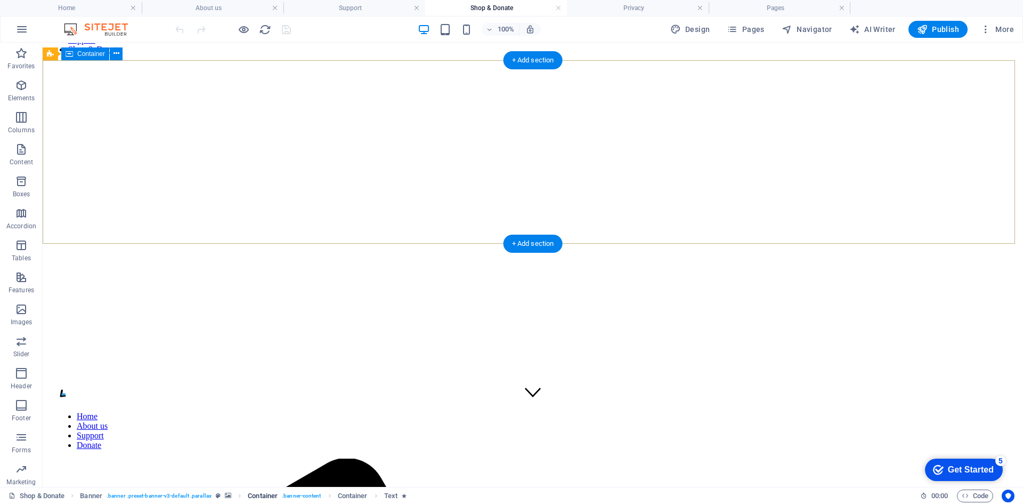
click at [311, 493] on span ". banner-content" at bounding box center [301, 495] width 39 height 13
click at [194, 493] on span ". banner .preset-banner-v3-default .parallax" at bounding box center [159, 495] width 105 height 13
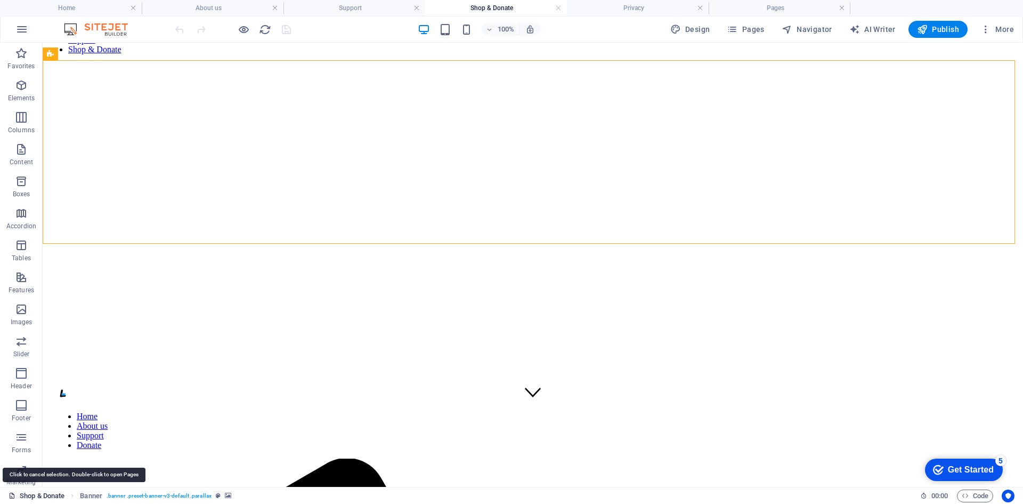
click at [63, 491] on link "Shop & Donate" at bounding box center [37, 495] width 56 height 13
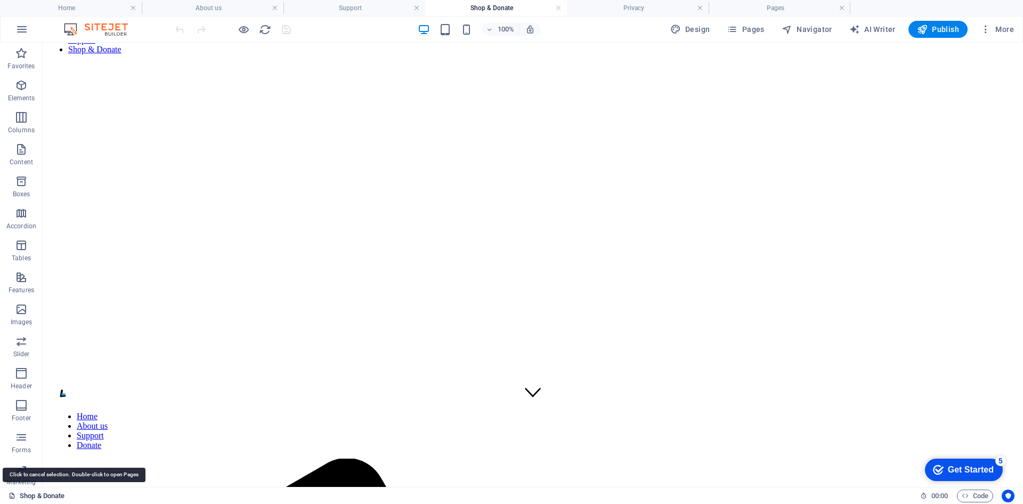
click at [49, 496] on link "Shop & Donate" at bounding box center [37, 495] width 56 height 13
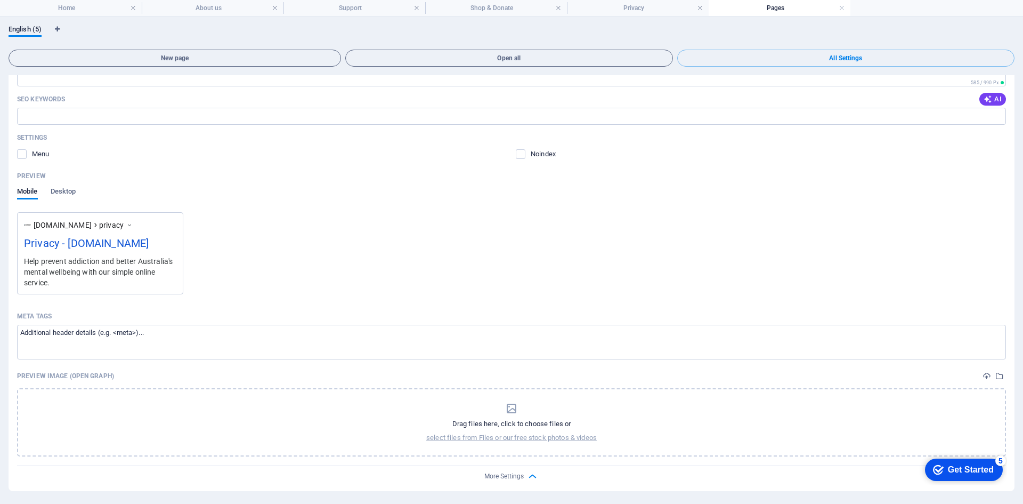
scroll to position [0, 0]
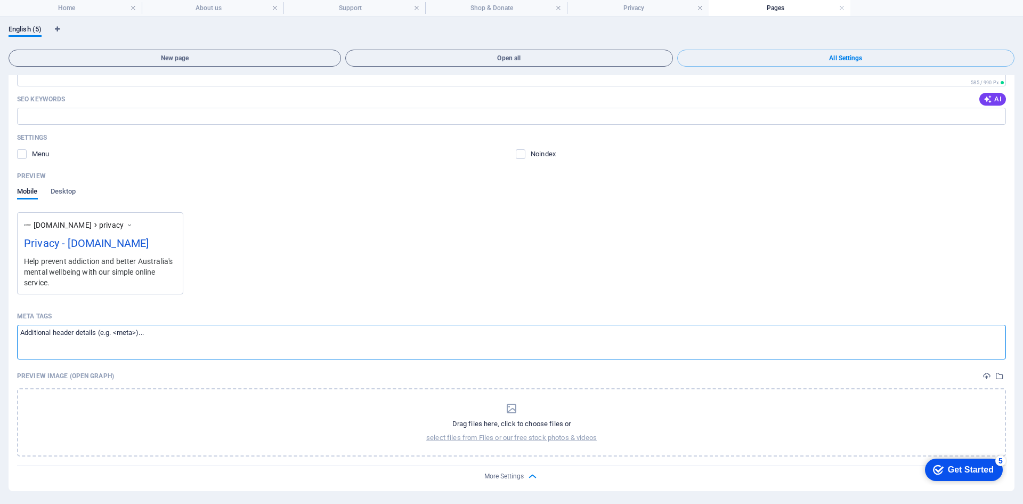
click at [326, 359] on textarea "Meta tags ​" at bounding box center [511, 342] width 989 height 35
drag, startPoint x: 265, startPoint y: 359, endPoint x: 514, endPoint y: 333, distance: 249.6
click at [514, 325] on div "Meta tags" at bounding box center [511, 315] width 989 height 17
click at [514, 333] on textarea "Meta tags ​" at bounding box center [511, 342] width 989 height 35
click at [21, 155] on label at bounding box center [22, 154] width 10 height 10
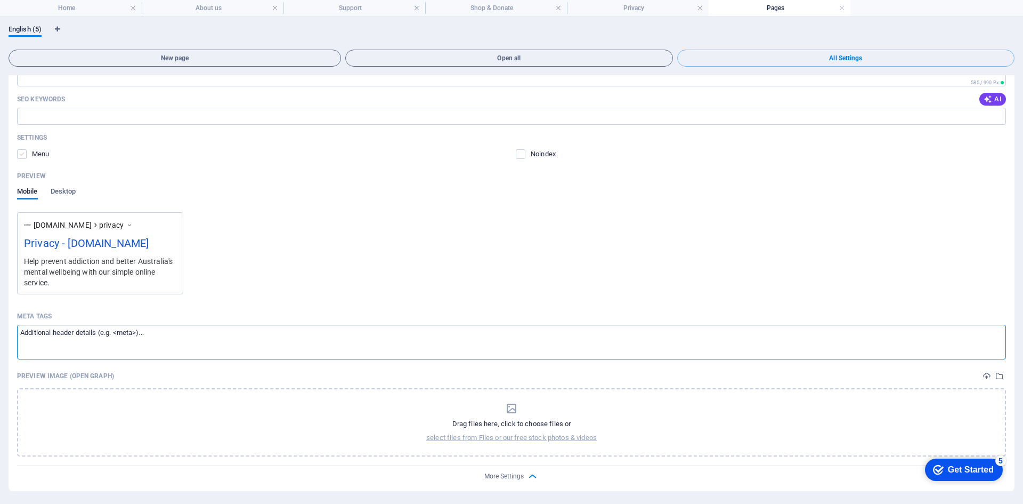
click at [0, 0] on input "checkbox" at bounding box center [0, 0] width 0 height 0
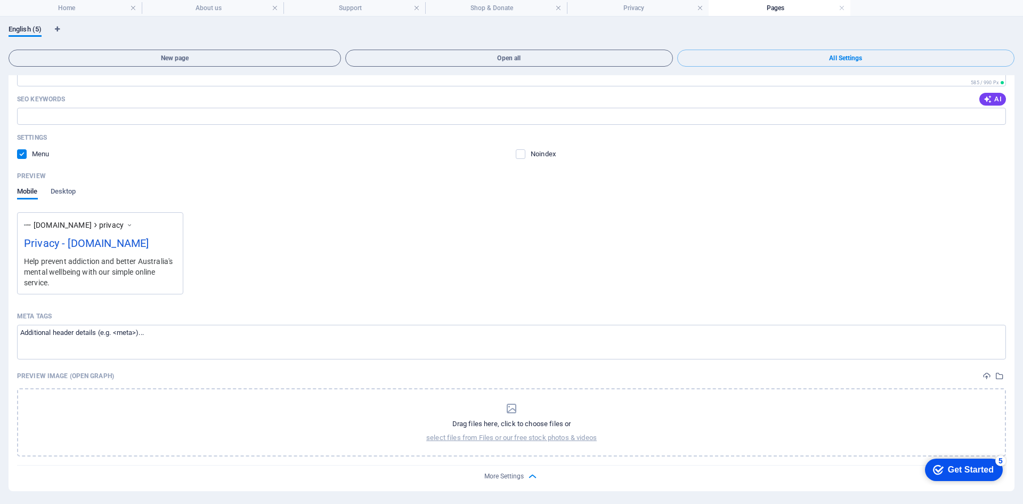
click at [21, 155] on label at bounding box center [22, 154] width 10 height 10
click at [0, 0] on input "checkbox" at bounding box center [0, 0] width 0 height 0
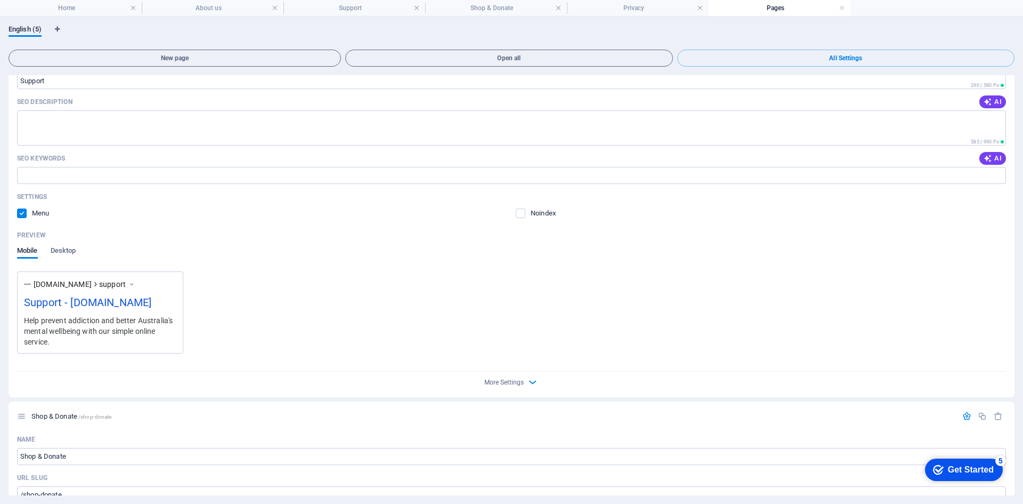
scroll to position [590, 0]
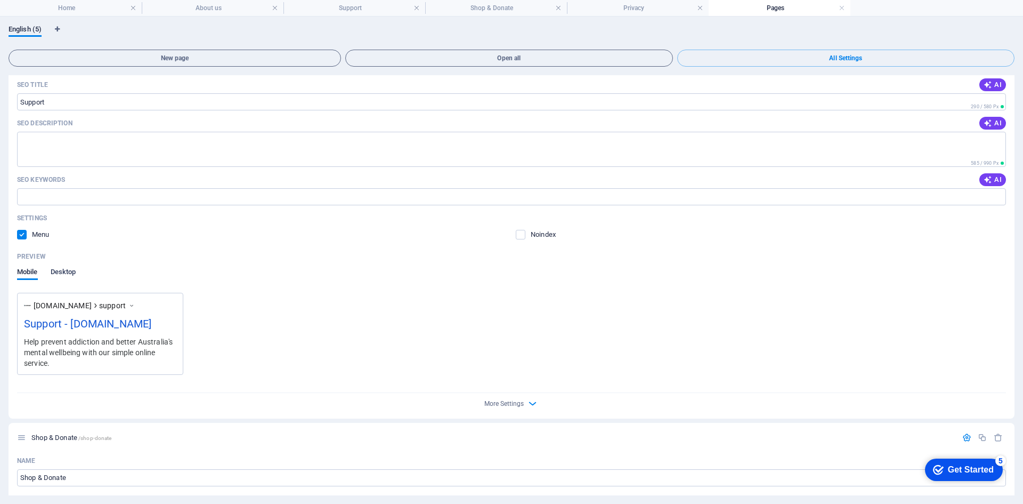
click at [67, 280] on span "Desktop" at bounding box center [64, 272] width 26 height 15
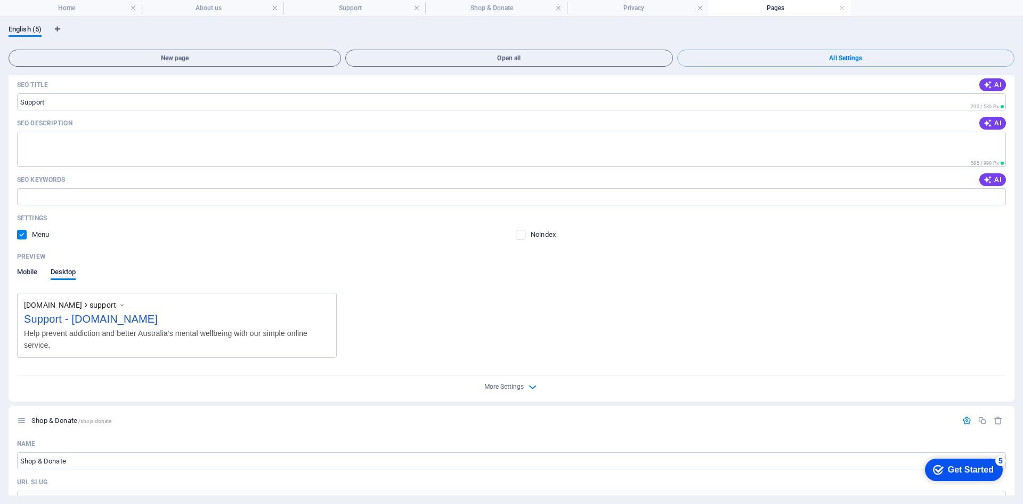
click at [18, 280] on span "Mobile" at bounding box center [27, 272] width 21 height 15
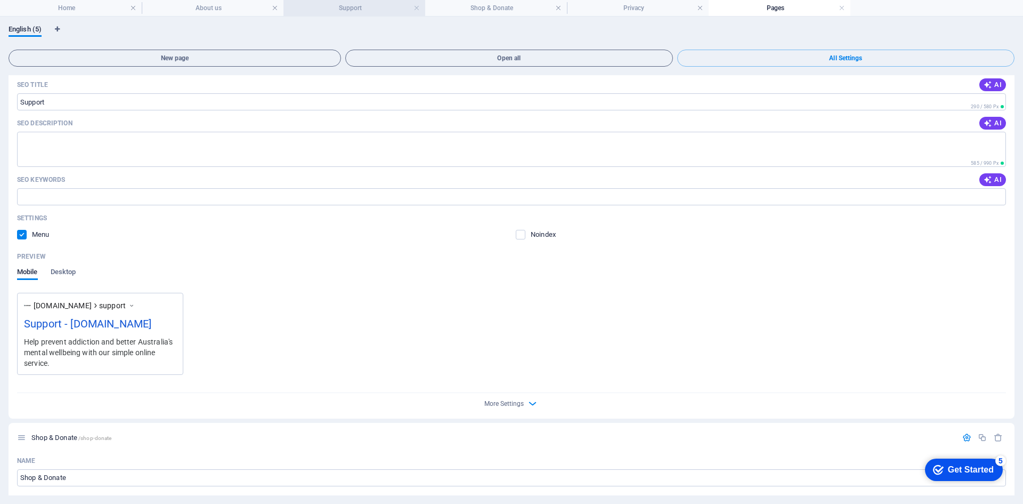
scroll to position [76, 0]
click at [612, 7] on h4 "Privacy" at bounding box center [638, 8] width 142 height 12
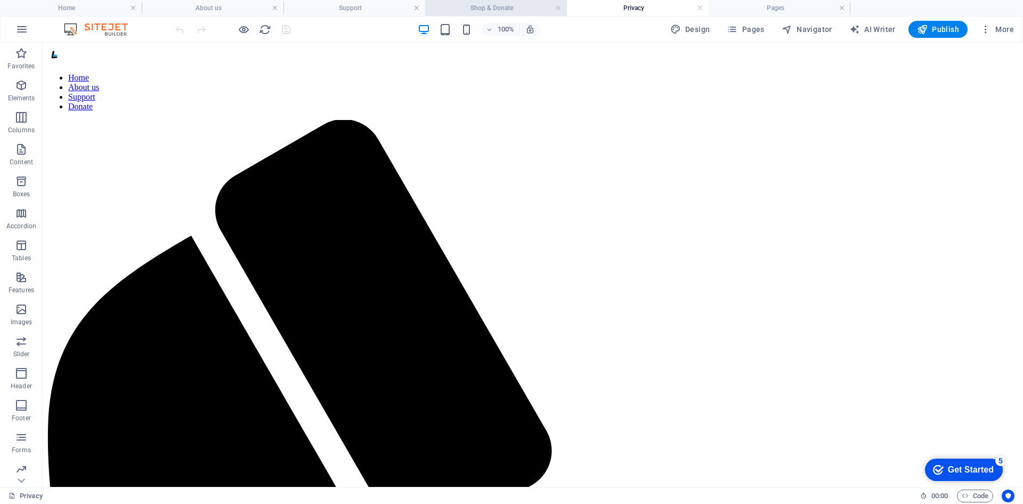
click at [518, 2] on h4 "Shop & Donate" at bounding box center [496, 8] width 142 height 12
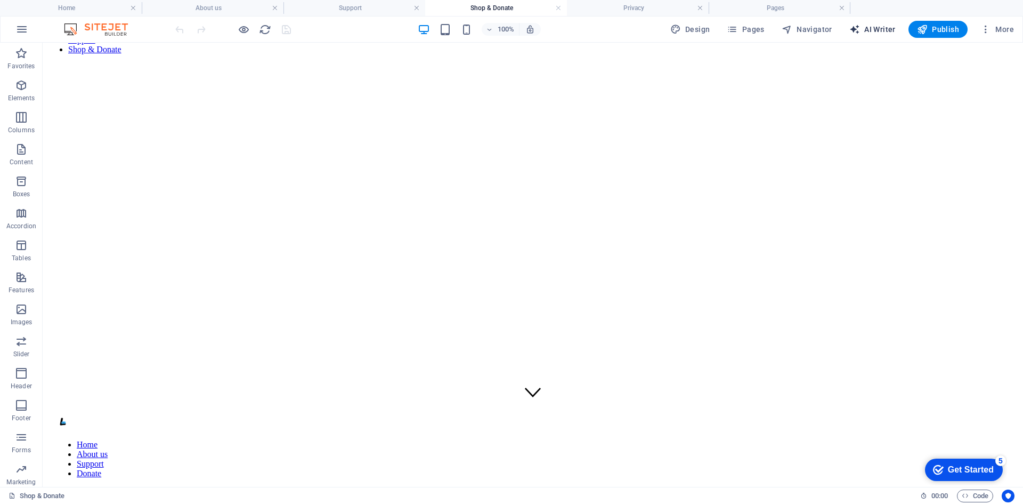
click at [883, 28] on span "AI Writer" at bounding box center [872, 29] width 46 height 11
select select "English"
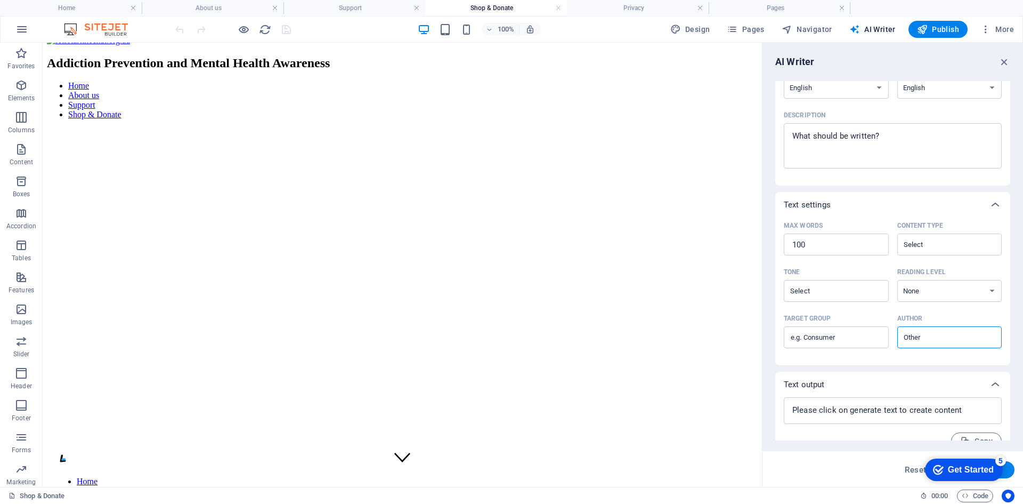
scroll to position [128, 0]
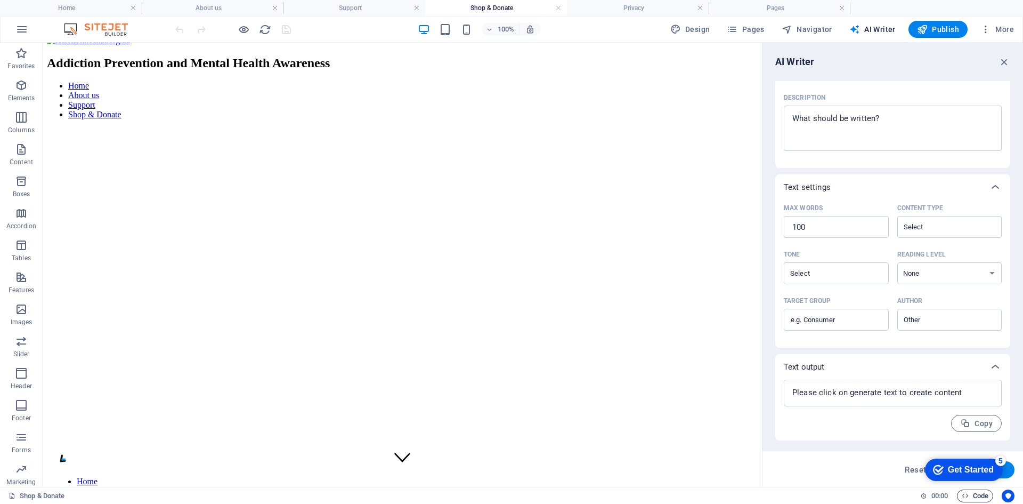
click at [982, 495] on span "Code" at bounding box center [975, 495] width 27 height 13
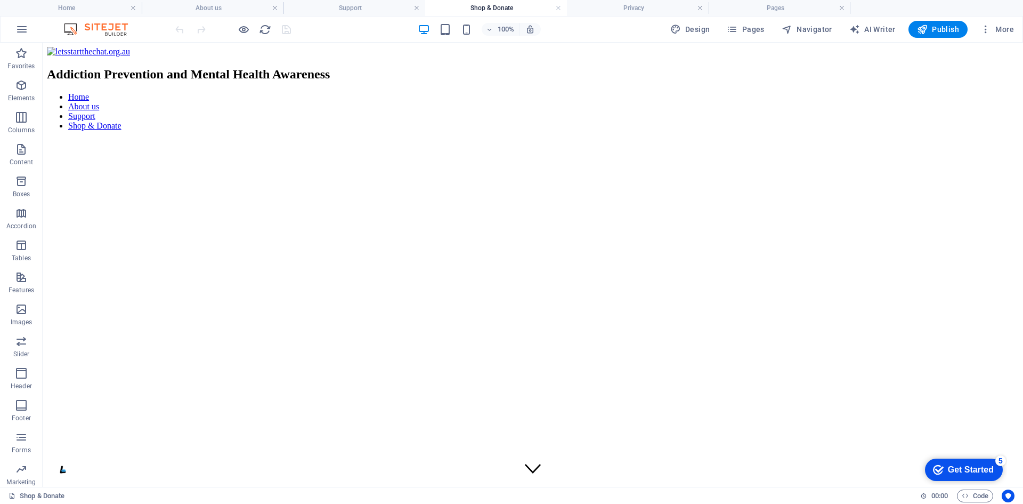
scroll to position [0, 0]
click at [92, 26] on img at bounding box center [101, 29] width 80 height 13
click at [22, 27] on icon "button" at bounding box center [21, 29] width 13 height 13
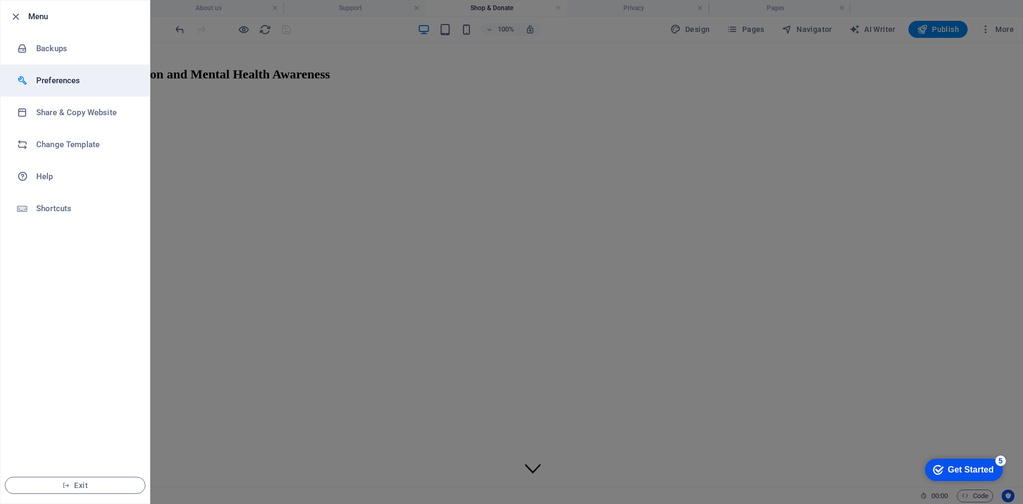
click at [78, 79] on h6 "Preferences" at bounding box center [85, 80] width 99 height 13
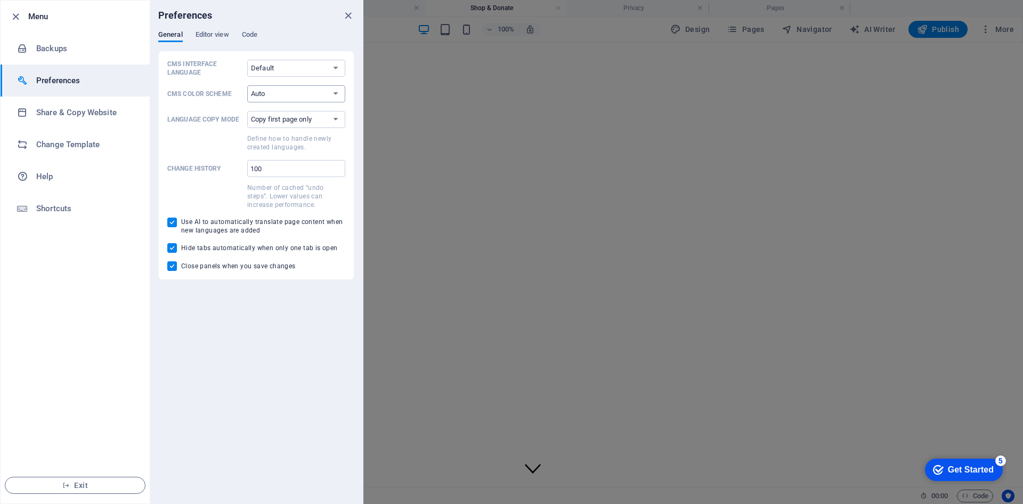
click at [293, 98] on select "Auto Dark Light" at bounding box center [296, 93] width 98 height 17
click at [289, 70] on select "Default Deutsch English Español Français Magyar Italiano Nederlands Polski Port…" at bounding box center [296, 68] width 98 height 17
drag, startPoint x: 99, startPoint y: 234, endPoint x: 110, endPoint y: 183, distance: 52.9
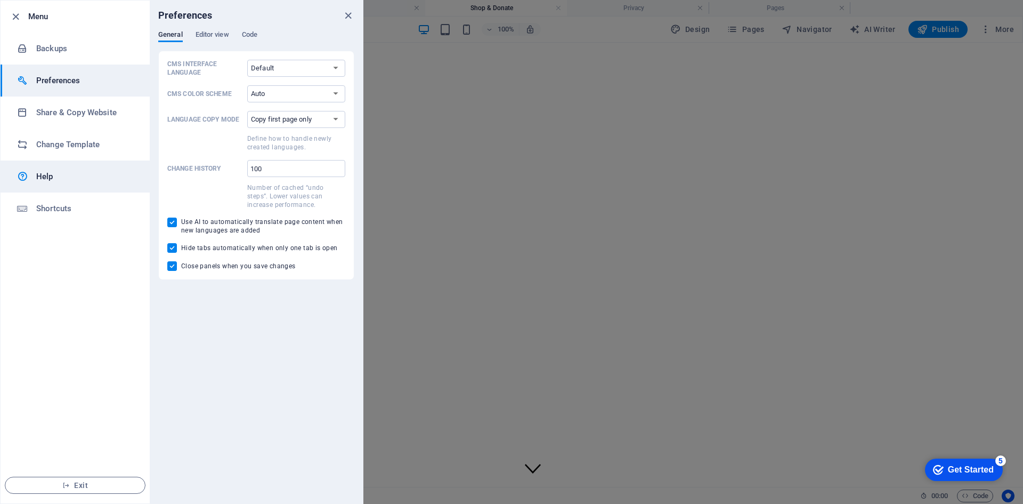
click at [110, 183] on ul "Menu Backups Preferences Share & Copy Website Change Template Help Shortcuts Ex…" at bounding box center [75, 252] width 149 height 502
click at [110, 183] on link "Help" at bounding box center [75, 176] width 149 height 32
click at [218, 35] on span "Editor view" at bounding box center [213, 35] width 34 height 15
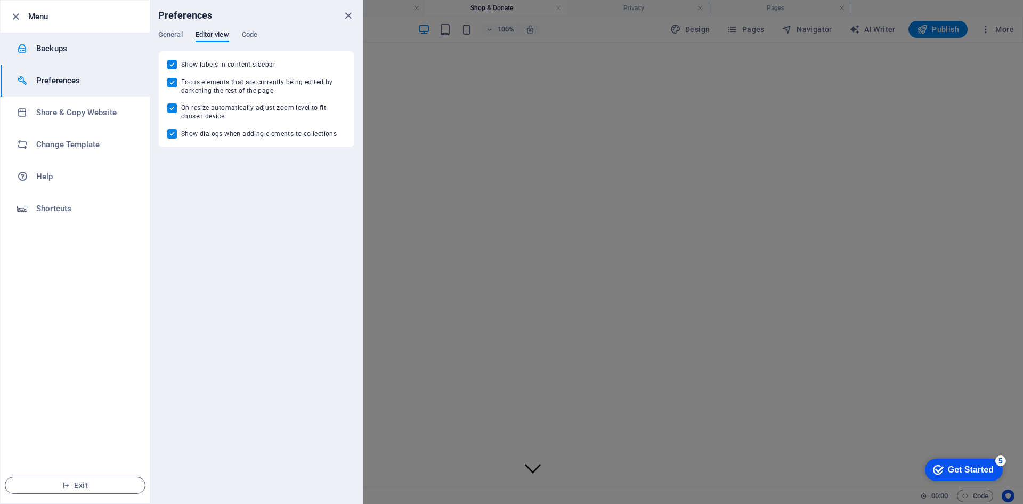
click at [123, 47] on h6 "Backups" at bounding box center [85, 48] width 99 height 13
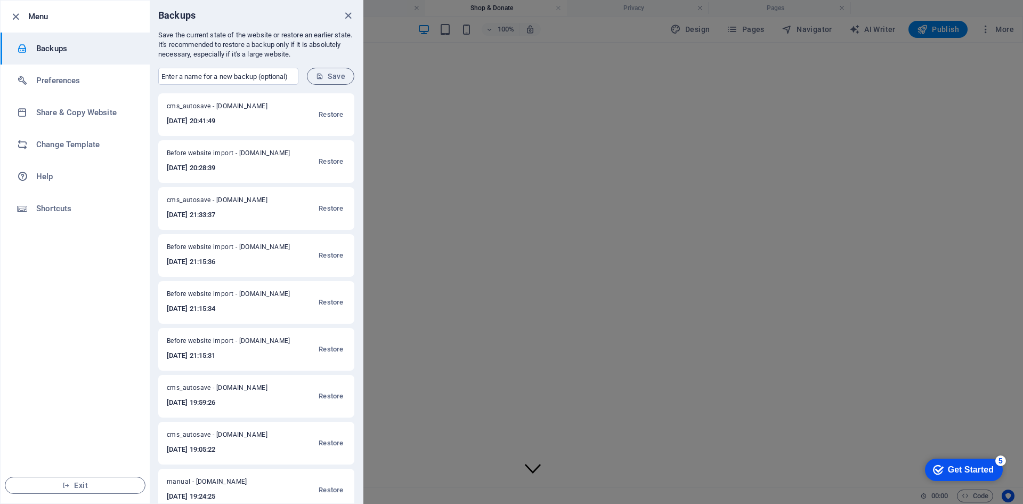
click at [103, 19] on h6 "Menu" at bounding box center [84, 16] width 113 height 13
click at [11, 6] on li "Menu" at bounding box center [75, 17] width 149 height 32
click at [123, 168] on link "Help" at bounding box center [75, 176] width 149 height 32
click at [19, 17] on icon "button" at bounding box center [16, 17] width 12 height 12
